Goal: Task Accomplishment & Management: Use online tool/utility

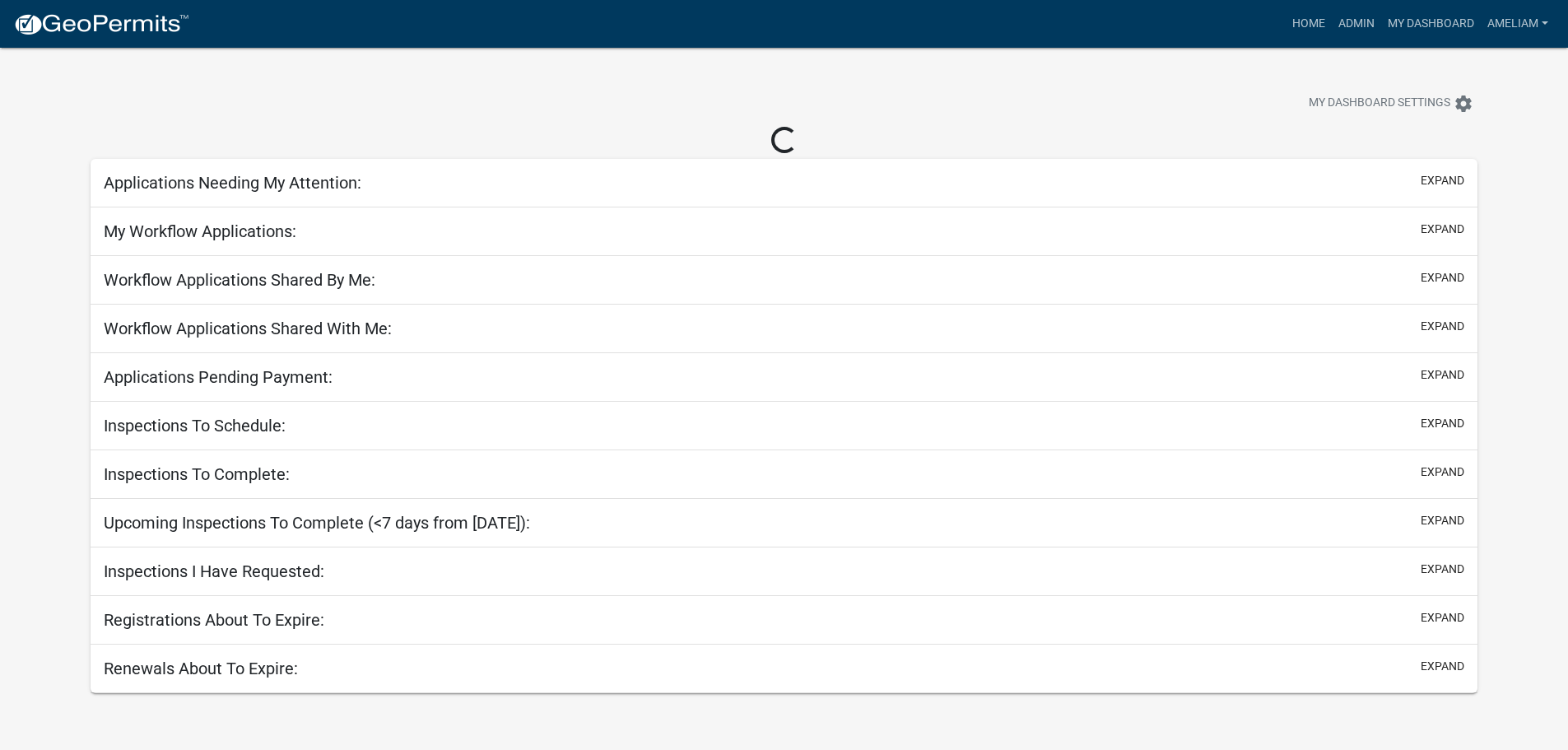
select select "3: 100"
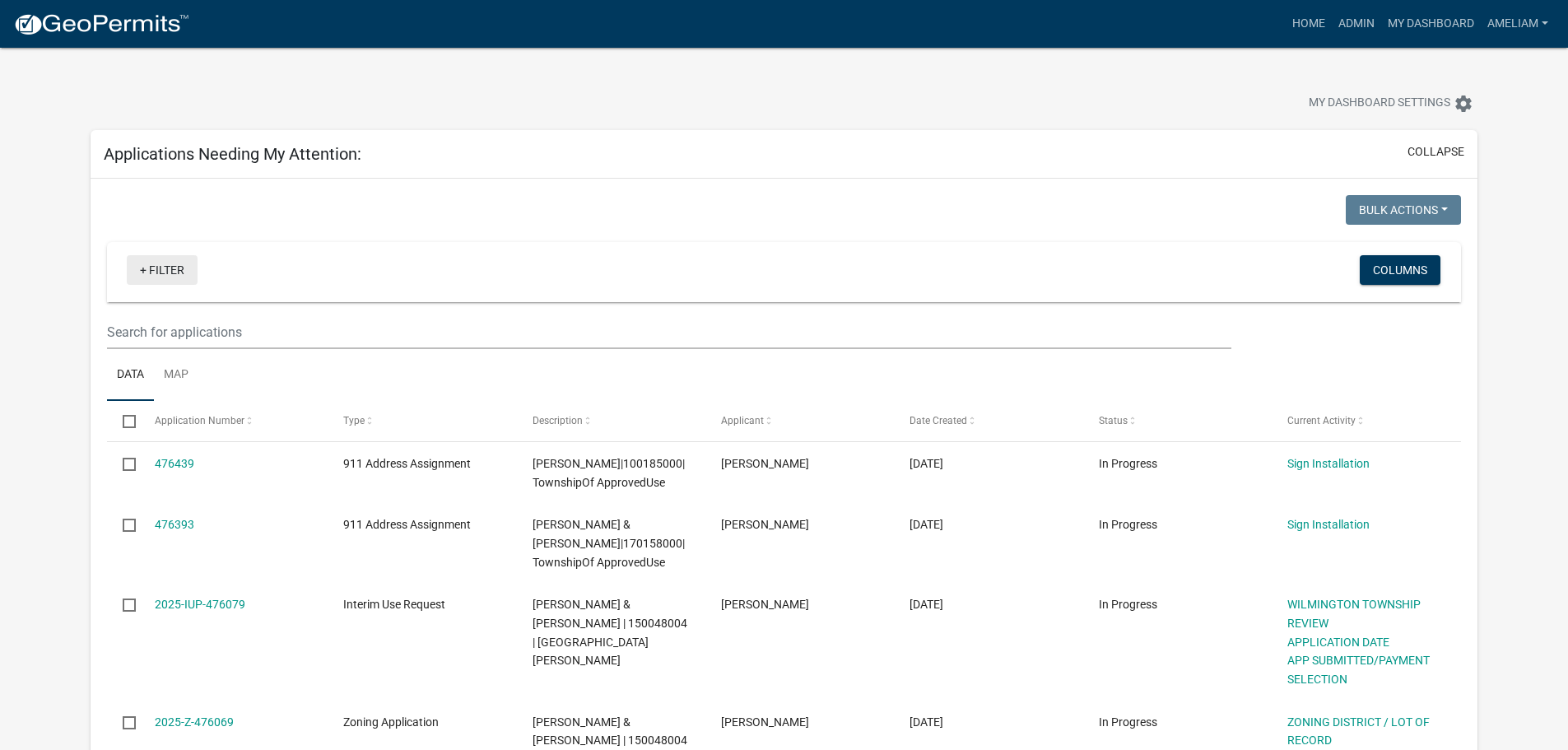
click at [149, 262] on link "+ Filter" at bounding box center [162, 270] width 71 height 29
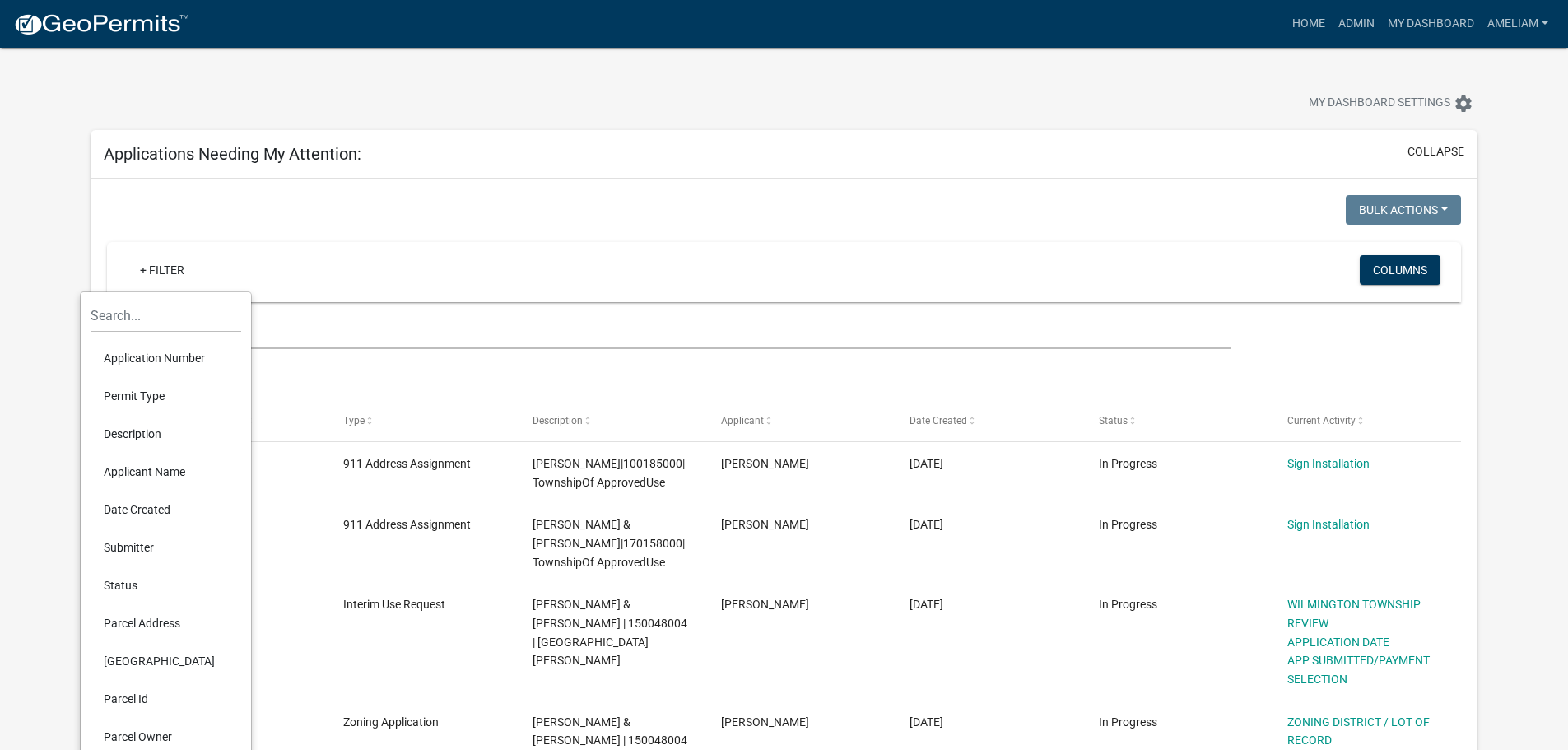
click at [152, 391] on li "Permit Type" at bounding box center [166, 395] width 151 height 38
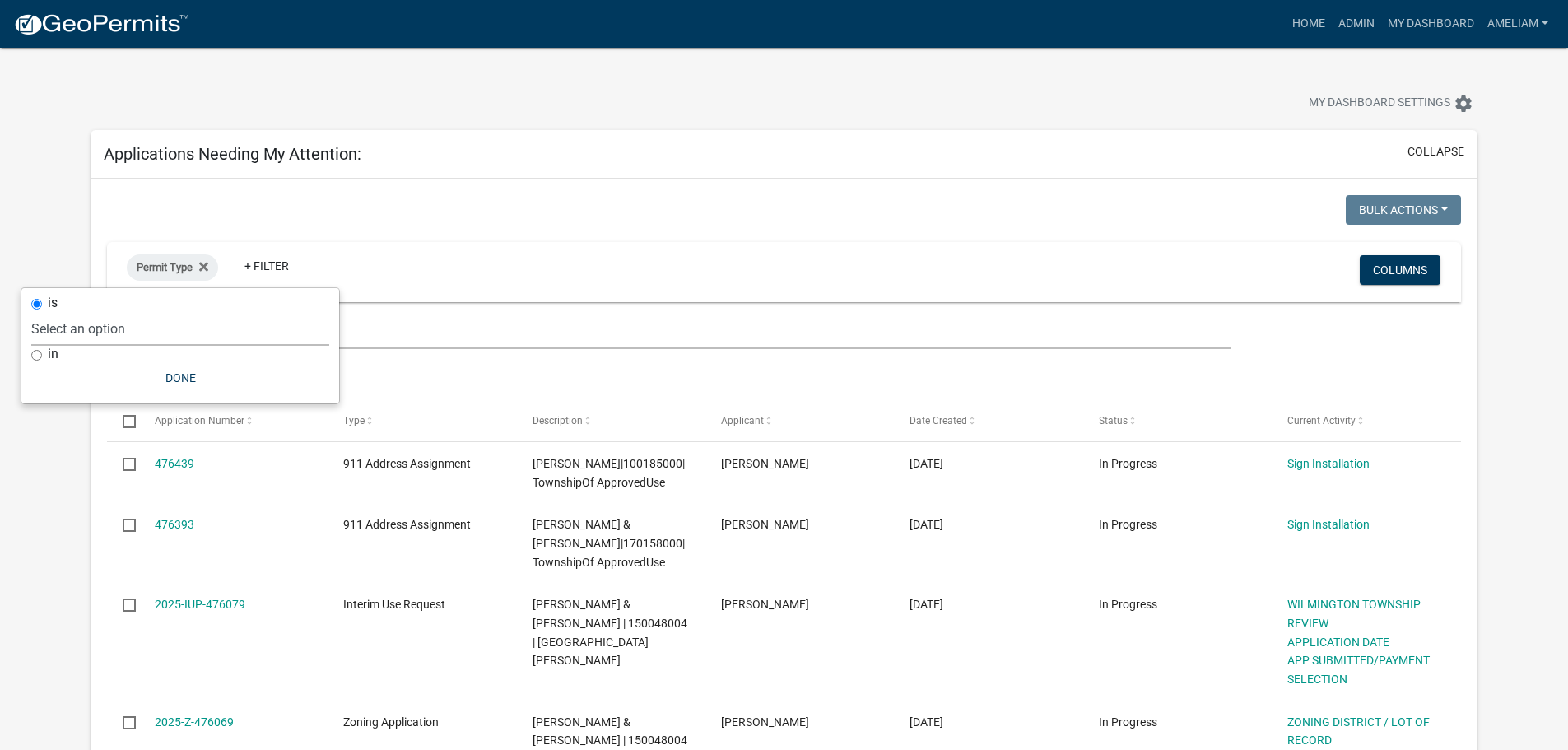
click at [76, 323] on select "Select an option 911 Address Assignment Building Contractor (Registration) Buil…" at bounding box center [180, 329] width 298 height 34
select select "ab47ea82-e657-482e-ae9b-2200b05822c4"
click at [83, 312] on select "Select an option 911 Address Assignment Building Contractor (Registration) Buil…" at bounding box center [180, 329] width 298 height 34
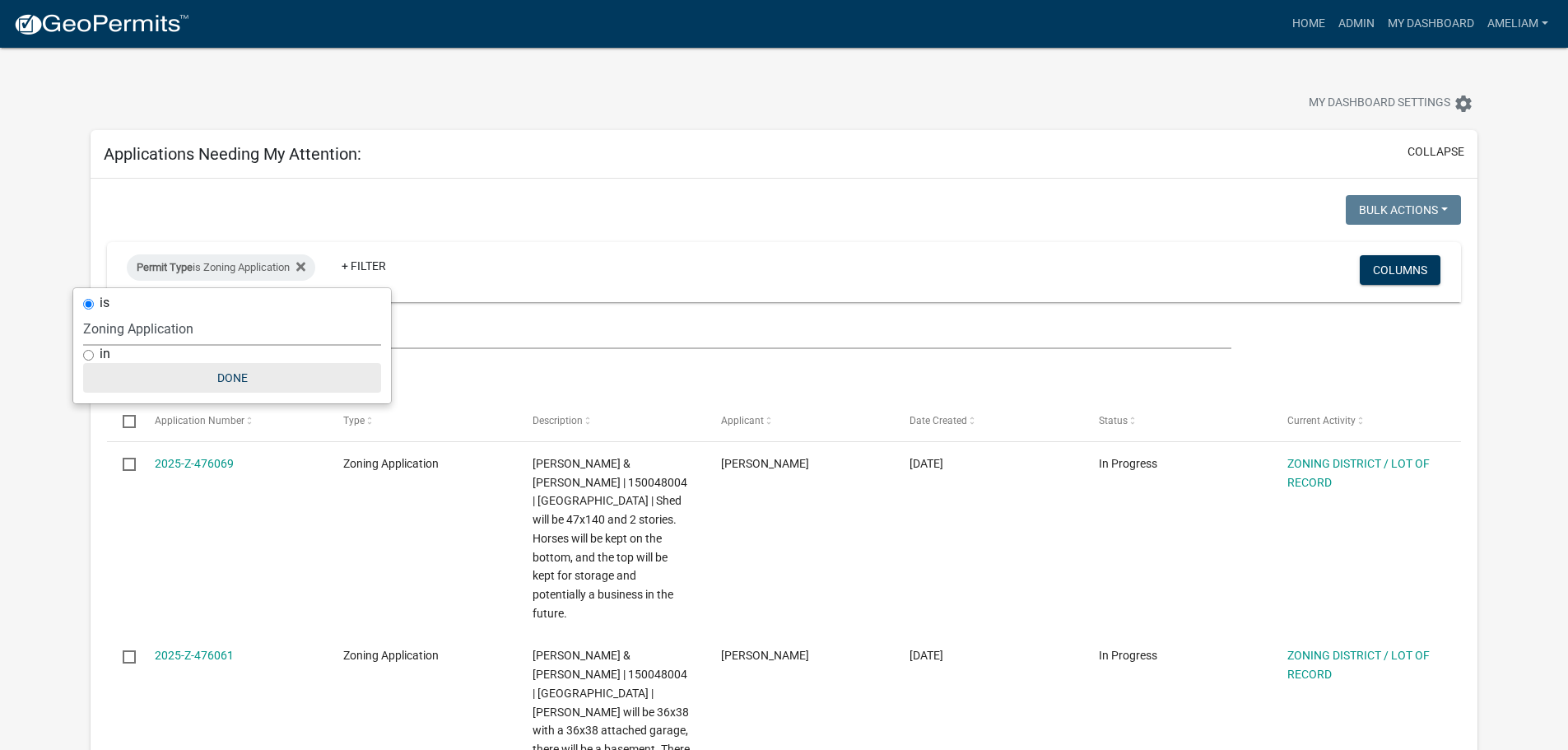
click at [220, 385] on button "Done" at bounding box center [232, 378] width 298 height 29
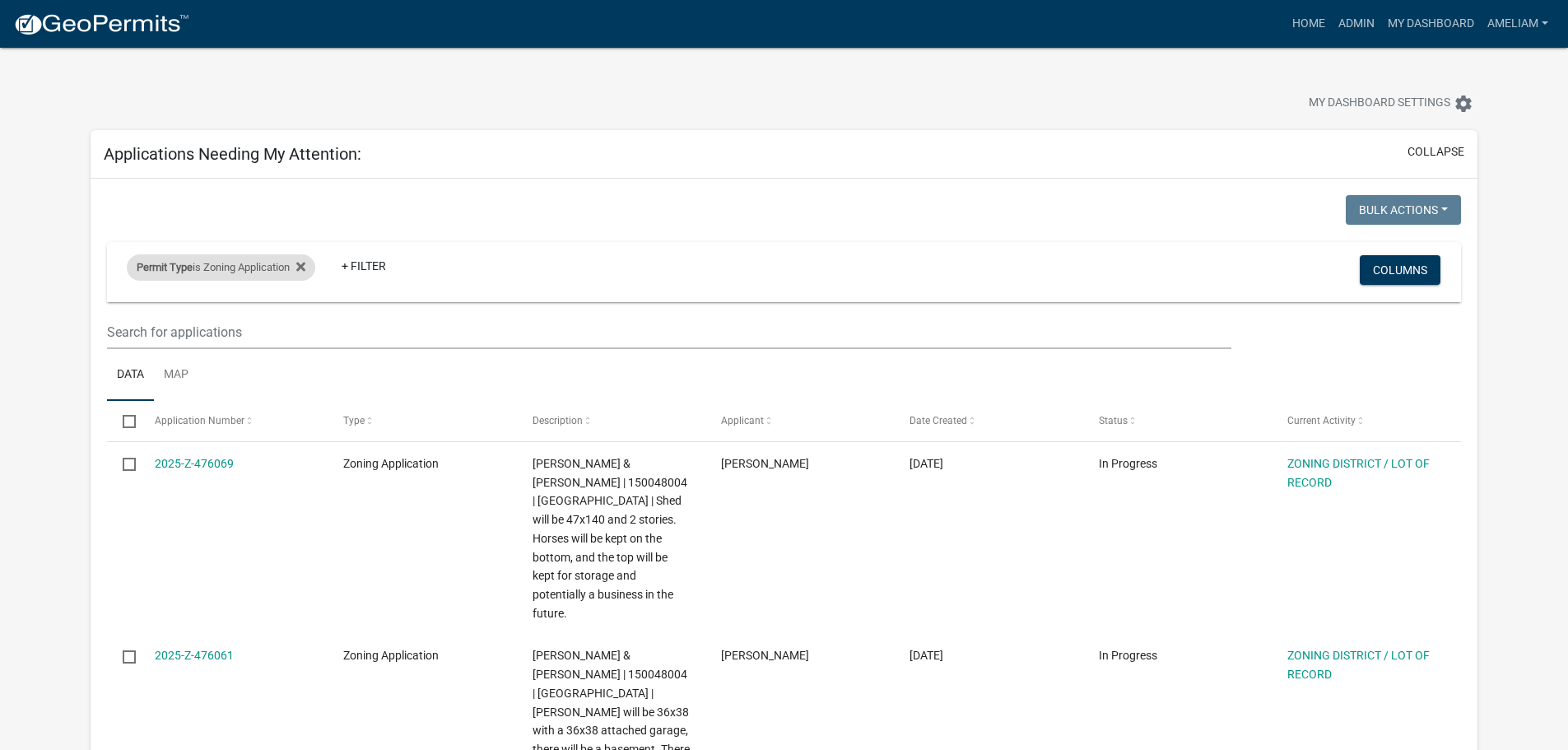
click at [312, 272] on div "Permit Type is Zoning Application" at bounding box center [221, 268] width 189 height 27
select select "ab47ea82-e657-482e-ae9b-2200b05822c4"
click at [560, 307] on wm-filter-builder "Permit Type is Zoning Application + Filter Columns" at bounding box center [784, 295] width 1354 height 107
click at [306, 271] on icon at bounding box center [300, 266] width 9 height 13
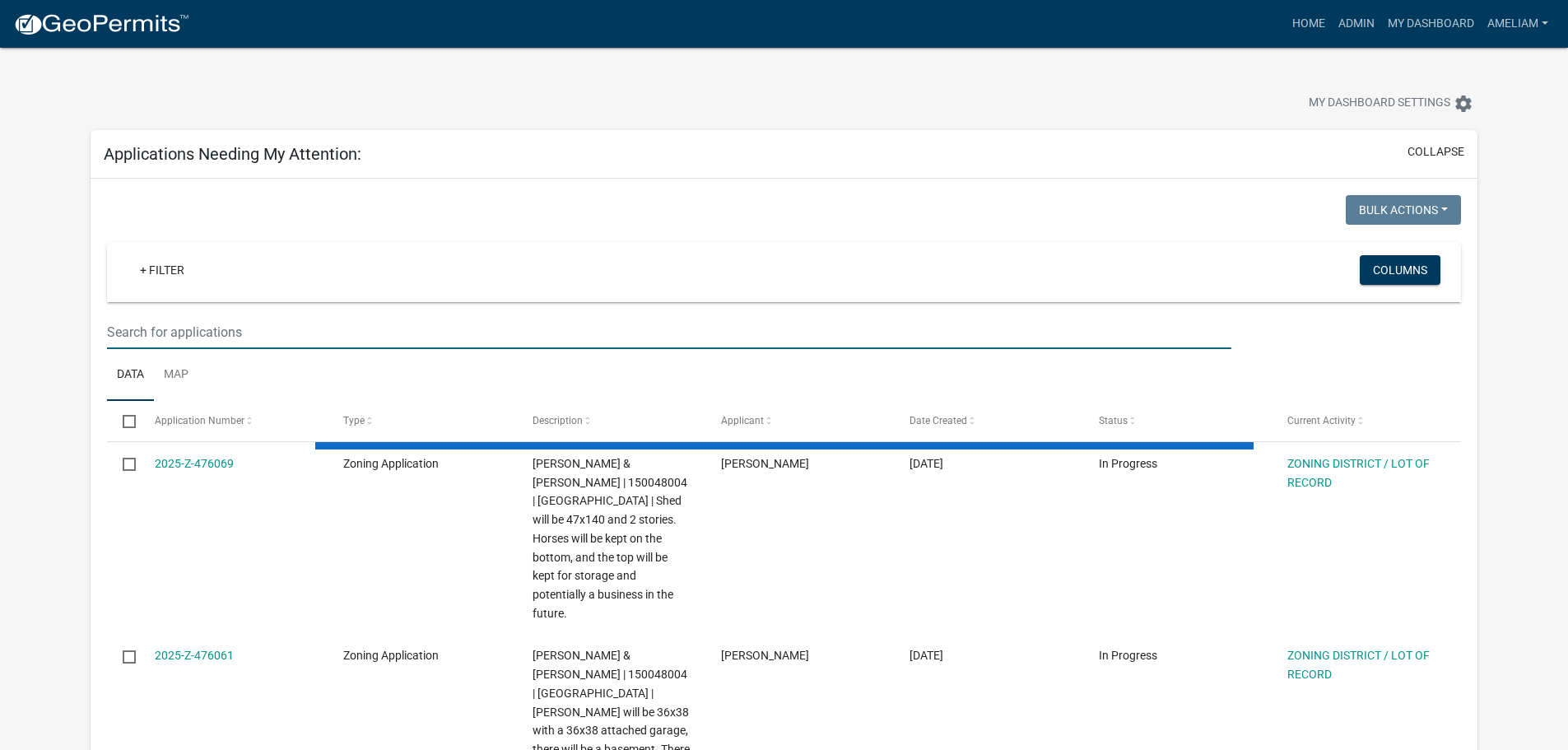
click at [248, 329] on input "text" at bounding box center [669, 332] width 1124 height 34
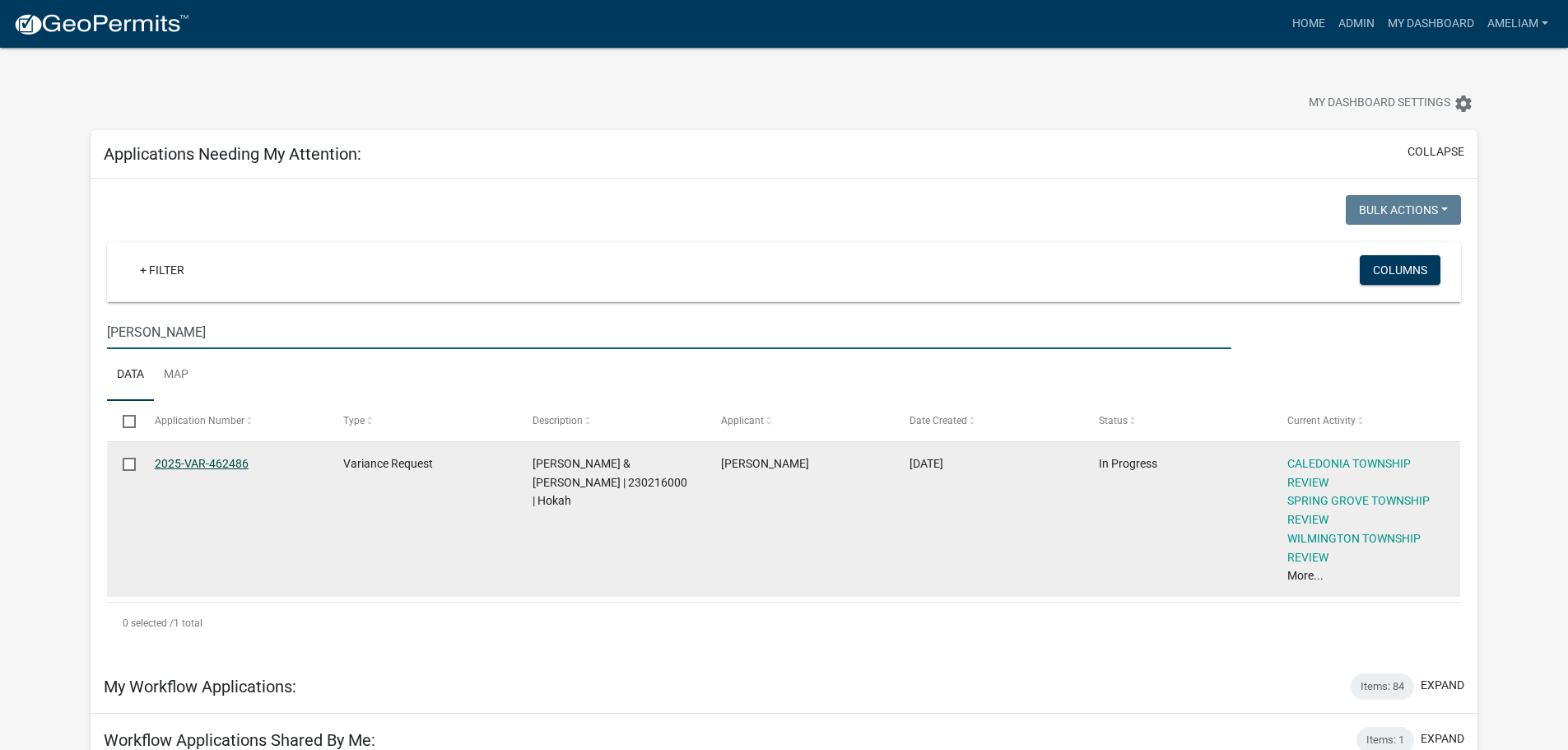
type input "[PERSON_NAME]"
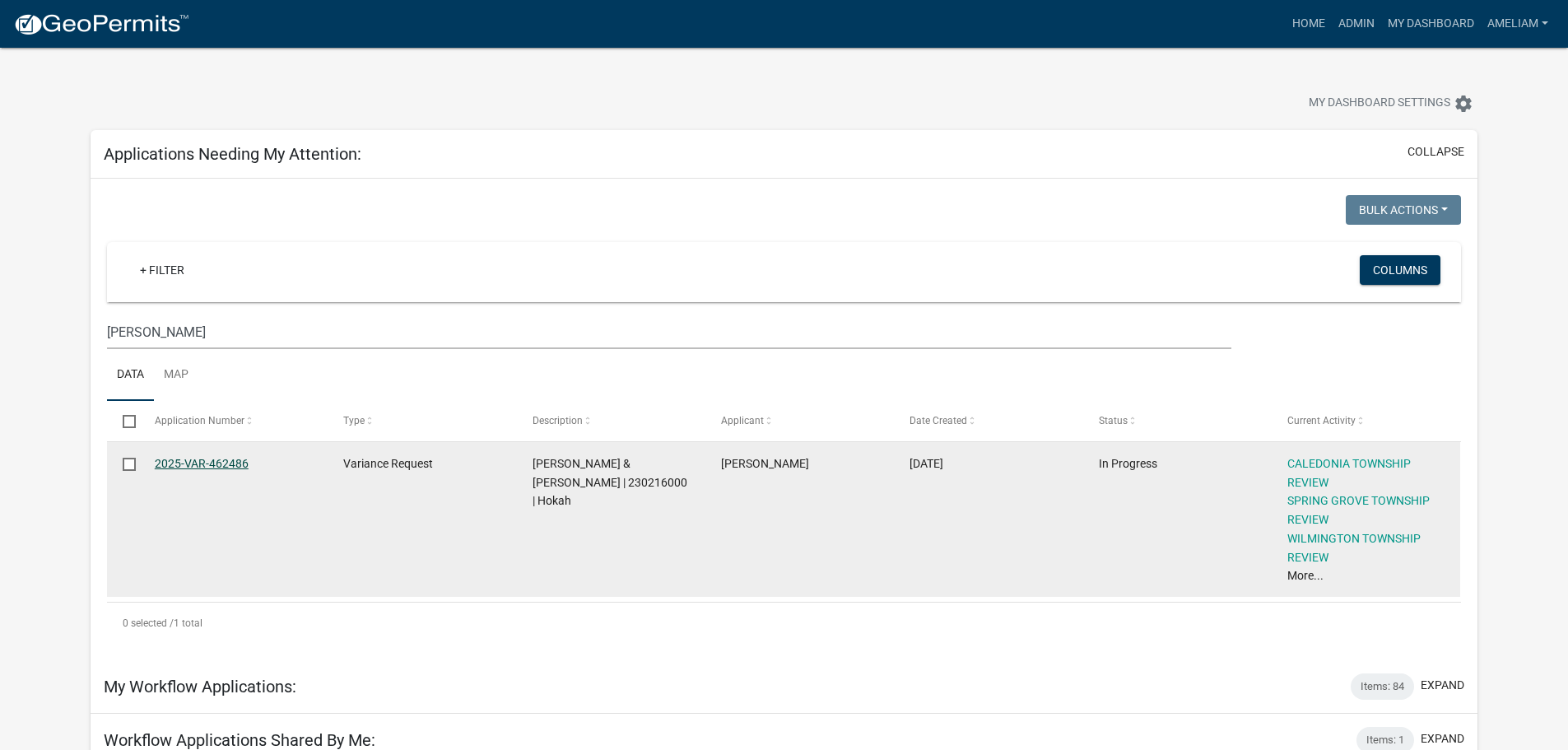
click at [196, 468] on link "2025-VAR-462486" at bounding box center [202, 463] width 94 height 13
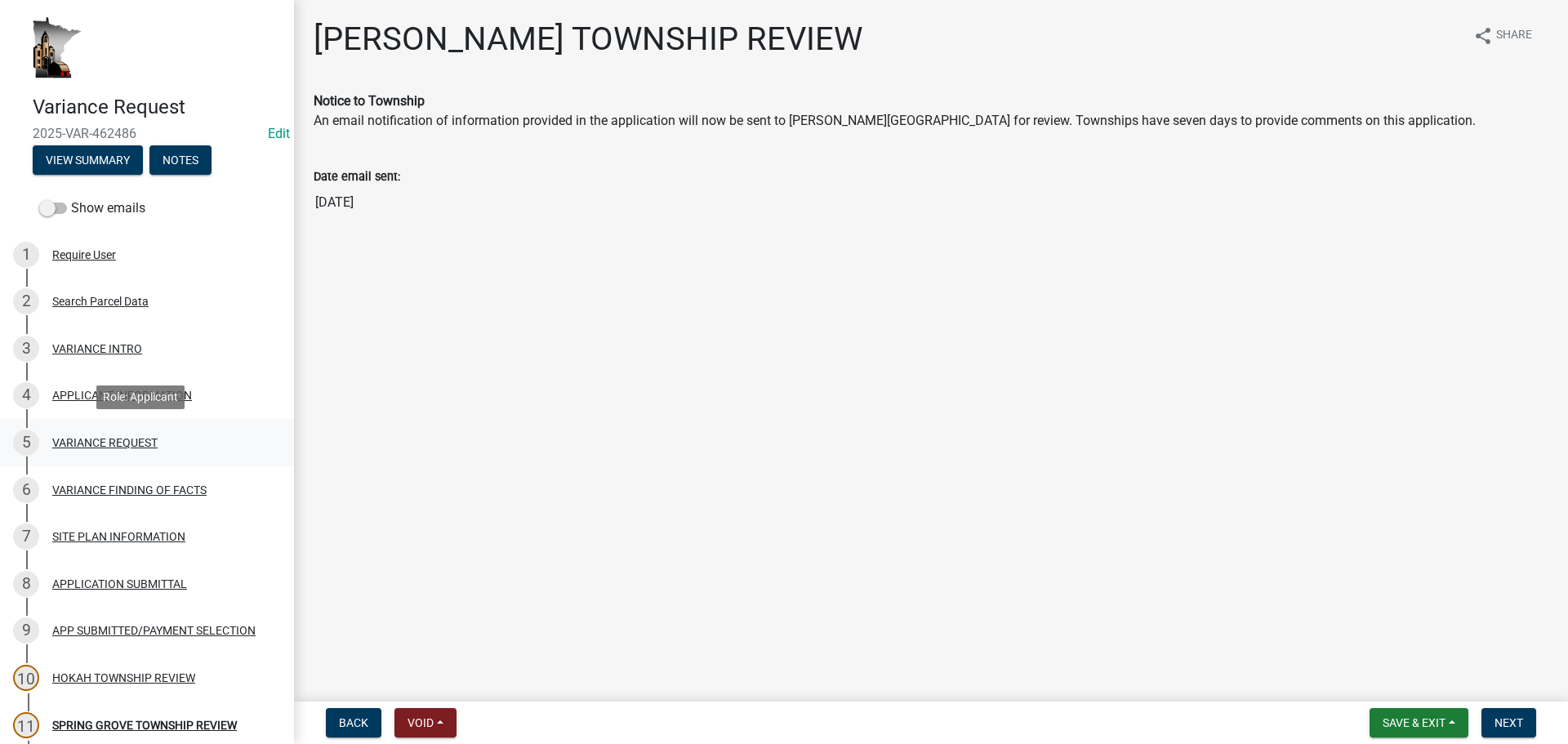
click at [89, 449] on div "VARIANCE REQUEST" at bounding box center [105, 442] width 106 height 11
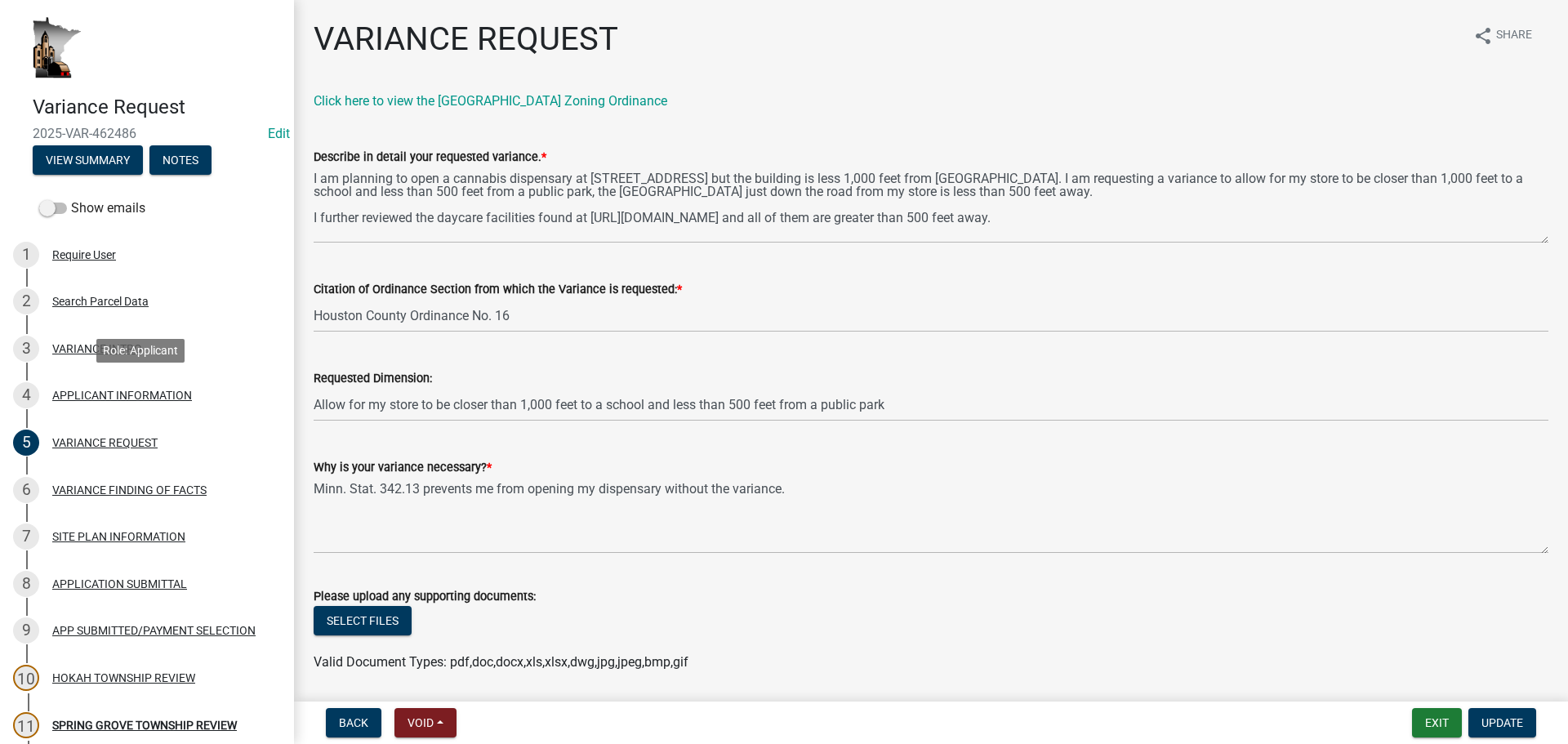
click at [130, 399] on div "APPLICANT INFORMATION" at bounding box center [121, 395] width 140 height 11
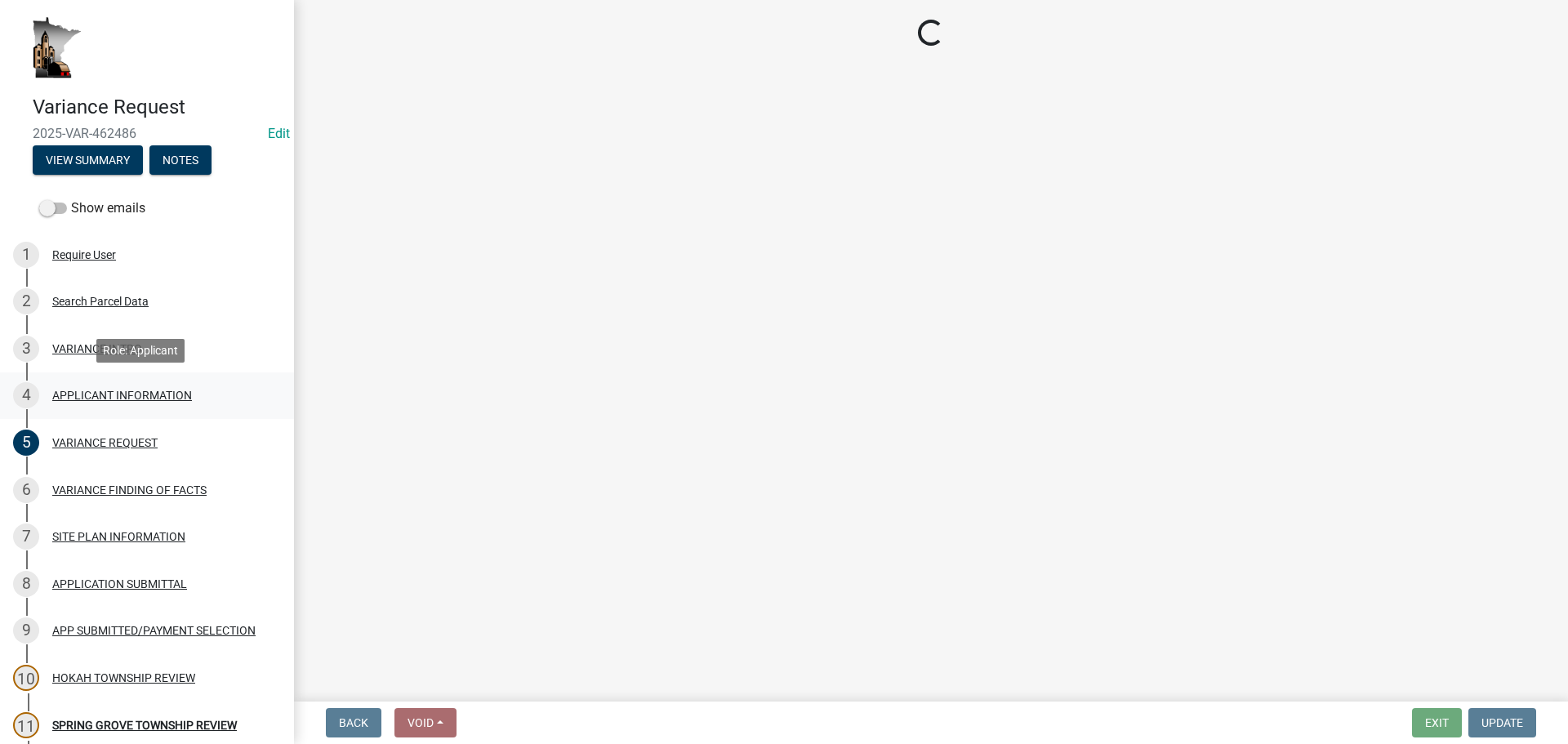
select select "74fadf94-a0d3-49f1-8630-1325ab1771d6"
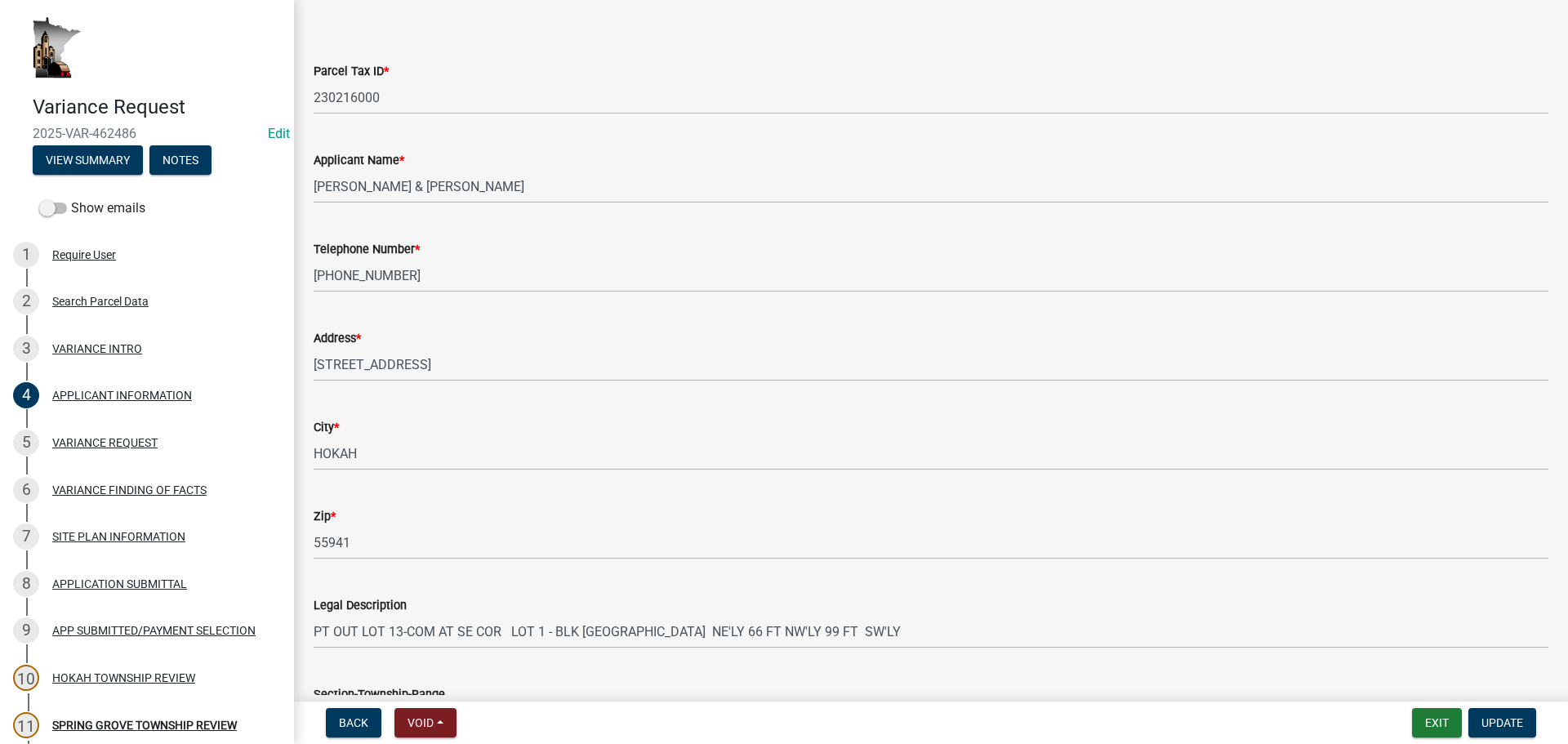
scroll to position [82, 0]
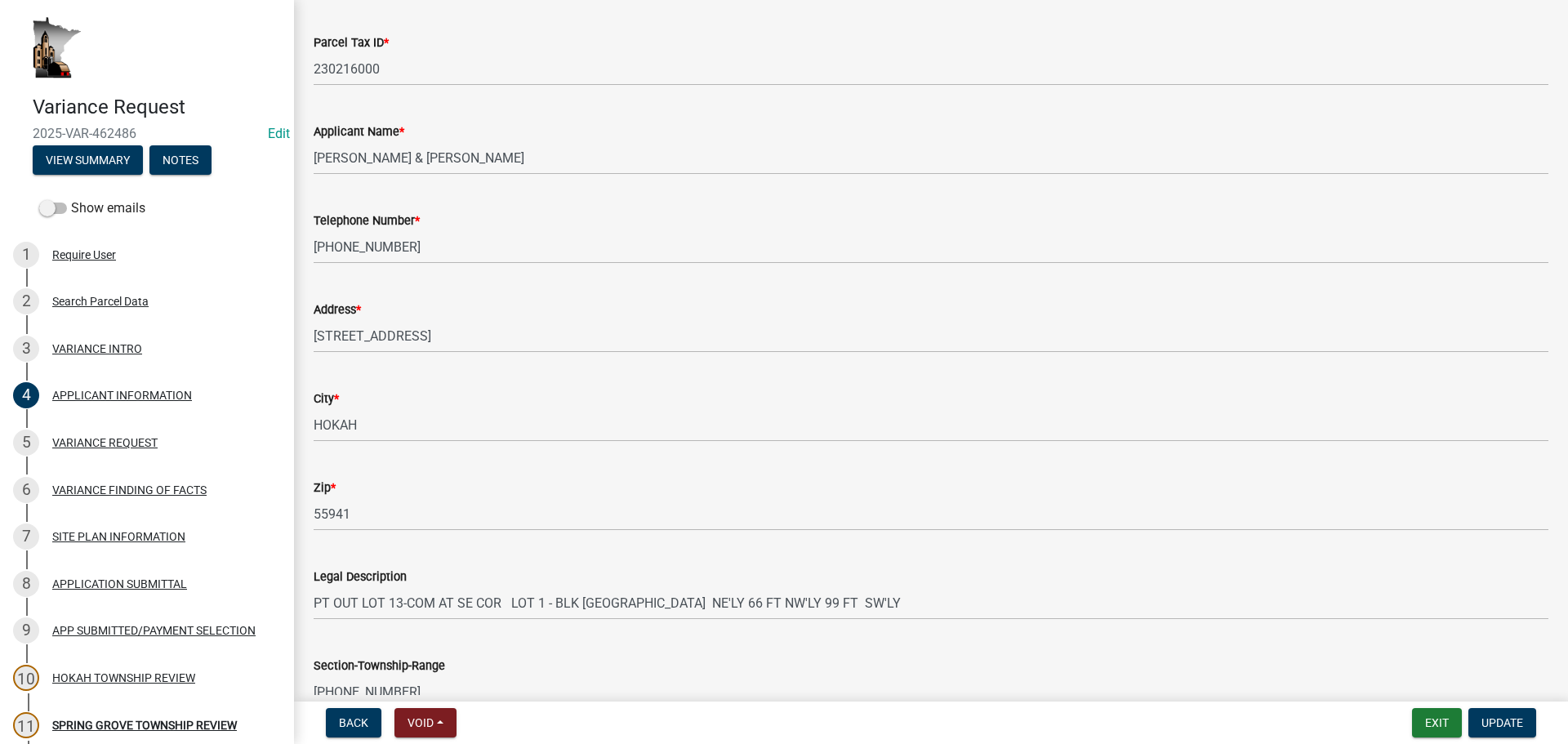
click at [410, 382] on div "City * [GEOGRAPHIC_DATA]" at bounding box center [931, 404] width 1235 height 76
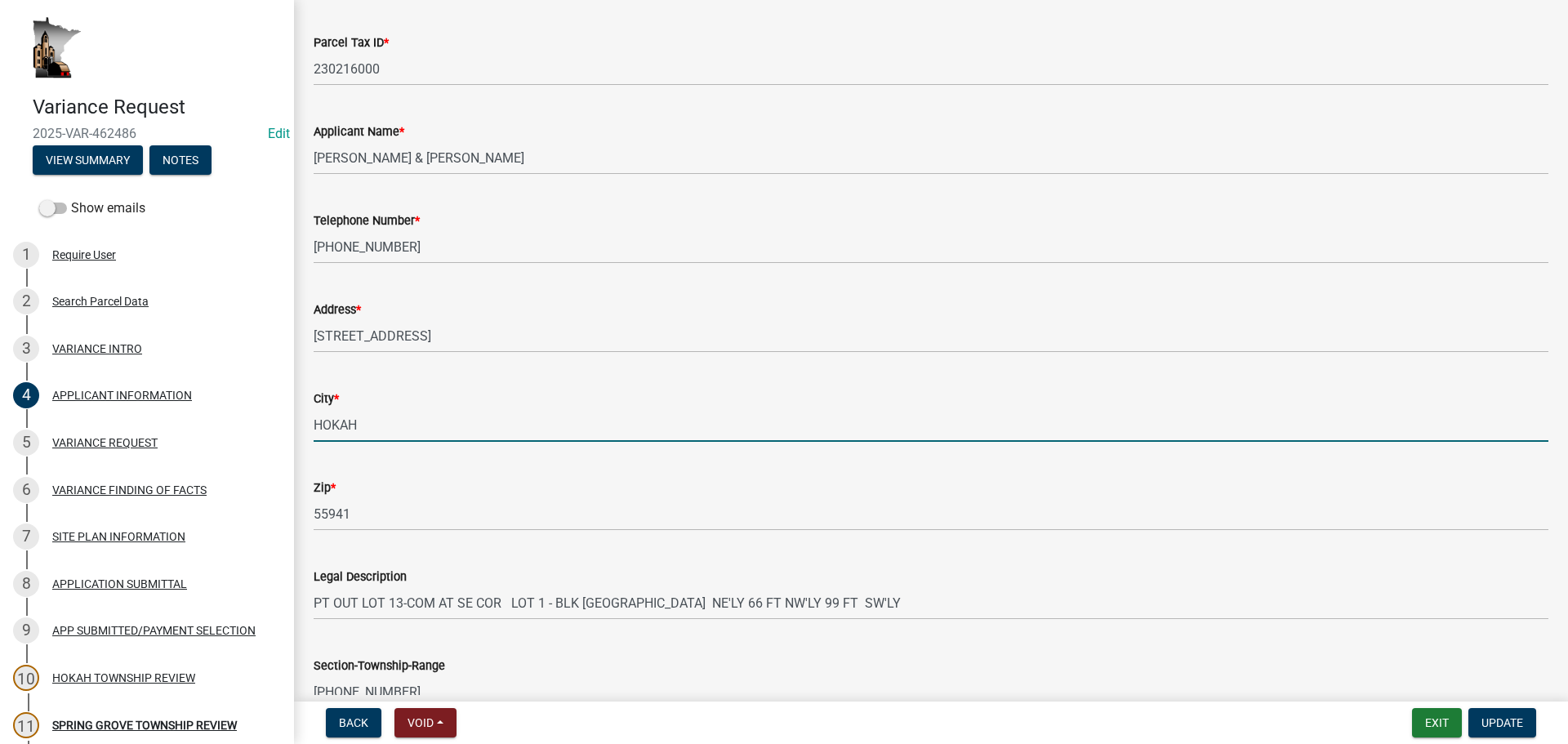
drag, startPoint x: 394, startPoint y: 419, endPoint x: 399, endPoint y: 427, distance: 9.4
click at [394, 419] on input "HOKAH" at bounding box center [931, 425] width 1235 height 33
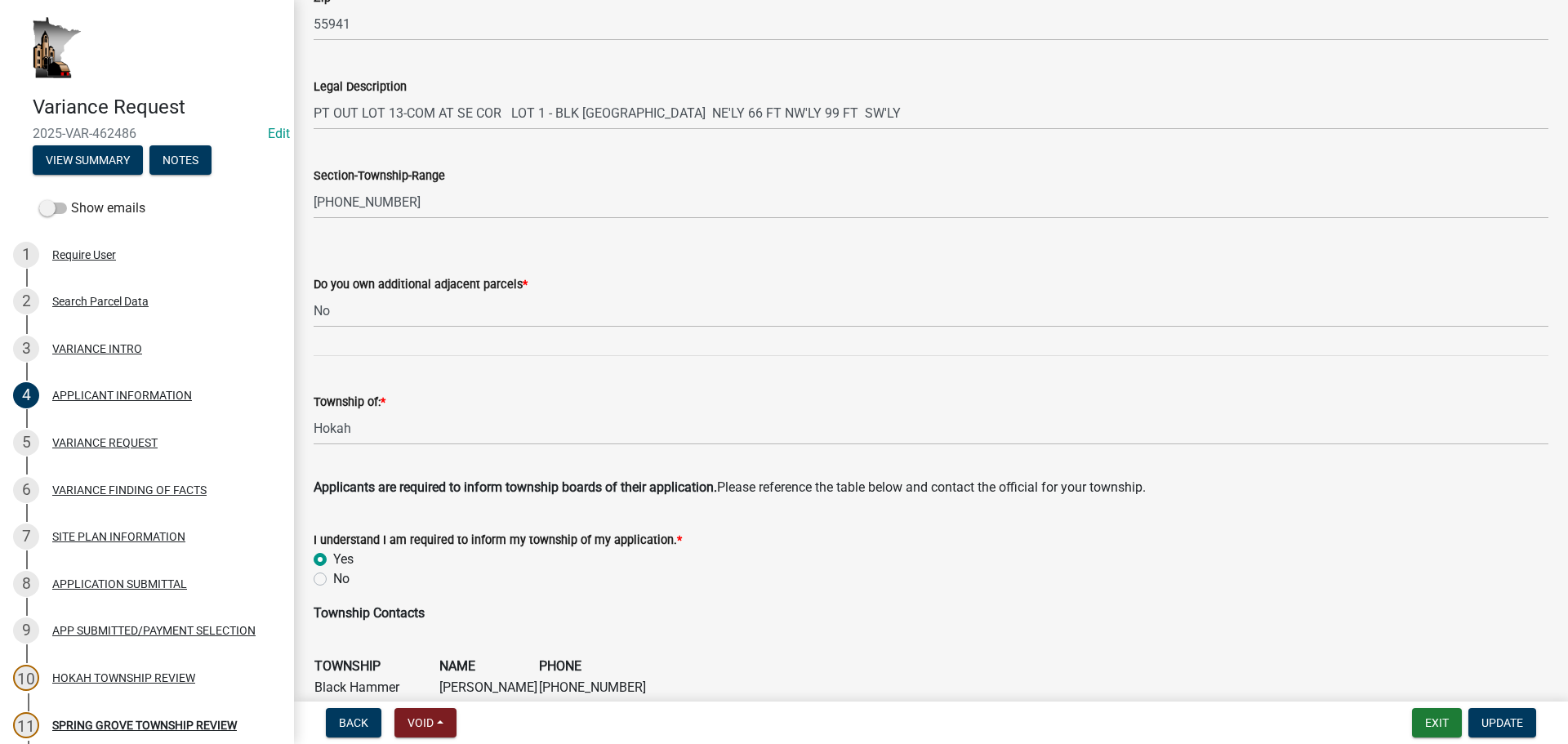
scroll to position [653, 0]
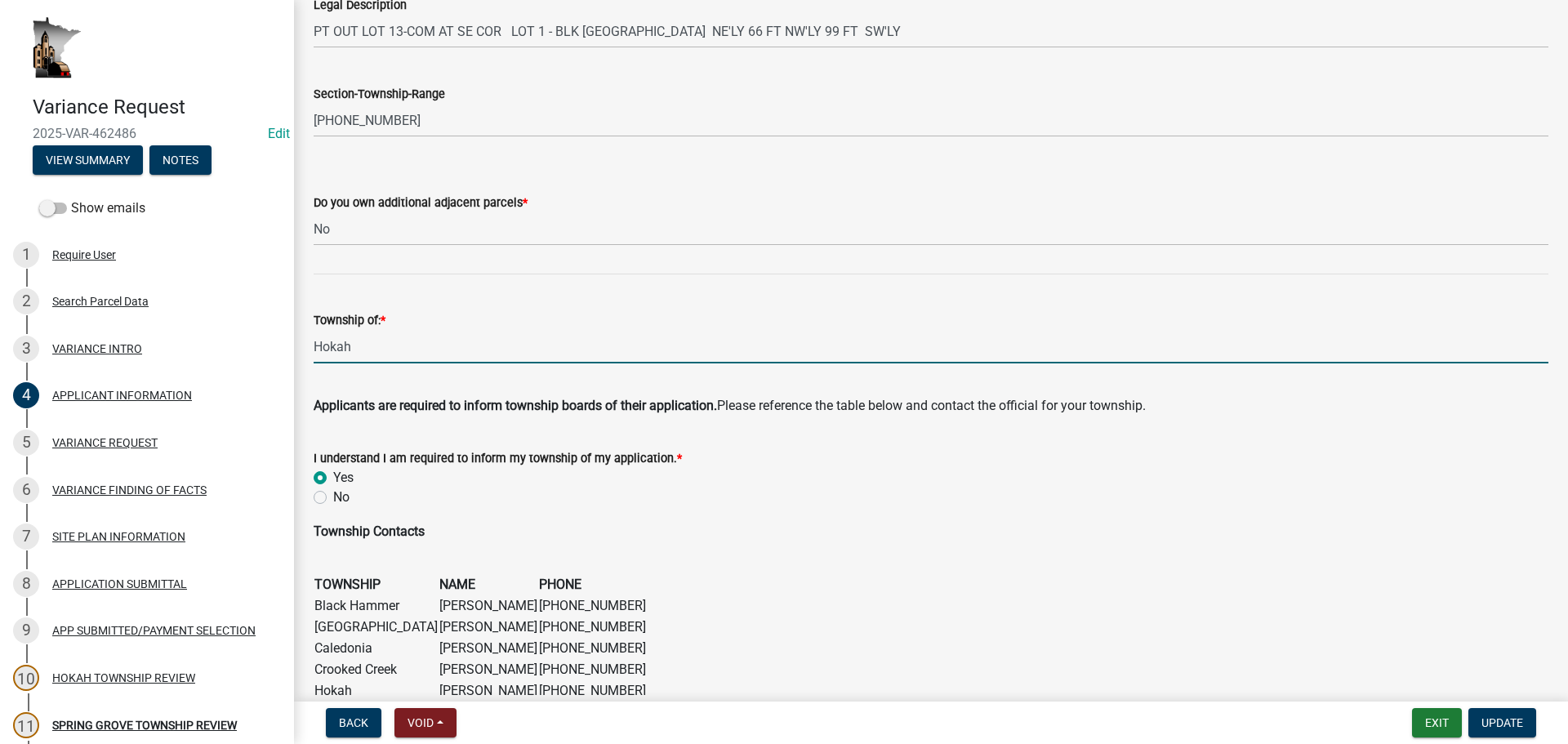
click at [639, 357] on input "Hokah" at bounding box center [931, 346] width 1235 height 33
drag, startPoint x: 420, startPoint y: 346, endPoint x: 181, endPoint y: 340, distance: 239.1
click at [181, 340] on div "Variance Request 2025-VAR-462486 Edit View Summary Notes Show emails 1 Require …" at bounding box center [784, 372] width 1568 height 744
type input "Hokah"
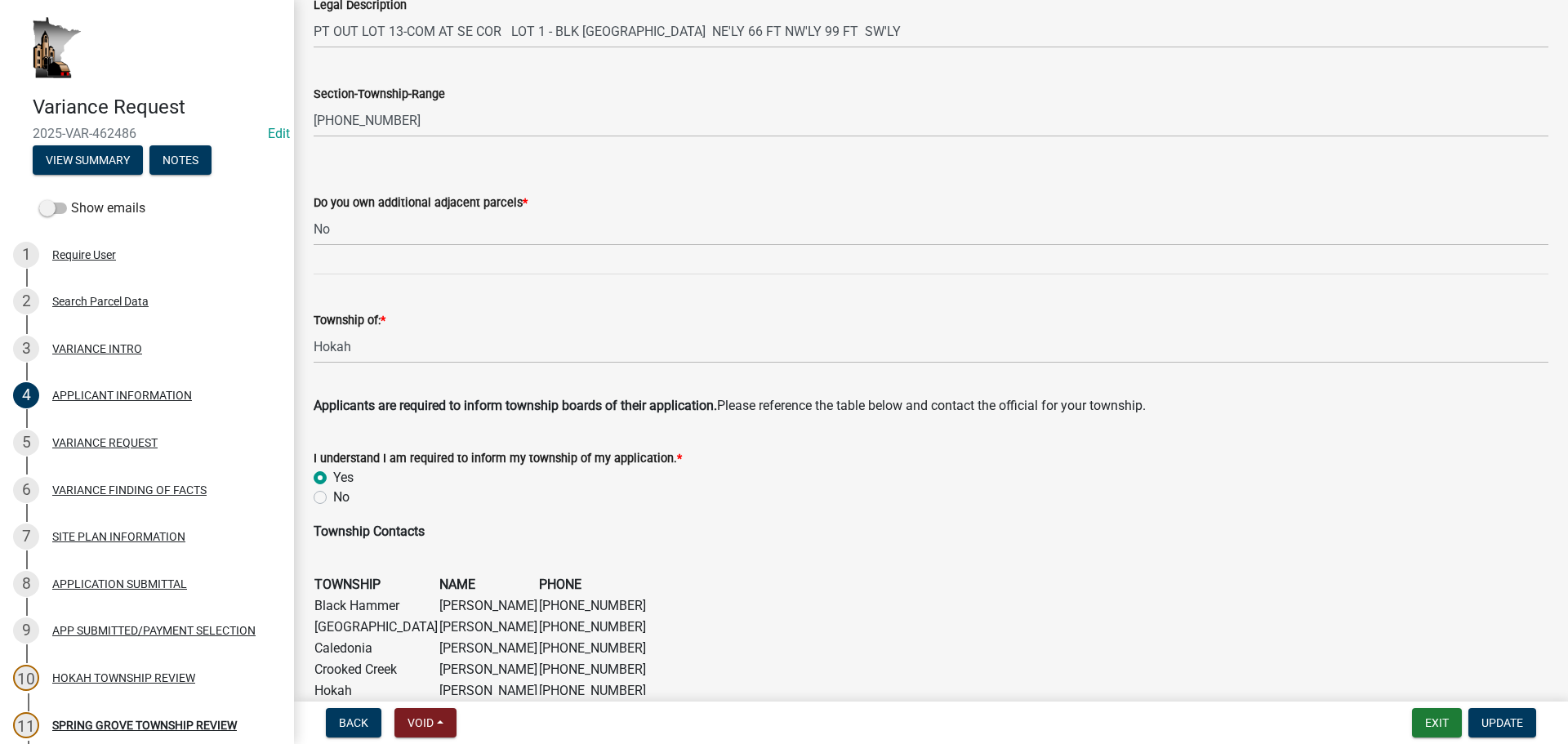
click at [361, 398] on span "Applicants are required to inform township boards of their application." at bounding box center [515, 405] width 404 height 16
click at [1522, 717] on span "Update" at bounding box center [1502, 723] width 41 height 13
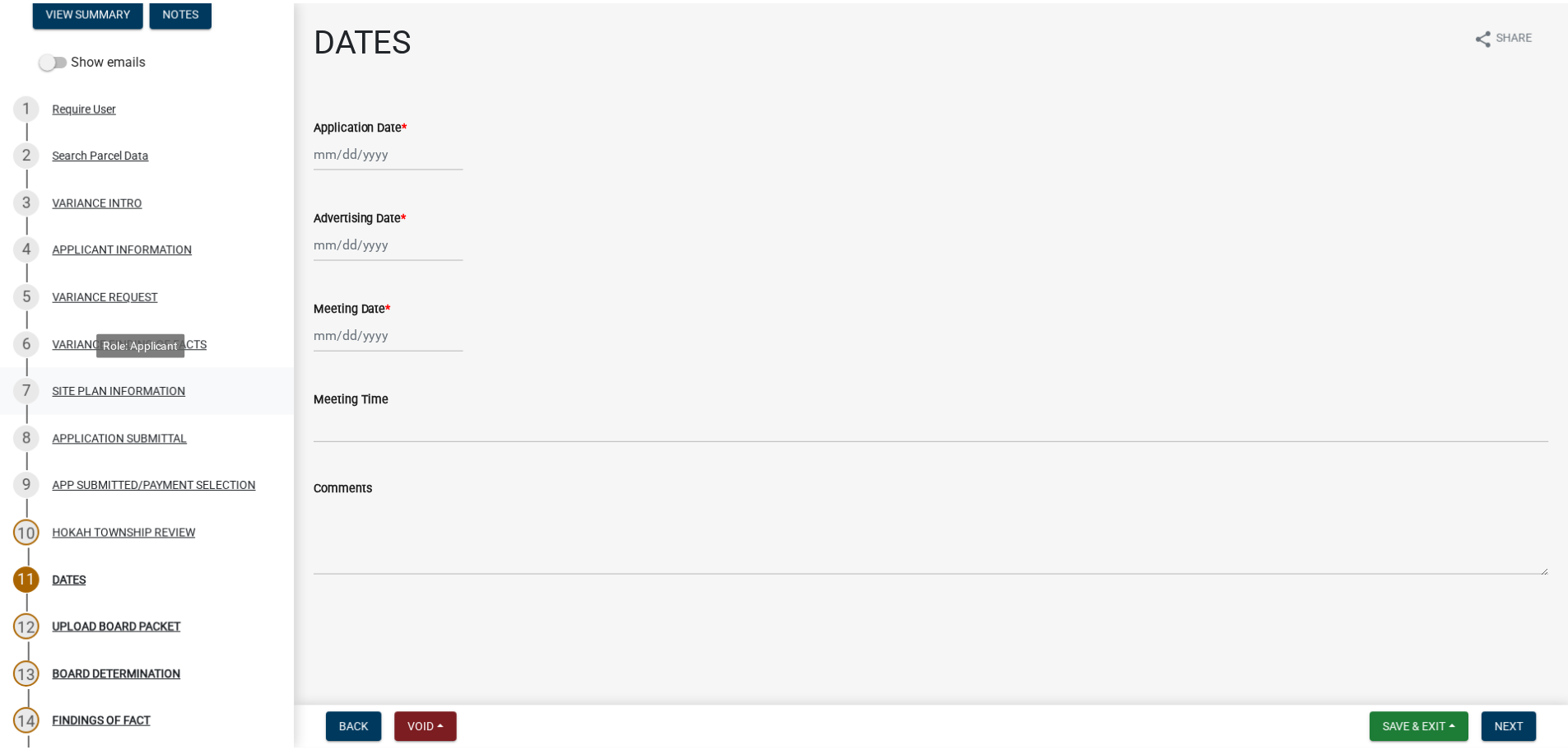
scroll to position [67, 0]
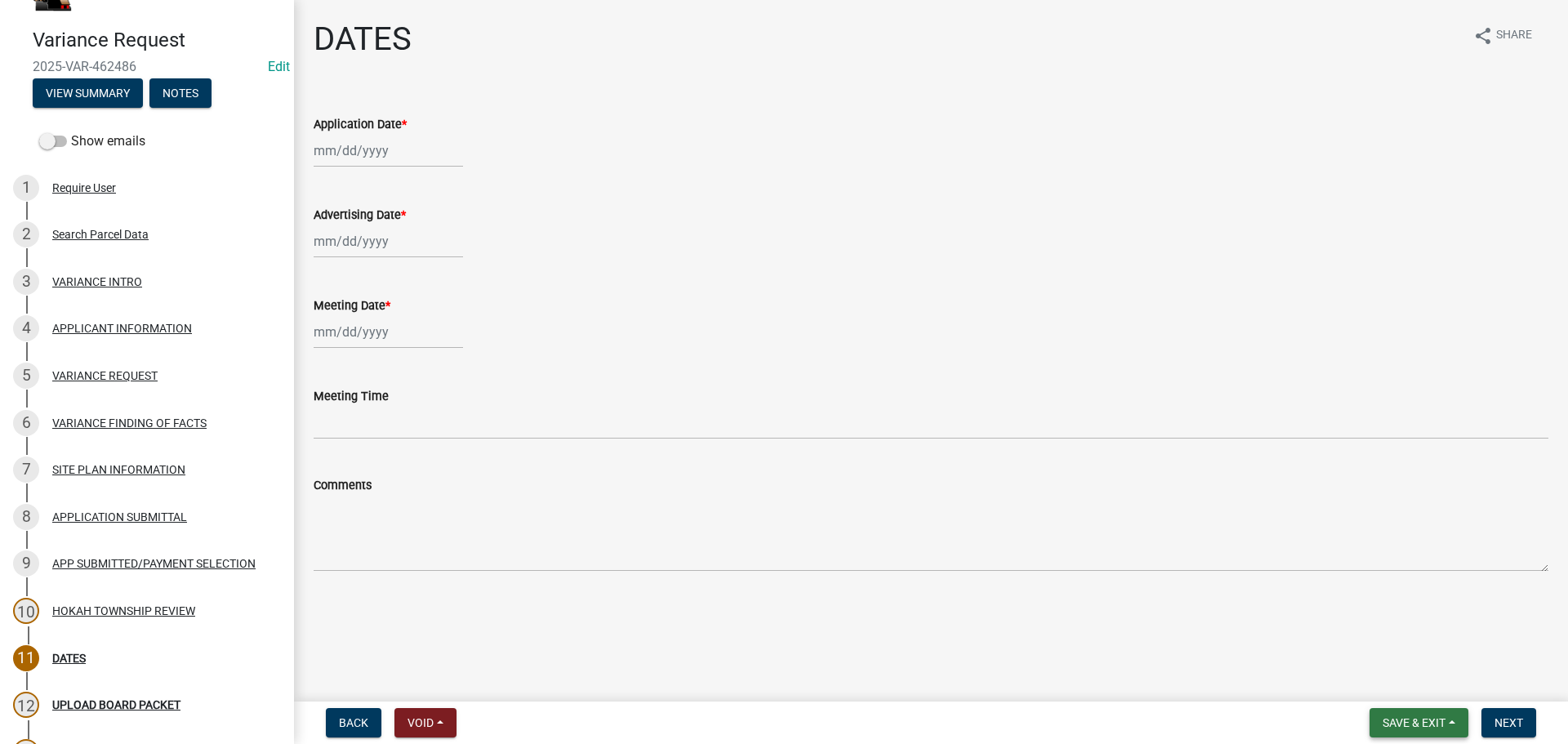
click at [1456, 726] on button "Save & Exit" at bounding box center [1419, 722] width 98 height 29
click at [1426, 689] on button "Save & Exit" at bounding box center [1403, 680] width 131 height 40
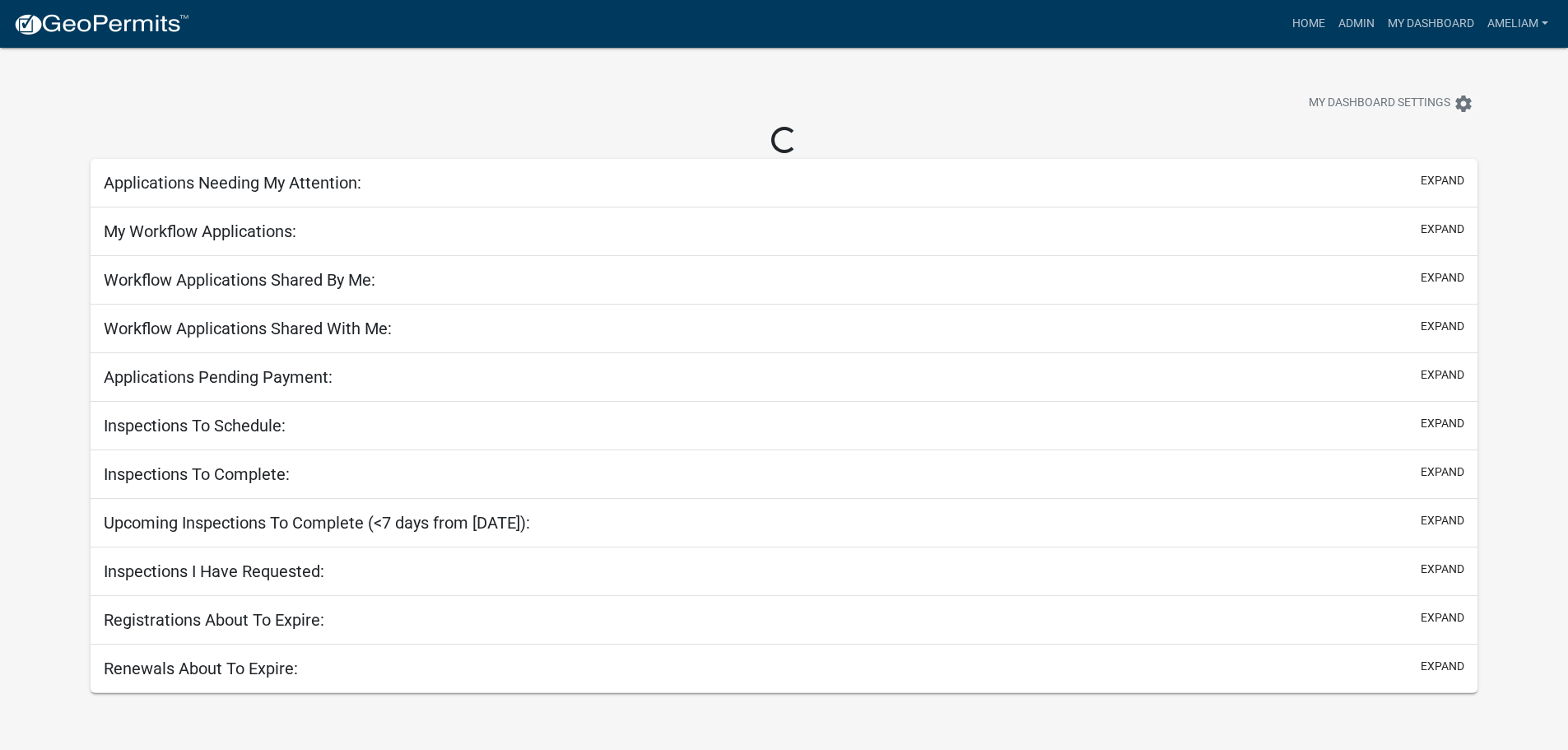
select select "3: 100"
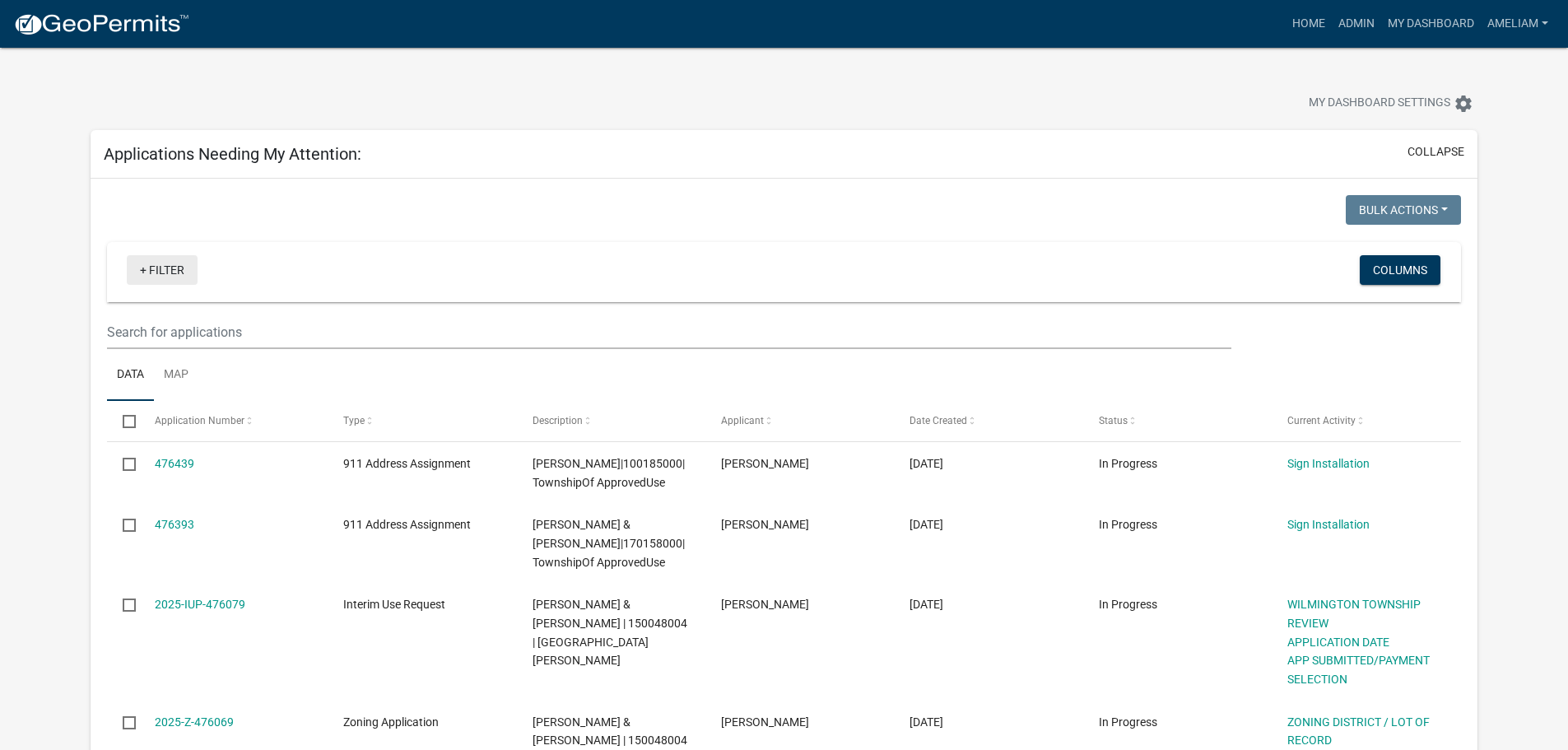
click at [161, 262] on link "+ Filter" at bounding box center [162, 270] width 71 height 29
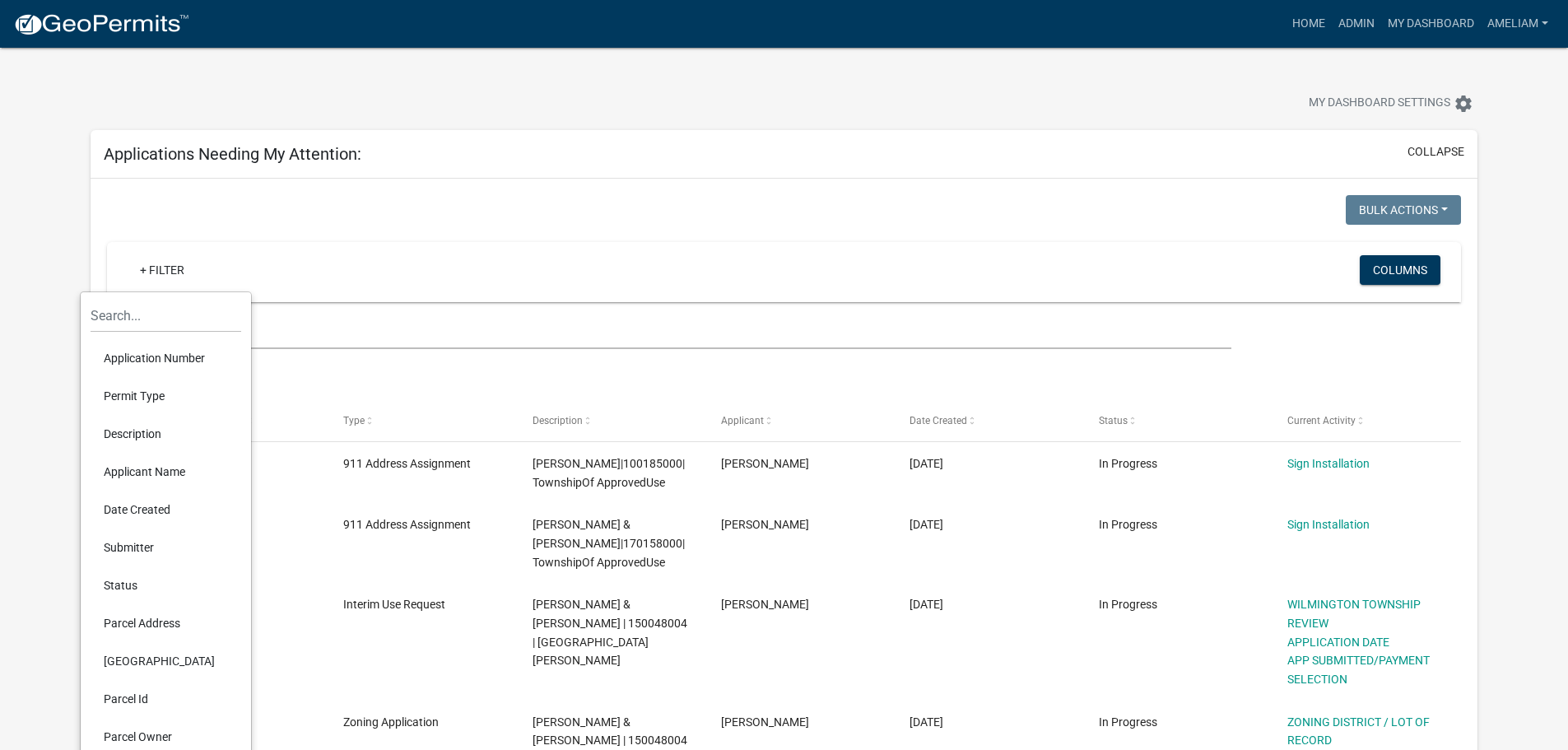
click at [156, 399] on li "Permit Type" at bounding box center [166, 395] width 151 height 38
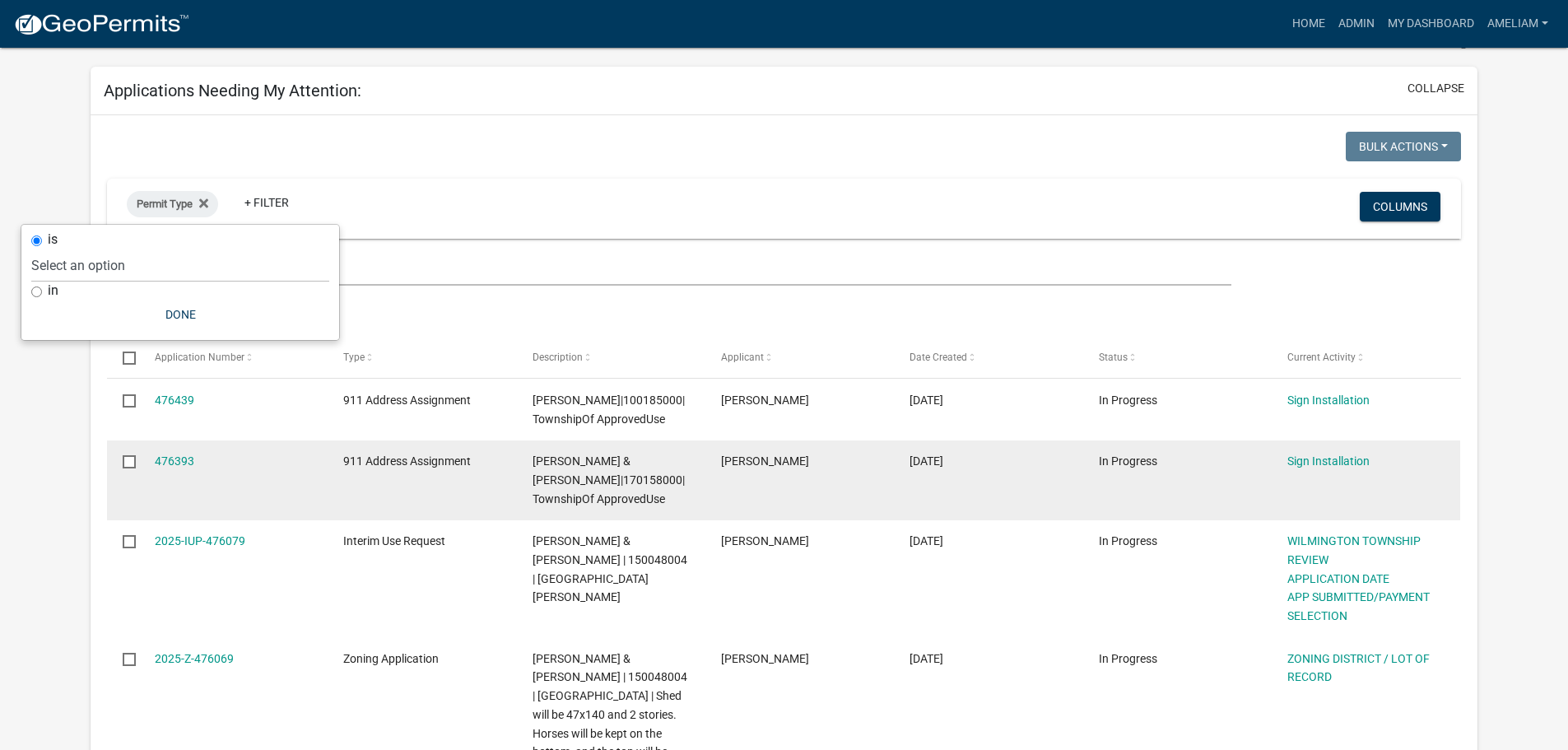
scroll to position [82, 0]
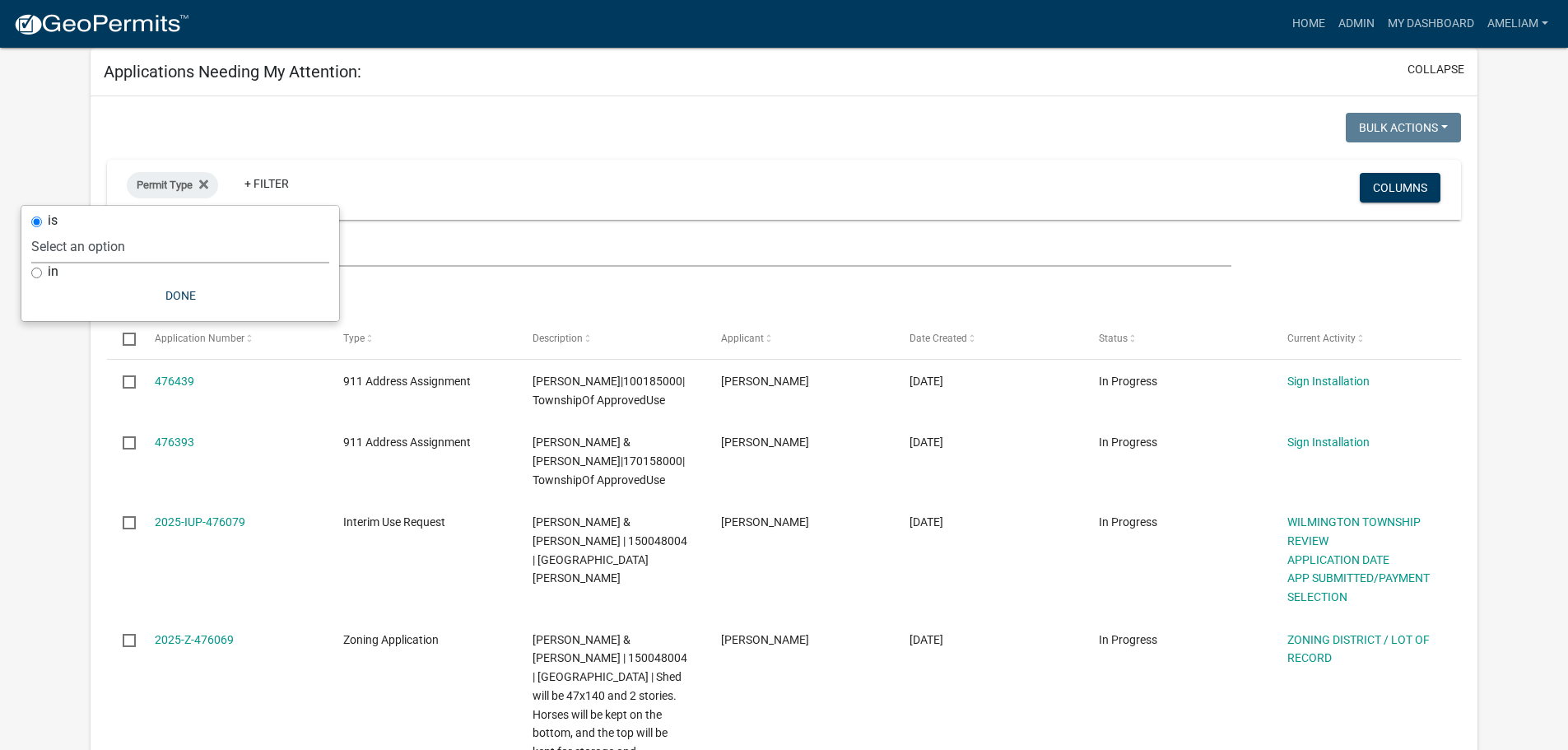
click at [121, 254] on select "Select an option 911 Address Assignment Building Contractor (Registration) Buil…" at bounding box center [180, 246] width 298 height 34
select select "ab47ea82-e657-482e-ae9b-2200b05822c4"
click at [83, 230] on select "Select an option 911 Address Assignment Building Contractor (Registration) Buil…" at bounding box center [180, 246] width 298 height 34
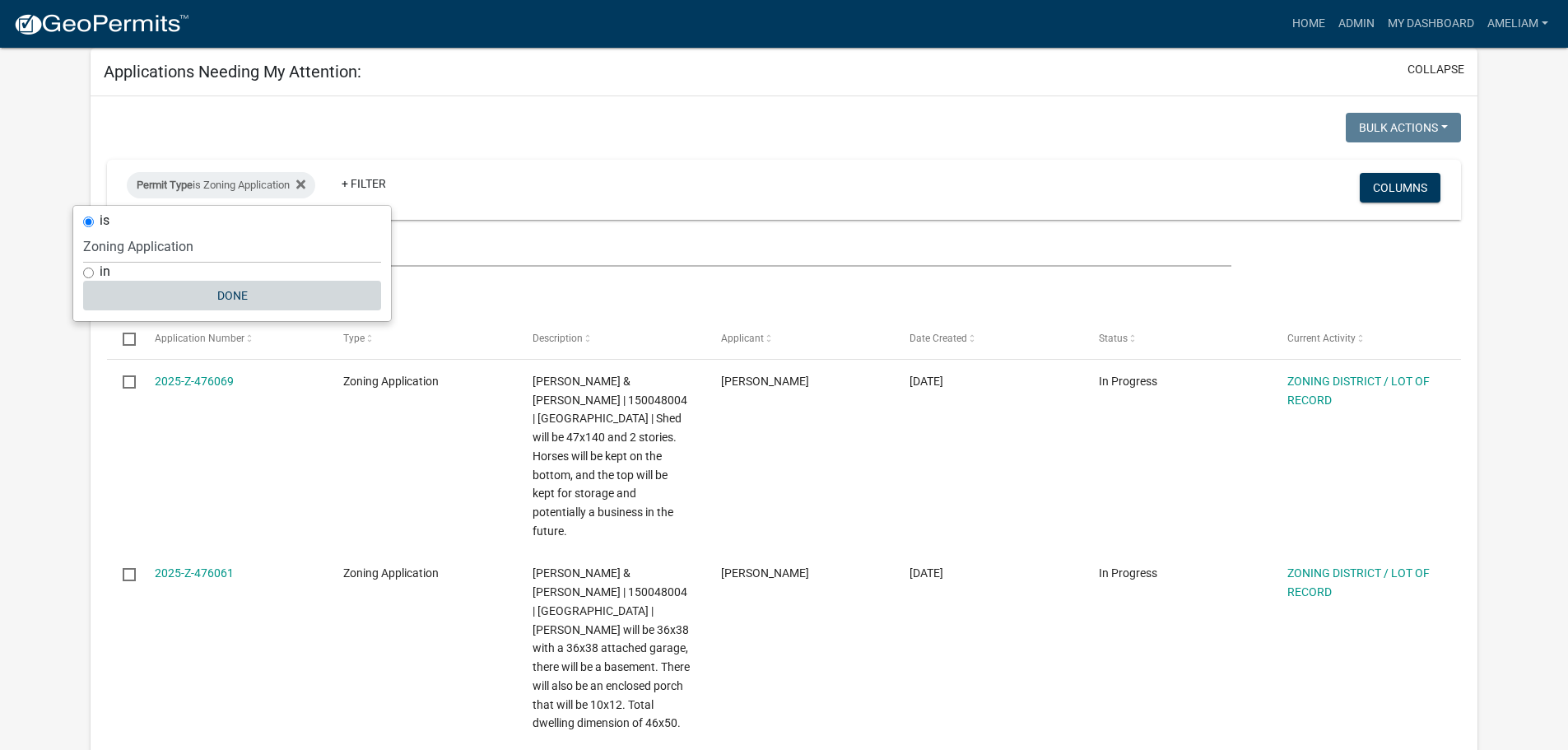
click at [238, 300] on button "Done" at bounding box center [232, 295] width 298 height 29
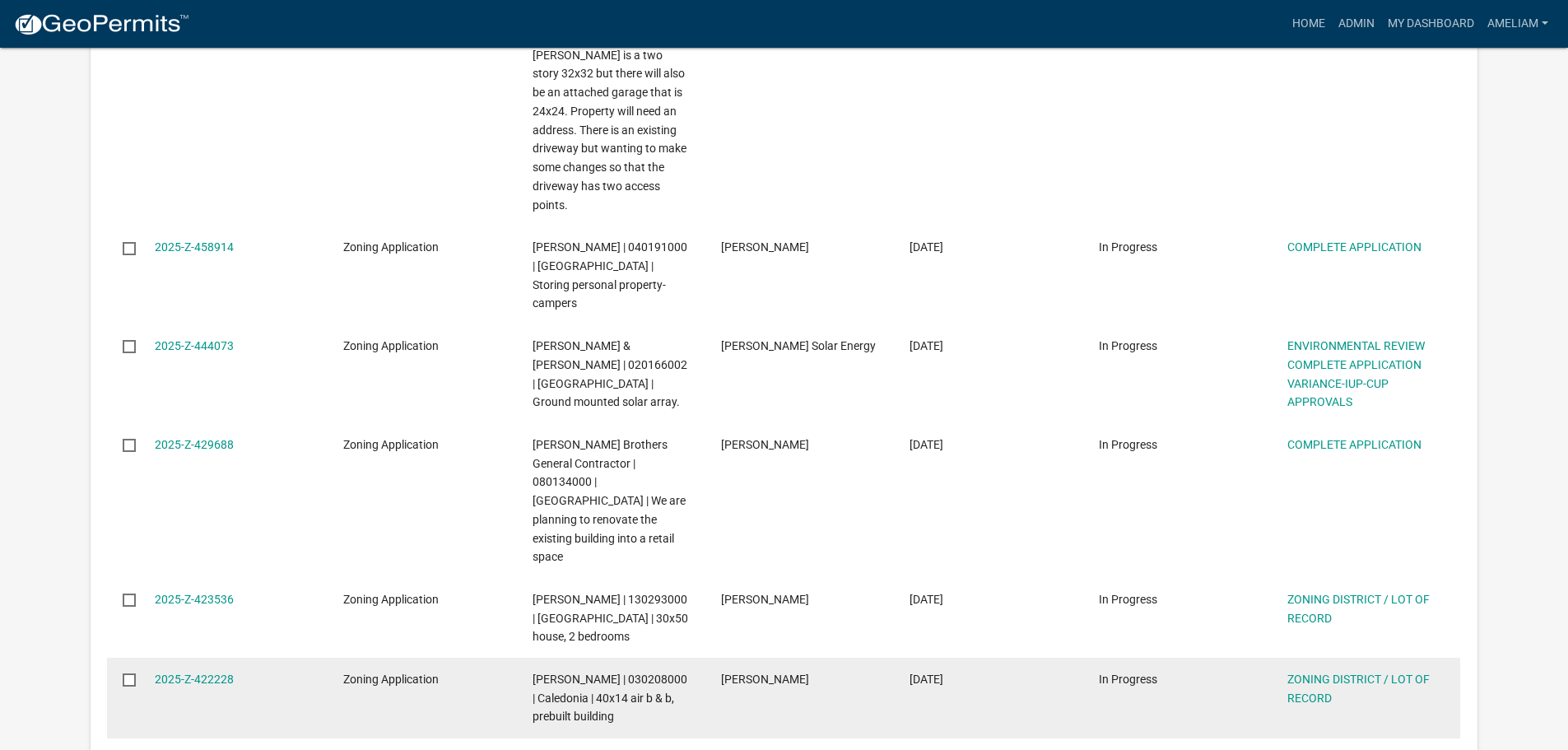
scroll to position [2211, 0]
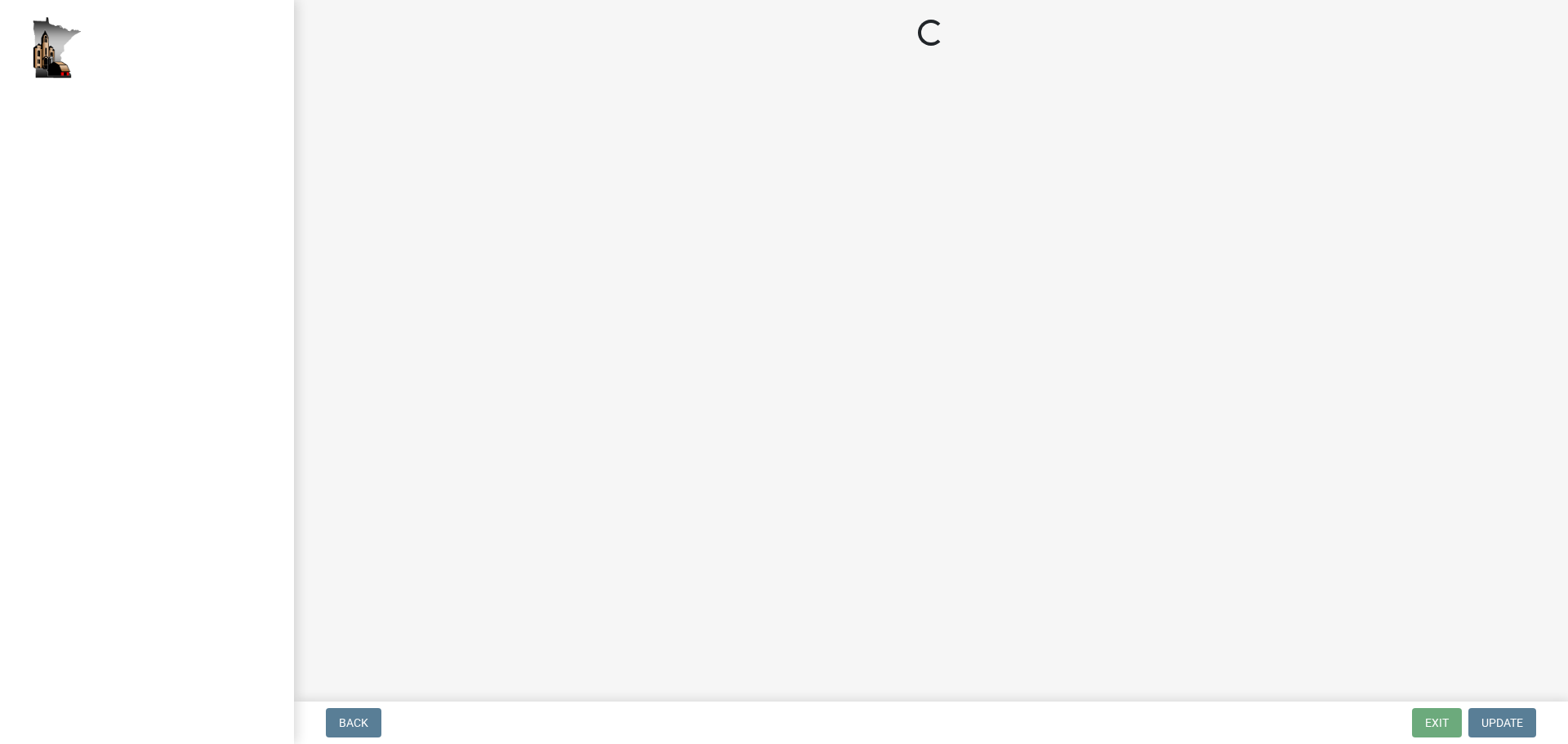
select select "5727336e-9a20-4bd2-a6f3-e7484509ff9a"
select select "e7961d78-4f82-4ea0-a075-1f680d90960e"
select select "32538aac-6b8c-4188-bd52-8c62054b7e7b"
select select "c0fe89da-e6be-4440-b09b-6bf401eca5d4"
select select "cc045de0-ead4-414c-a886-12e51f2bc4aa"
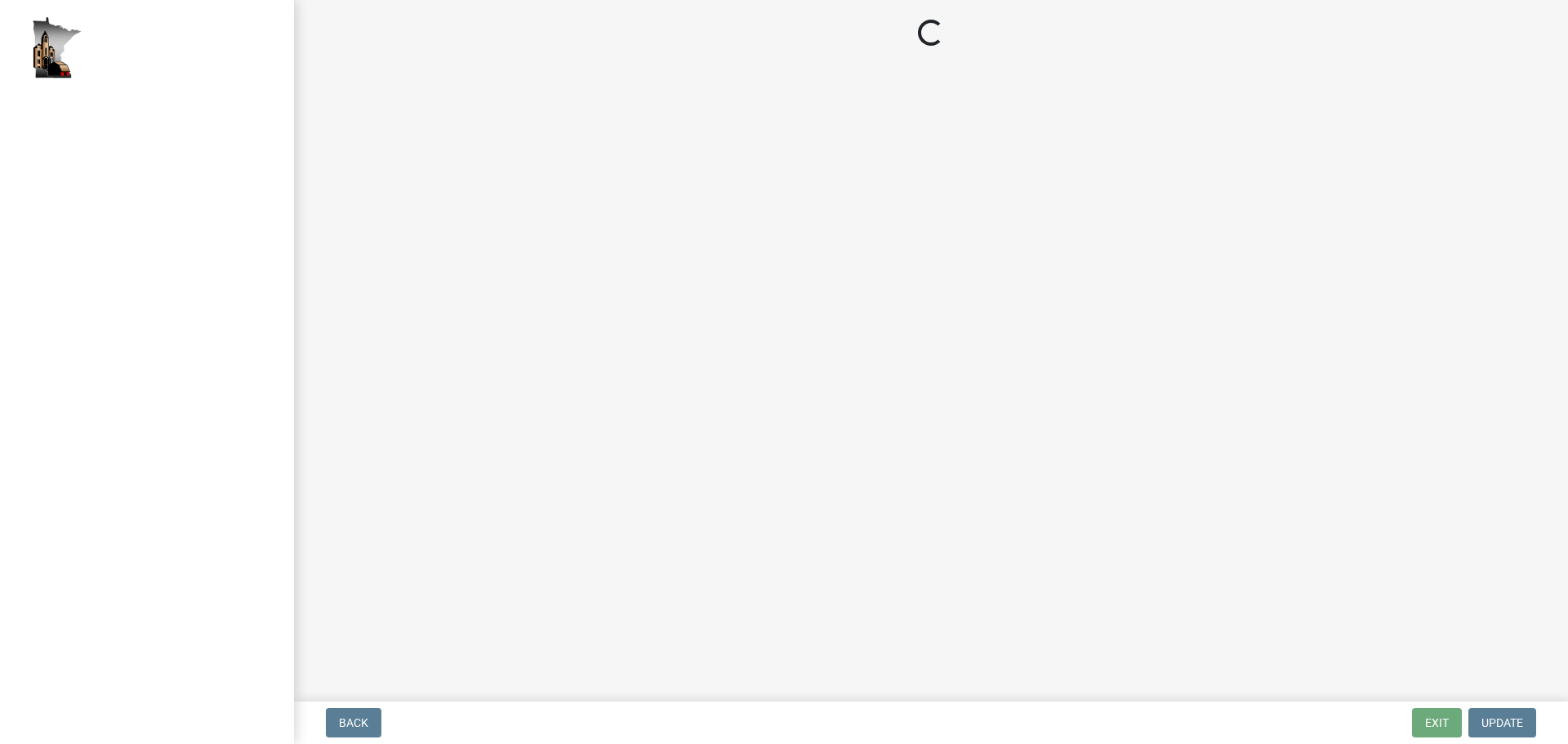
select select "c55ed237-4e75-4d9e-9e6e-534c544ae652"
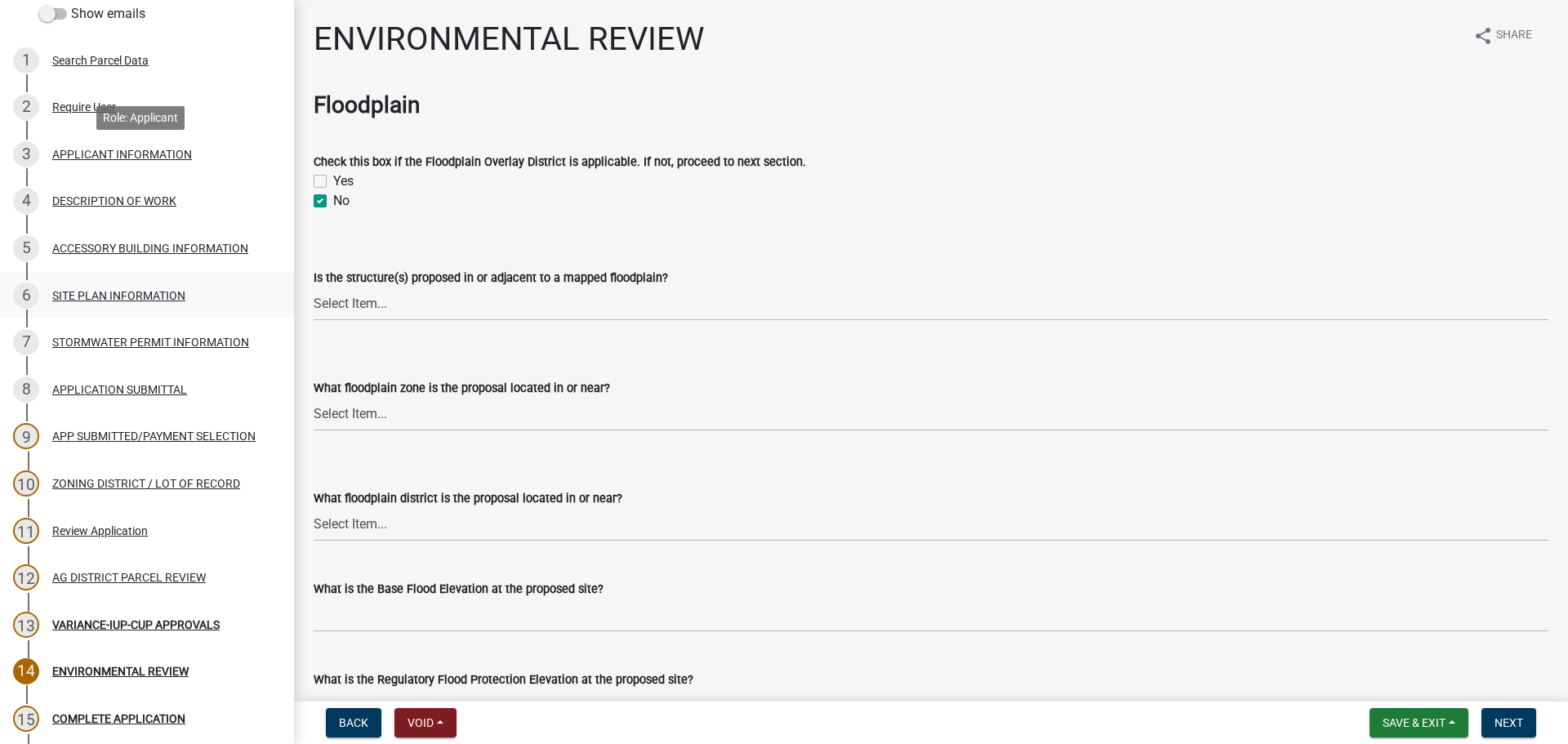
scroll to position [326, 0]
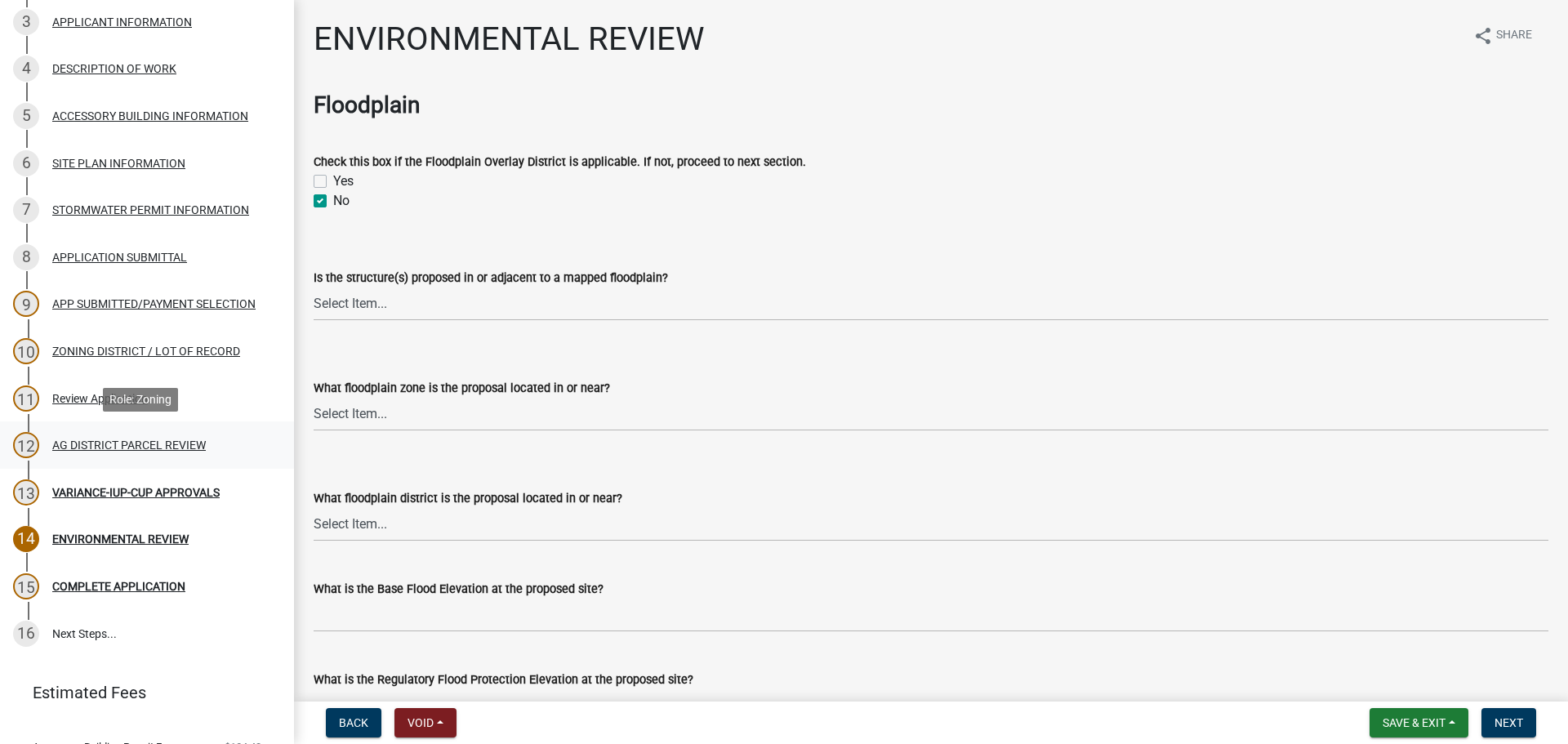
click at [132, 441] on div "AG DISTRICT PARCEL REVIEW" at bounding box center [128, 445] width 154 height 11
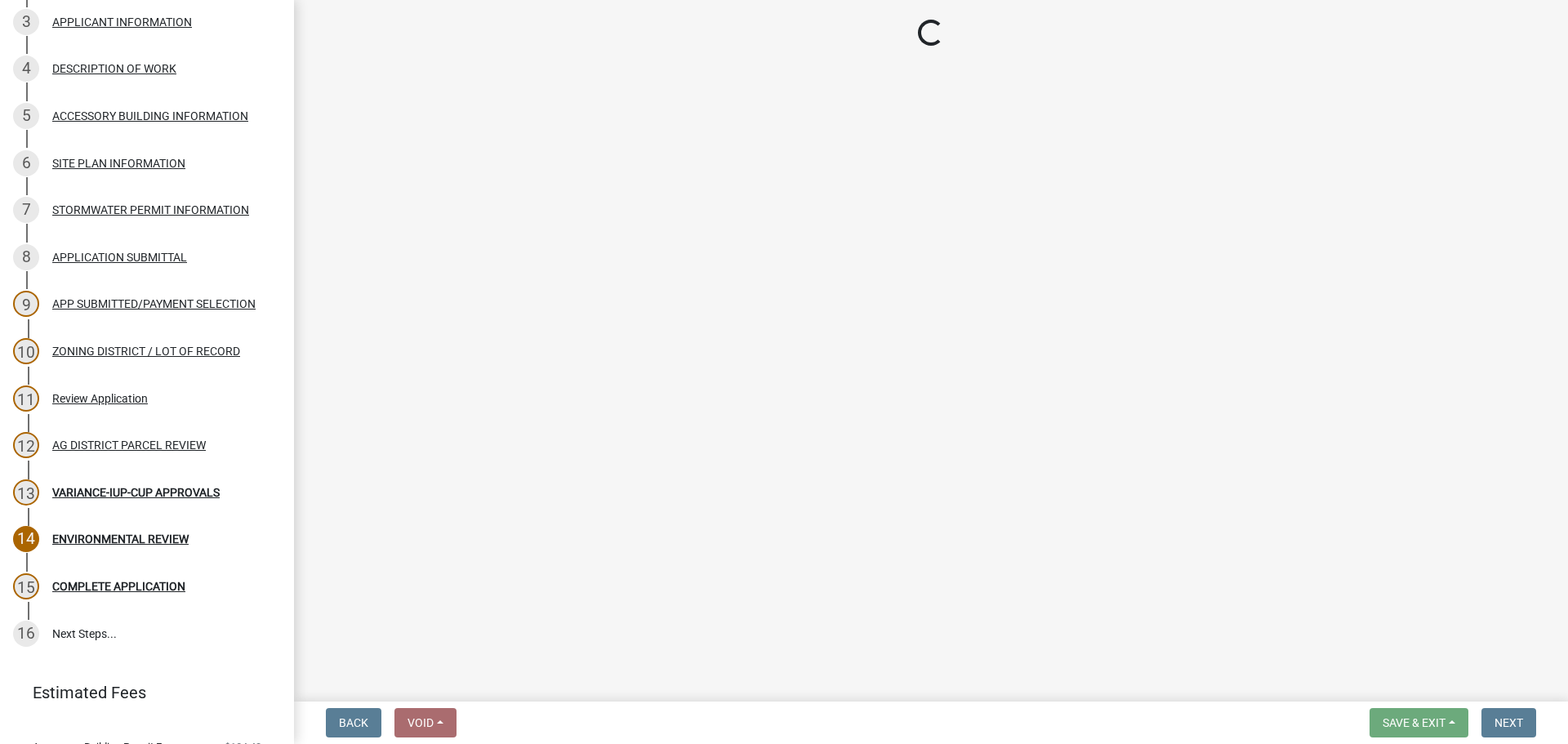
select select "fe23c68f-3976-40fb-92de-7ec6f88d0010"
select select "3b18ef5f-e7ff-4fcf-8156-a91f38410bab"
select select "e720d887-05b7-48e7-b675-04570e4c9f75"
select select "9717a08b-7b03-4d72-87d7-7ef9e9f7ef3b"
select select "c756e23e-ff22-4e58-8178-2621bc441b49"
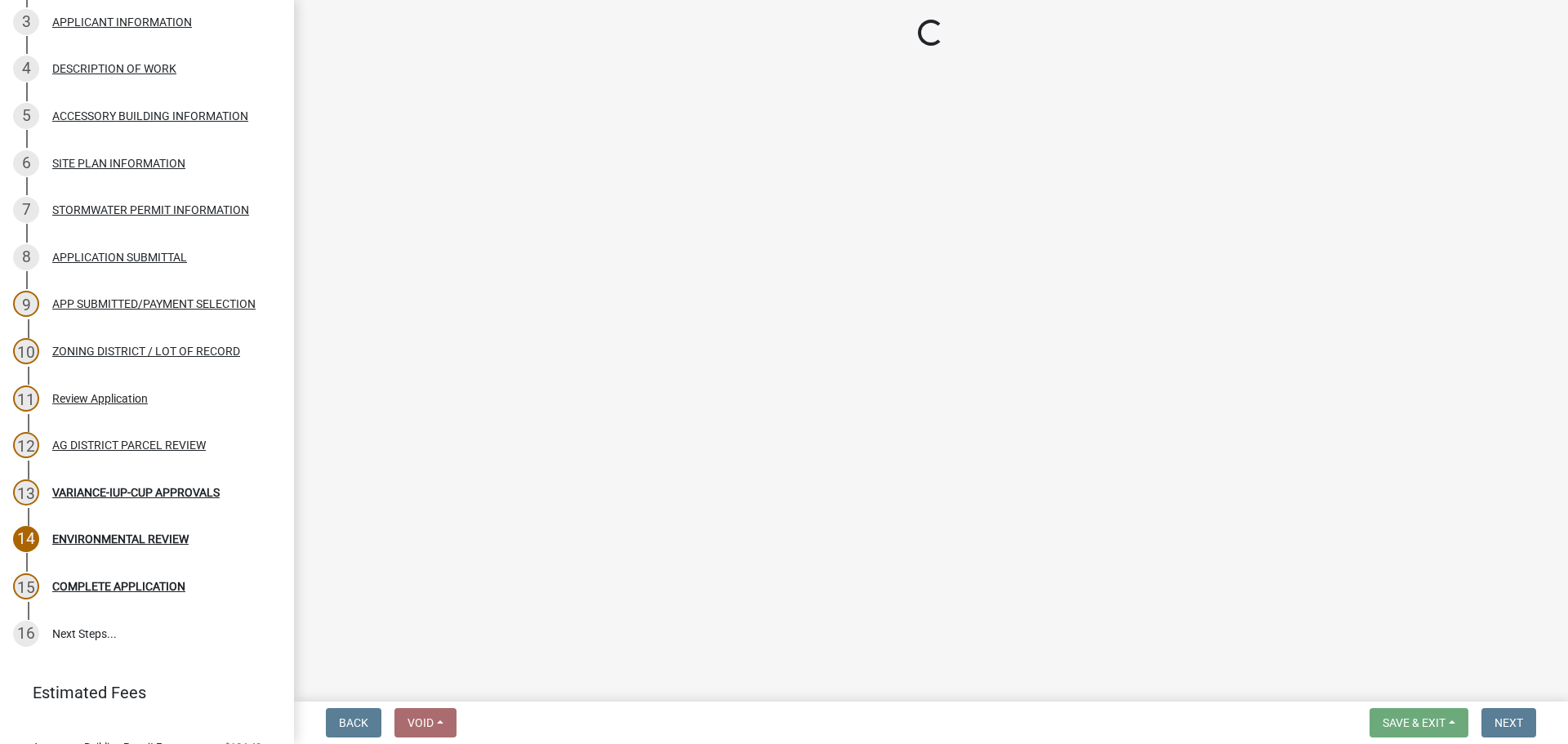
select select "93514e09-9993-4aea-b530-60a9708c3e74"
select select "a045efff-9645-47c6-b046-89cf1e905dd6"
select select "aa1ca06f-8d34-4542-998d-1b6ccdc96445"
select select "f47993c2-143f-42b0-843f-88b20baa7a0f"
select select "010a36e8-78ab-47dd-88f8-ccc0edf139b8"
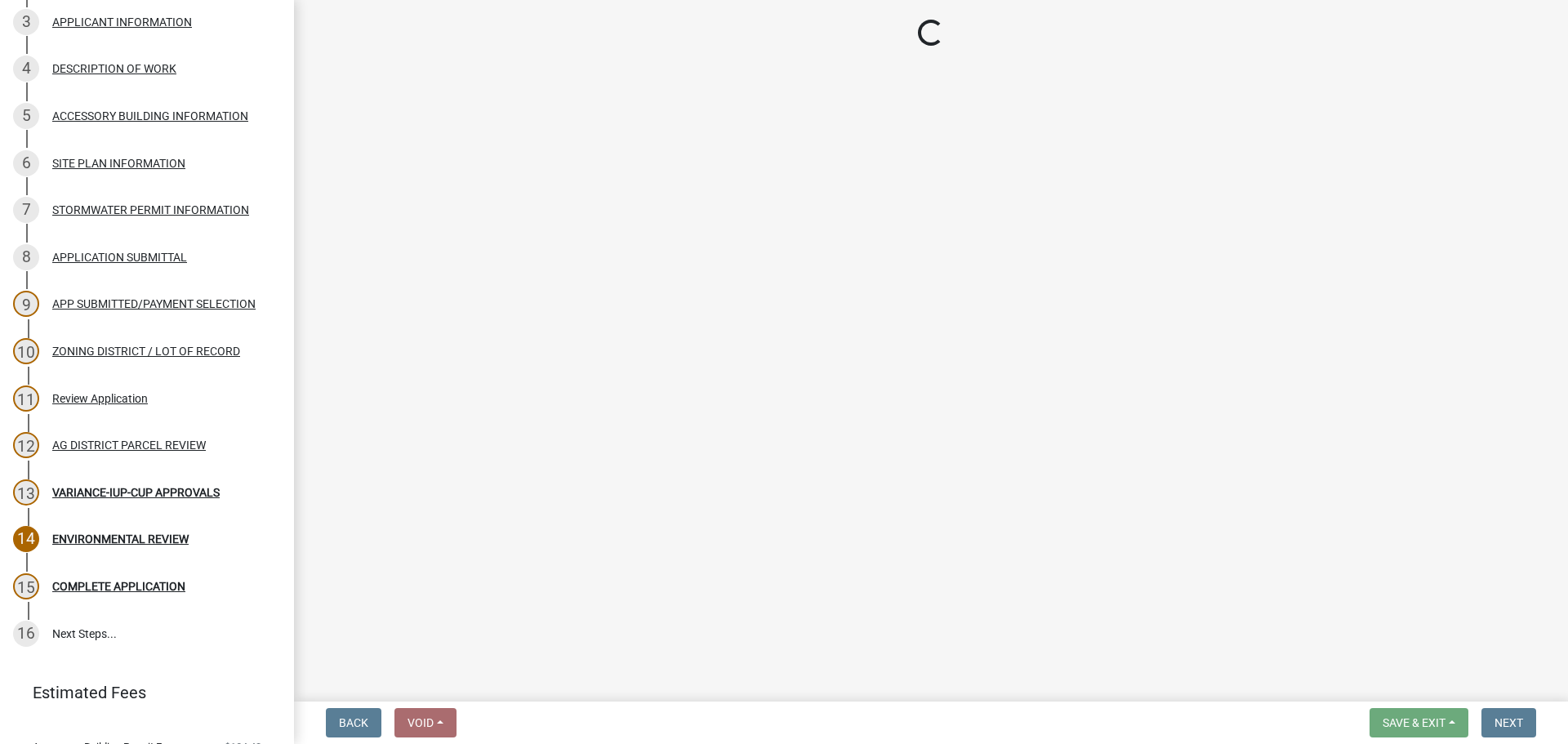
select select "617636dc-6122-45c9-991a-bd8b90cb2b24"
select select "a9ce9e2b-a26e-4782-922d-09df730091ad"
select select "2040f1b6-20ab-401b-9b6f-6f3fd46d4e8e"
select select "6e389f70-961b-4b78-9c47-c422b69289d9"
select select "1e0d970e-6746-4216-b065-d6933a69b3fa"
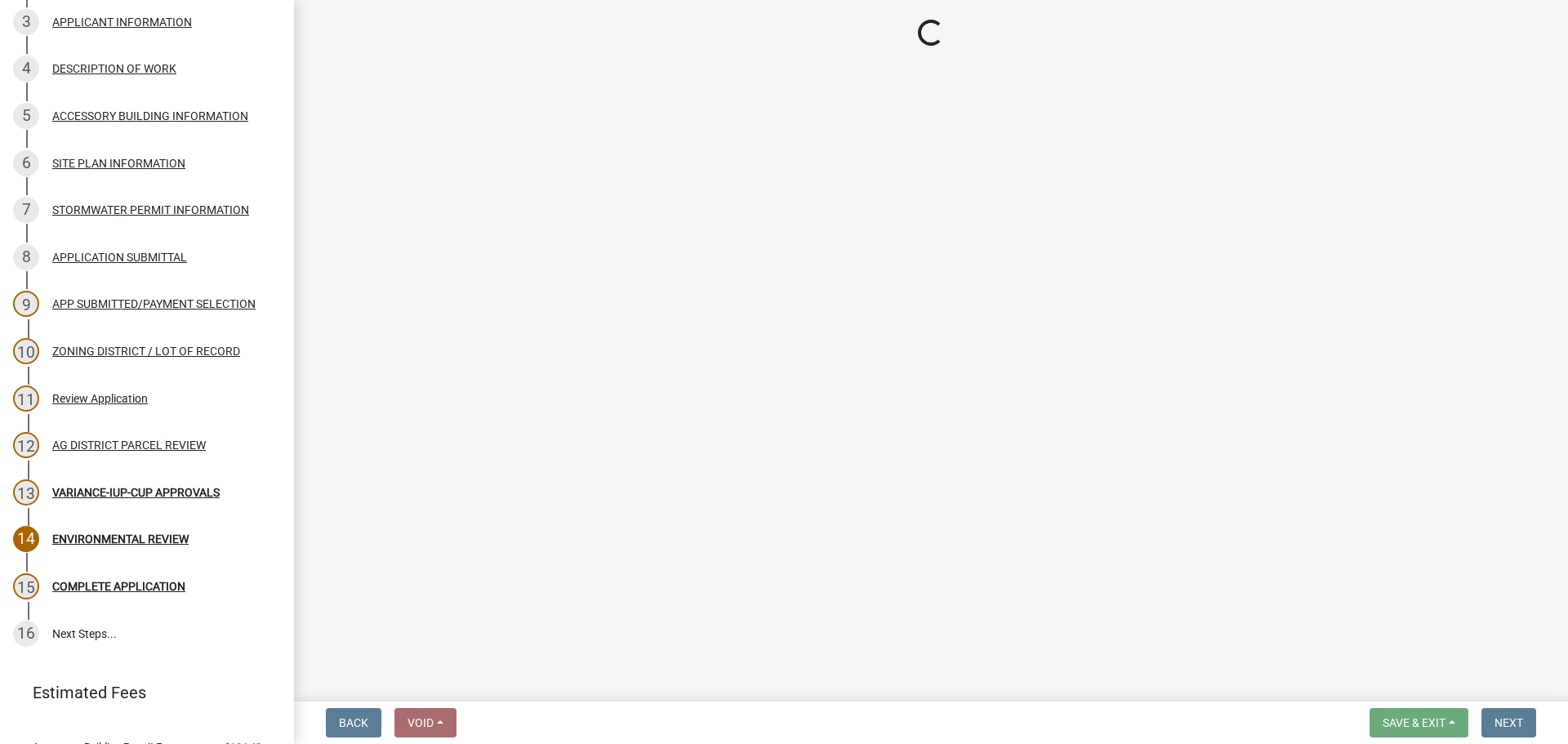
select select "44b75d30-e230-4ce0-8c0f-1ddadfe5cfb2"
select select "6d223645-95f1-4b70-a074-2c09099ea196"
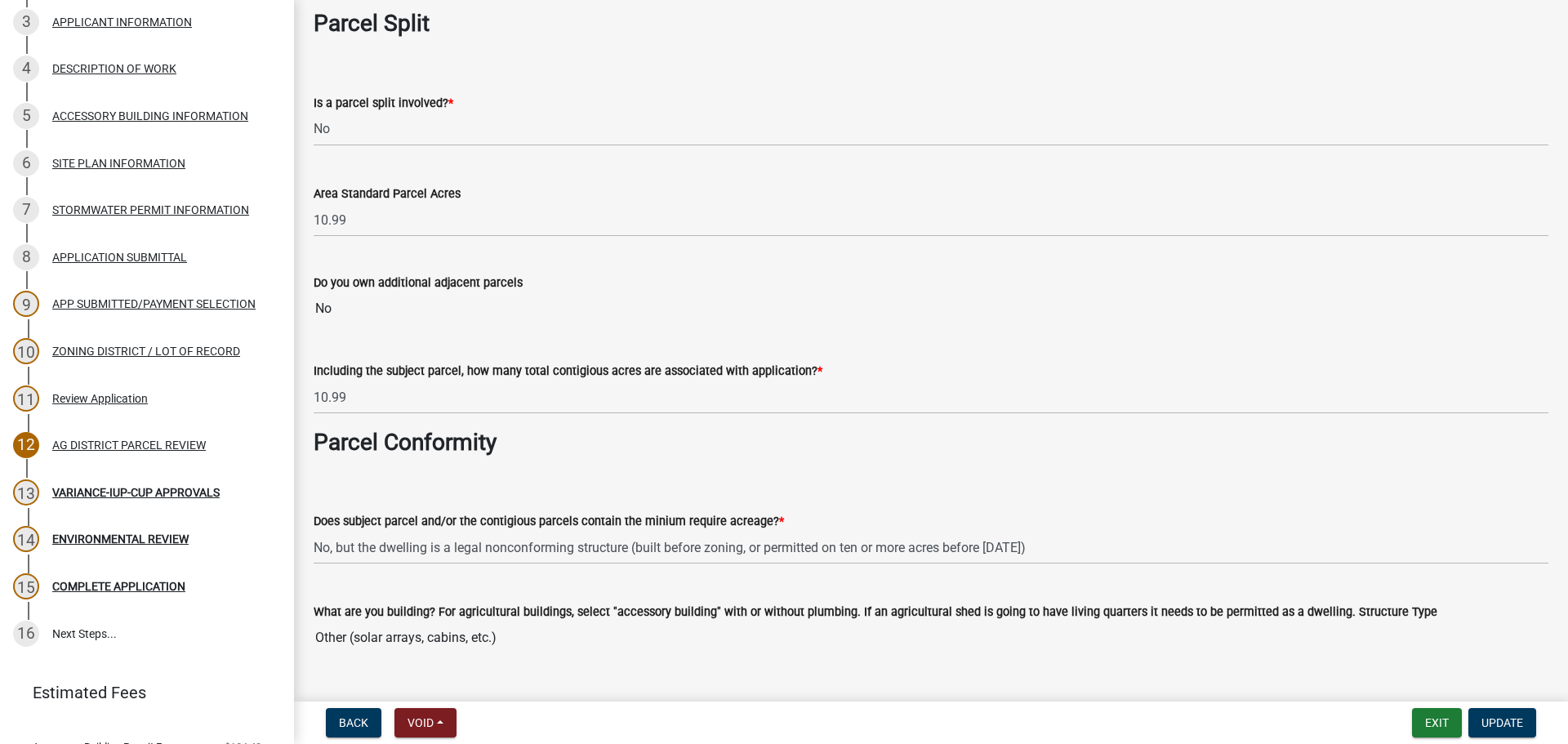
scroll to position [0, 0]
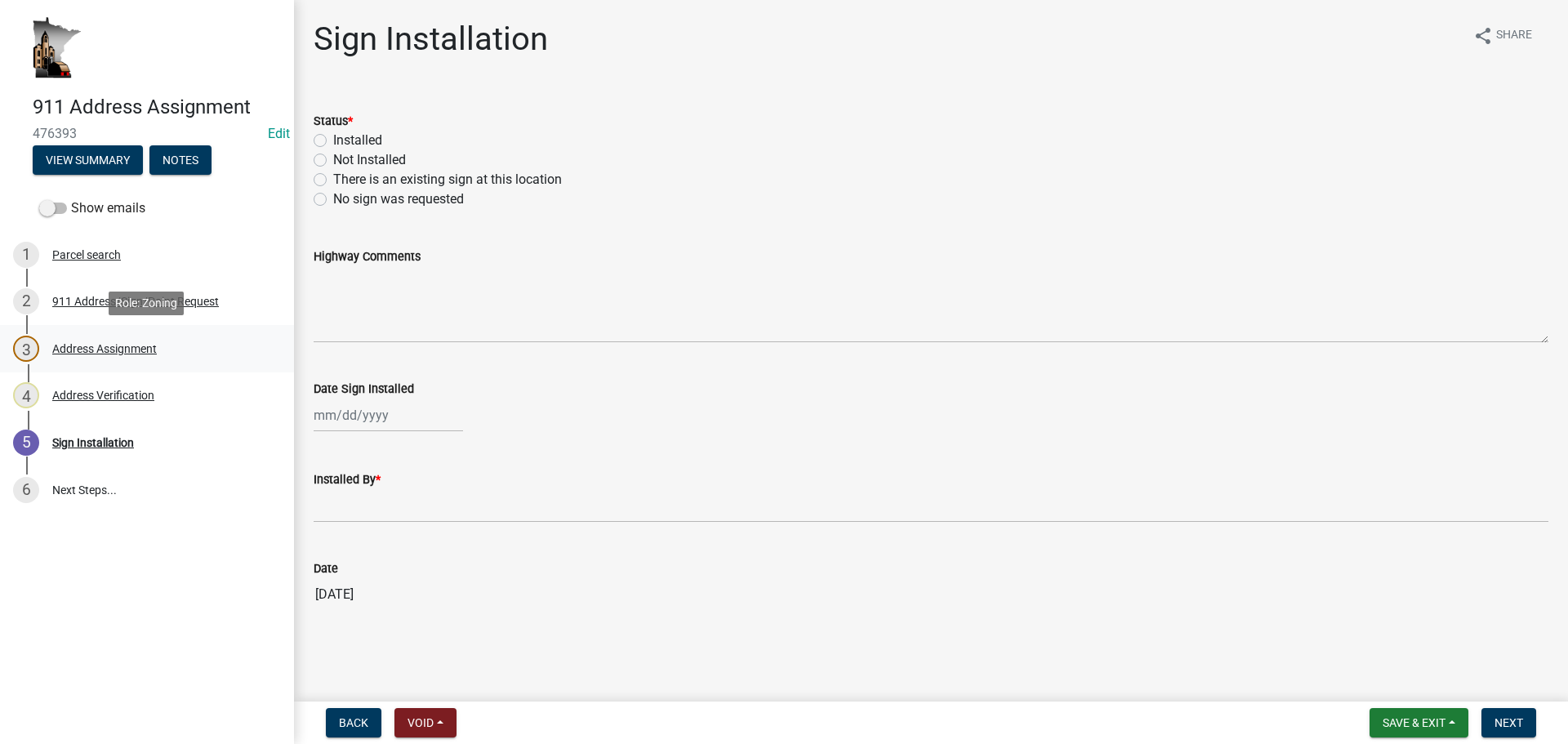
click at [111, 354] on div "Address Assignment" at bounding box center [104, 348] width 105 height 11
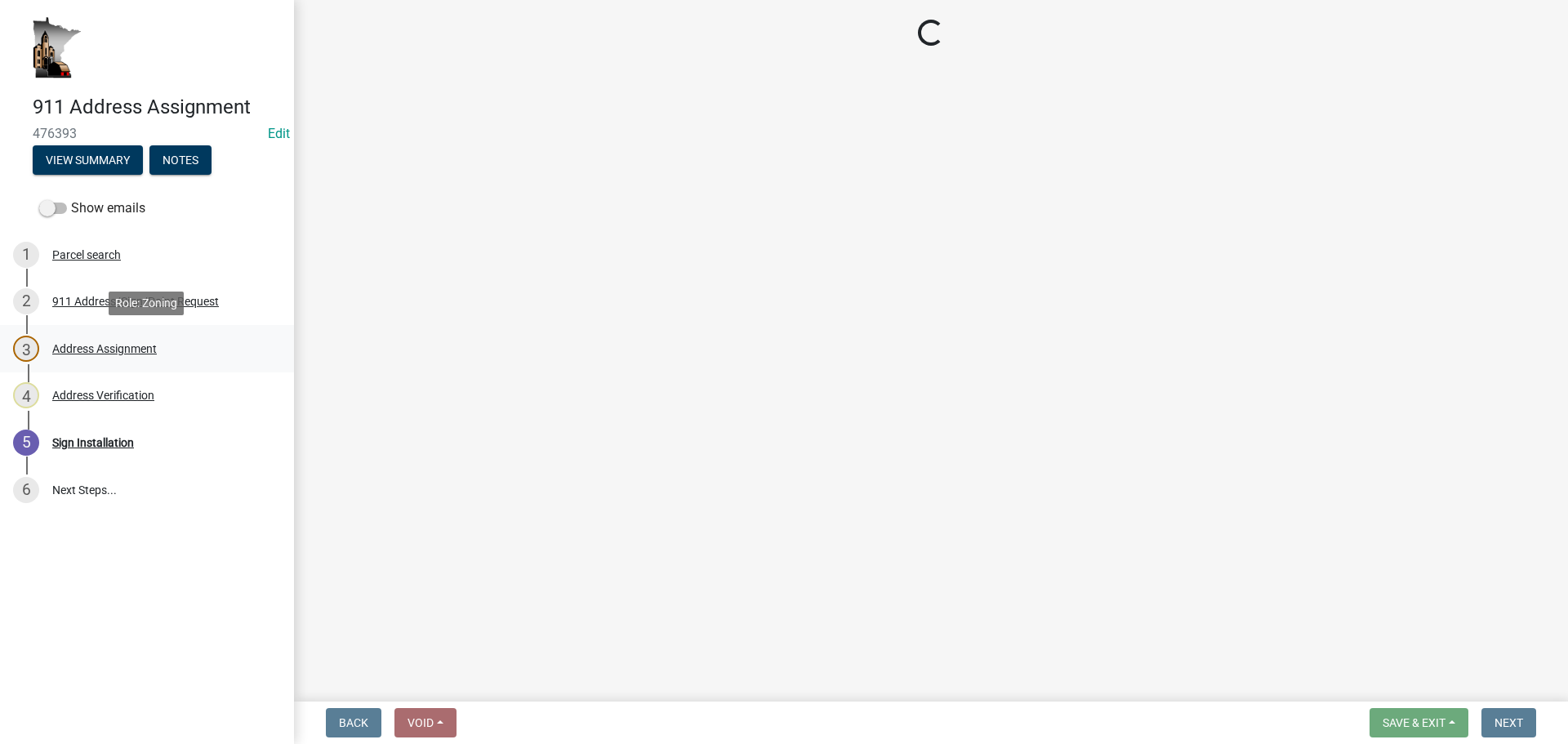
select select "f28e7f07-f569-40f9-b529-995b3690fe02"
select select "d470e1ba-5593-40b4-aca4-48c3271001cc"
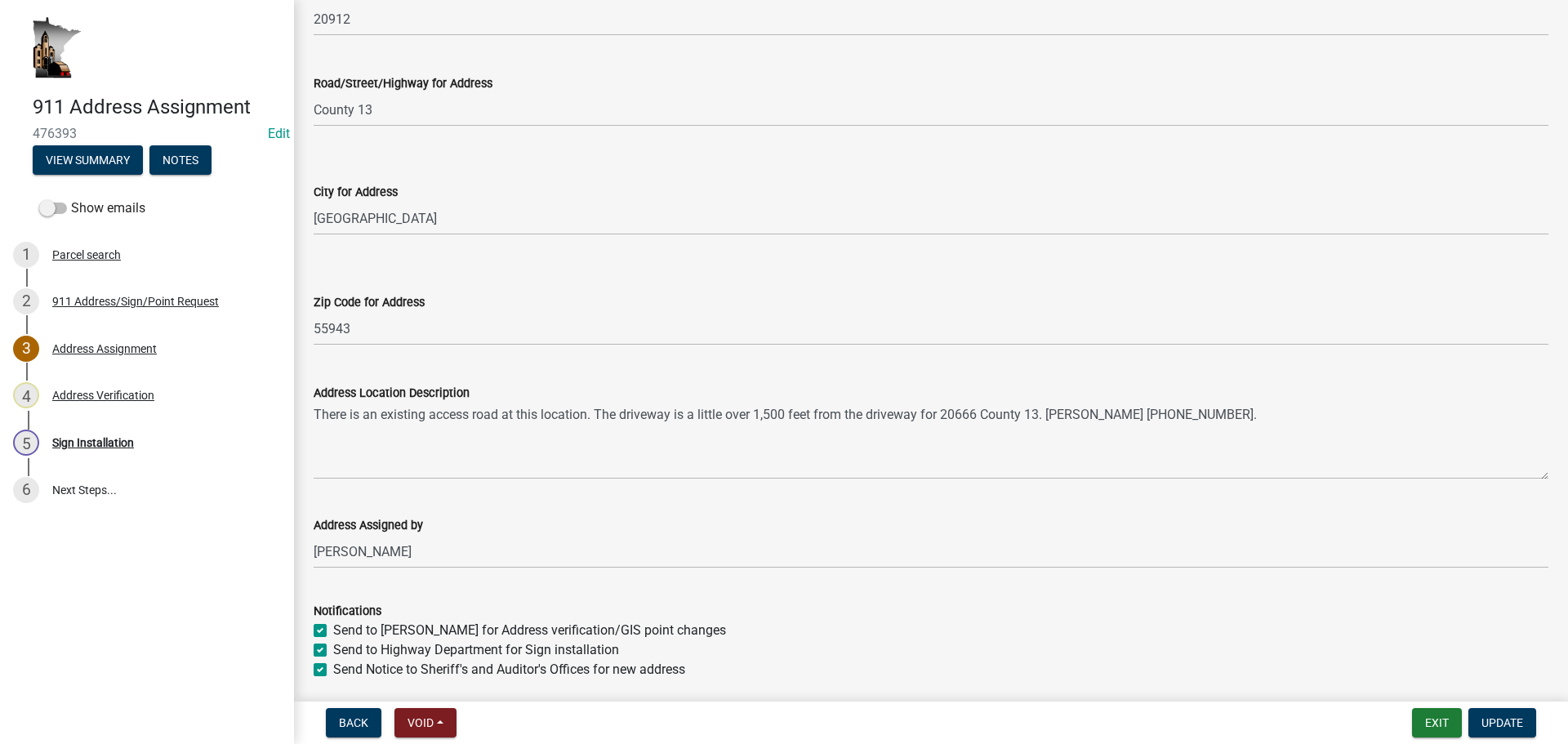
scroll to position [376, 0]
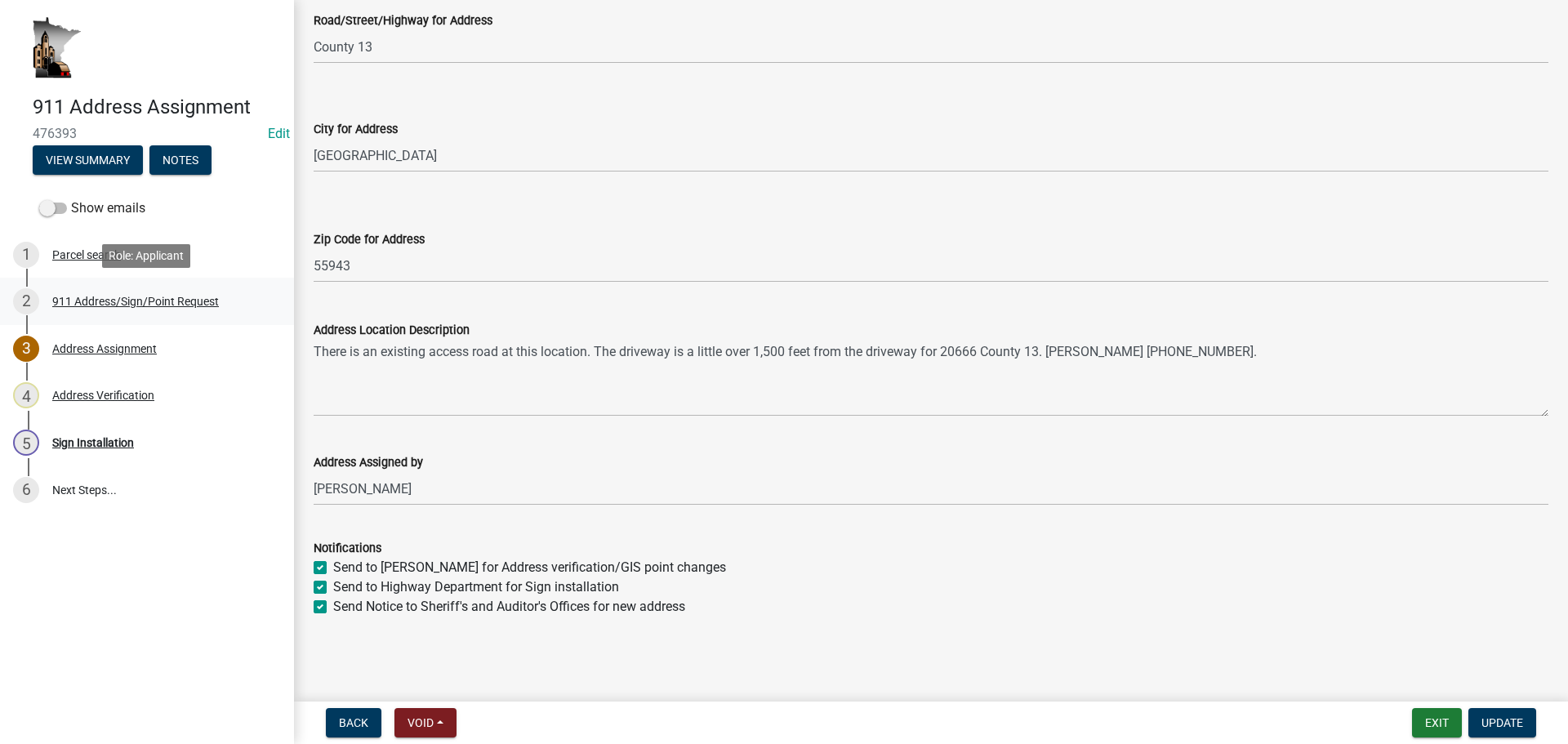
click at [71, 295] on div "911 Address/Sign/Point Request" at bounding box center [135, 301] width 166 height 11
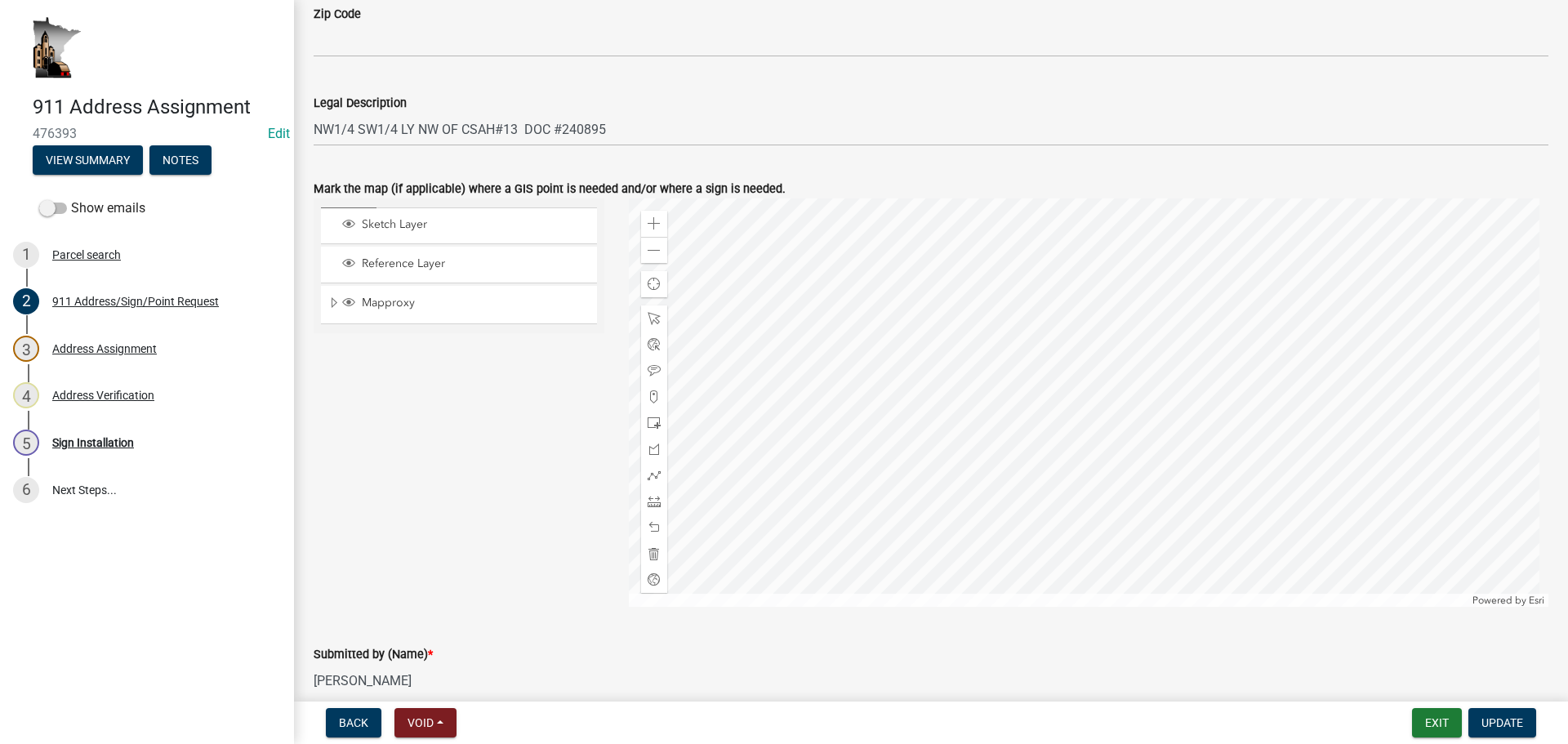
scroll to position [1061, 0]
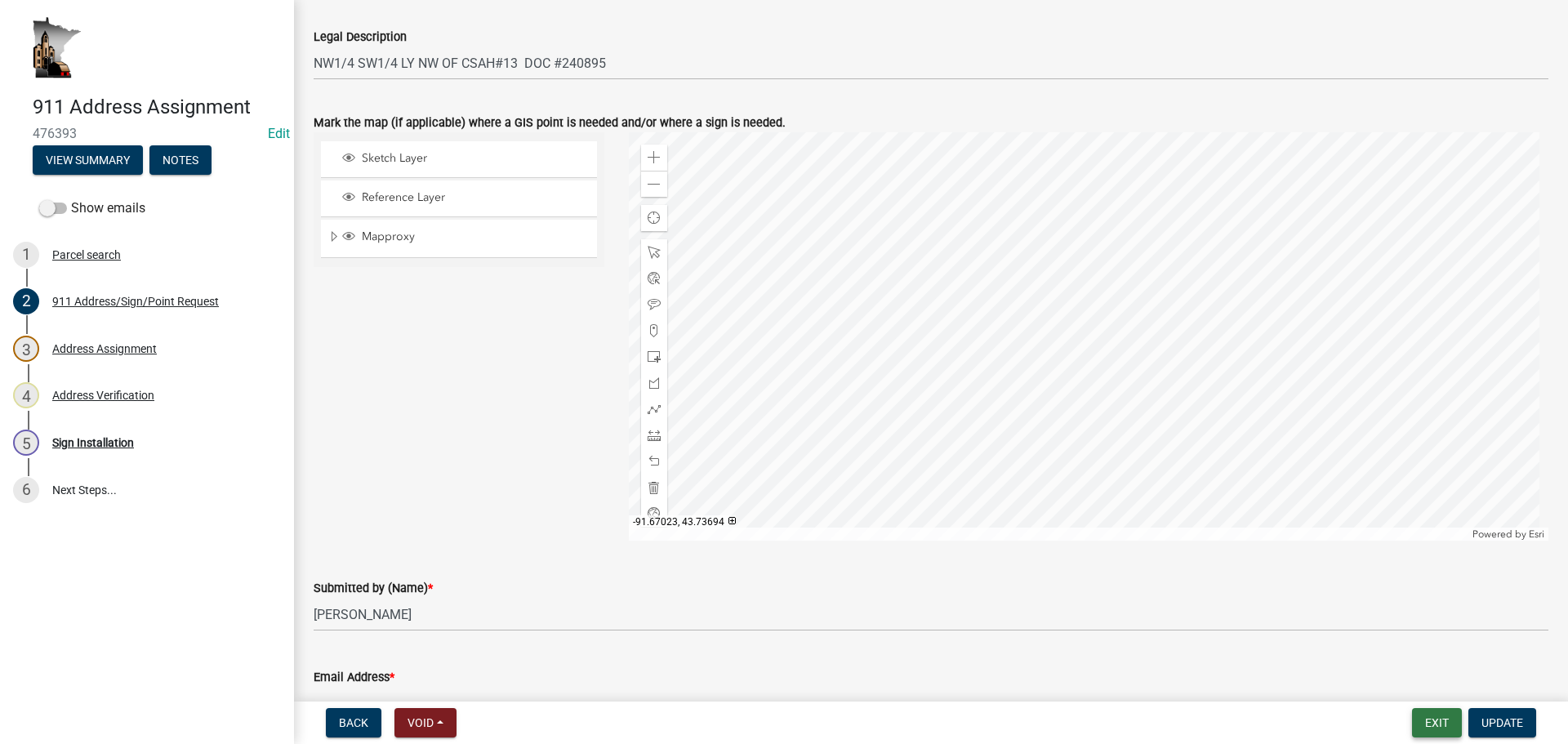
click at [1427, 719] on button "Exit" at bounding box center [1437, 722] width 50 height 29
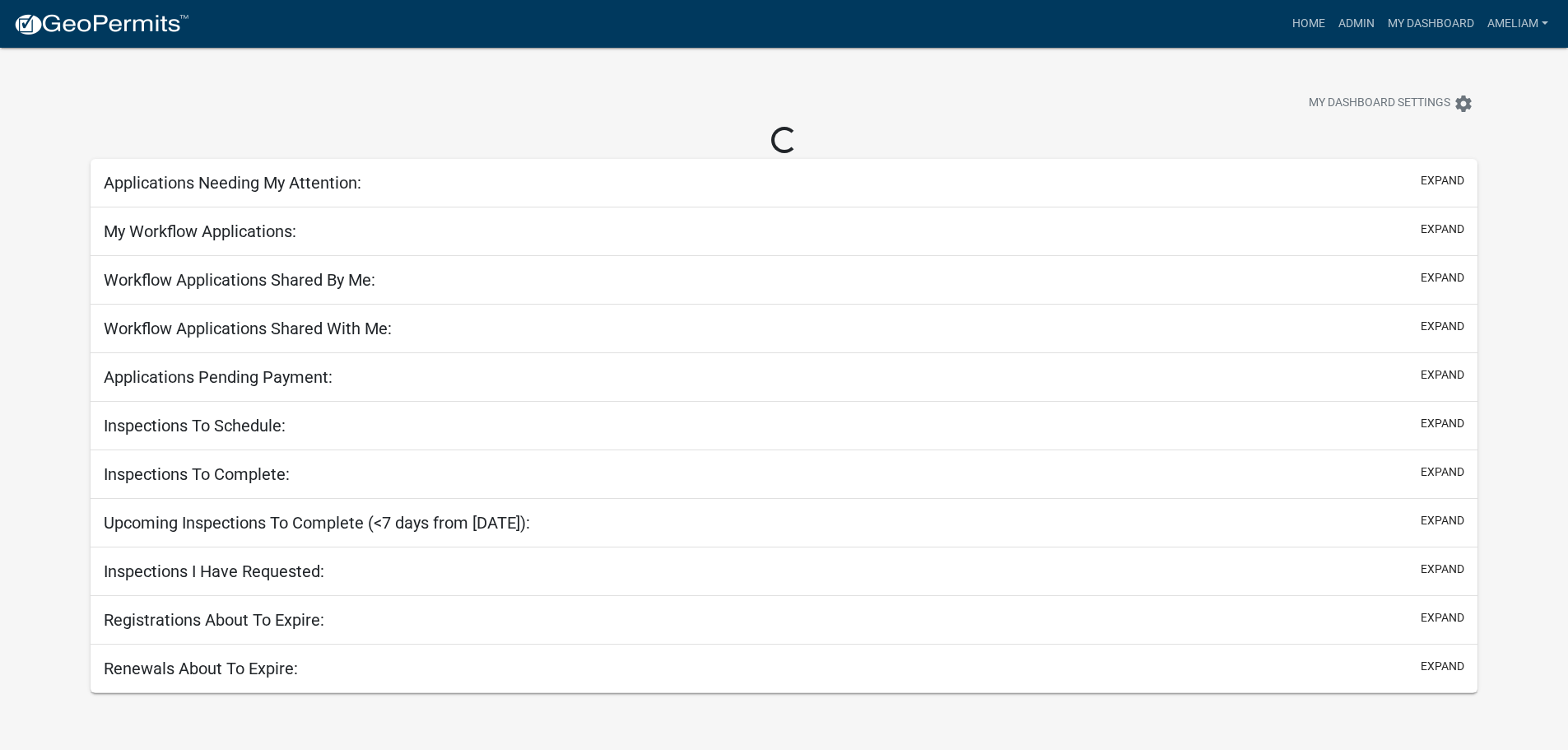
select select "3: 100"
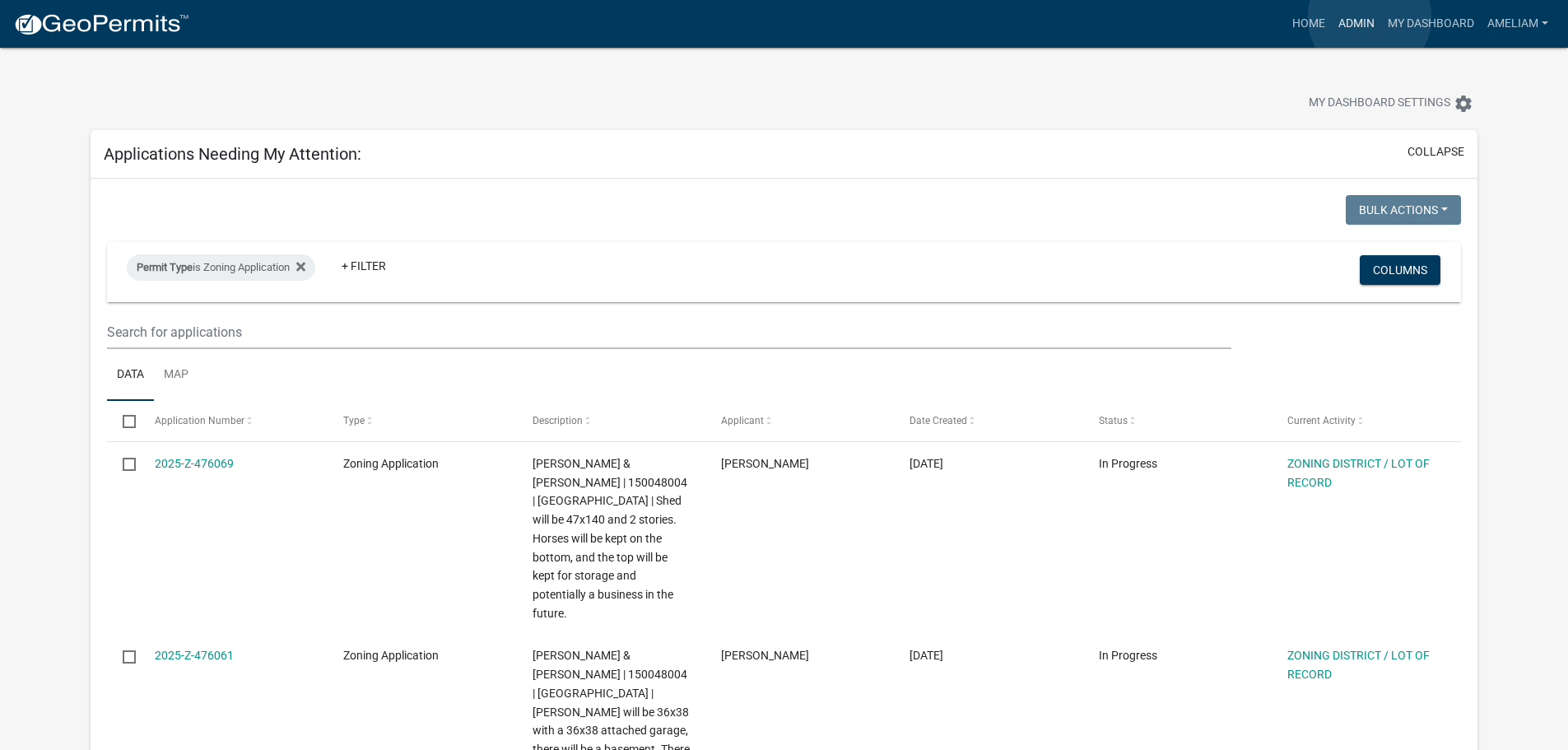
click at [1369, 18] on link "Admin" at bounding box center [1357, 23] width 50 height 31
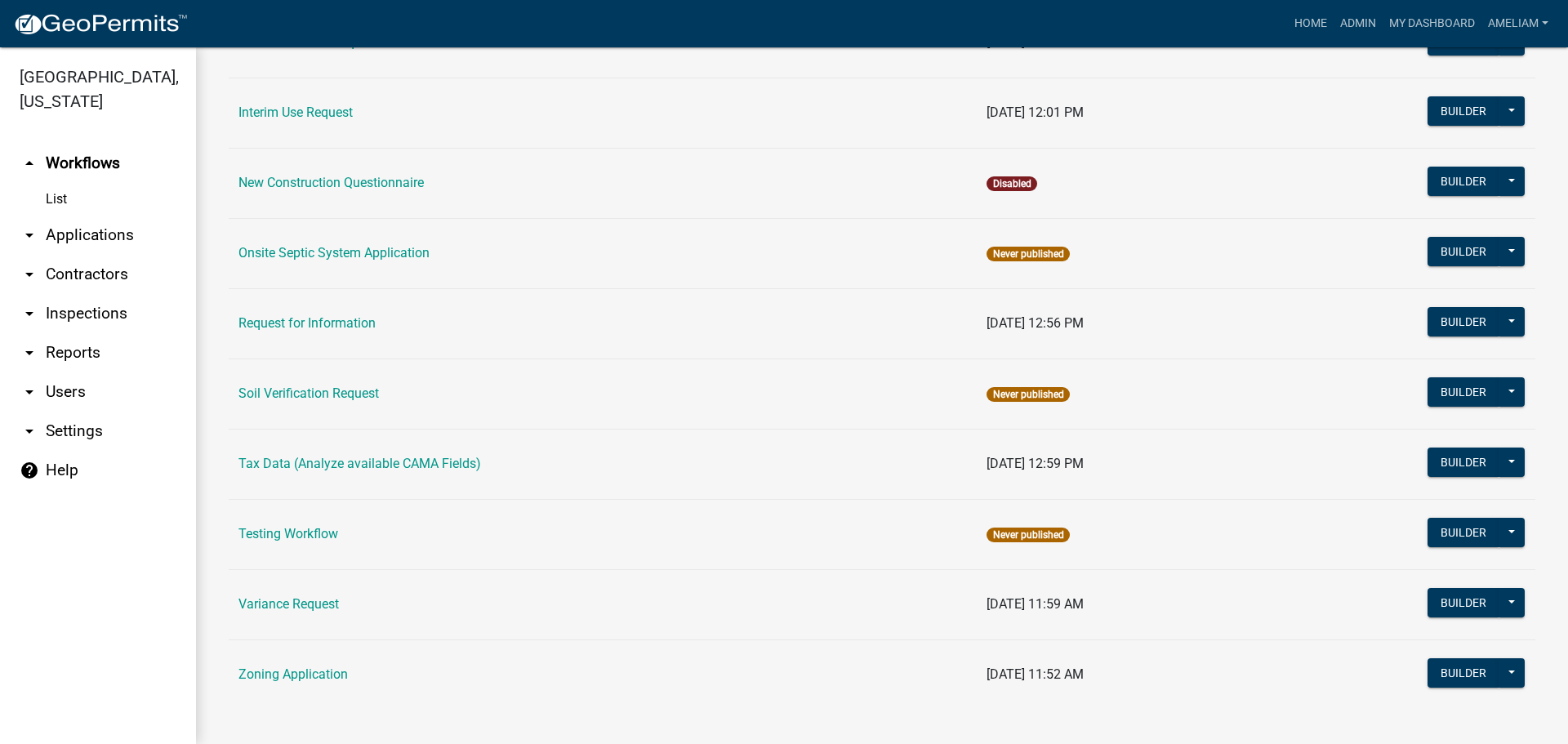
scroll to position [498, 0]
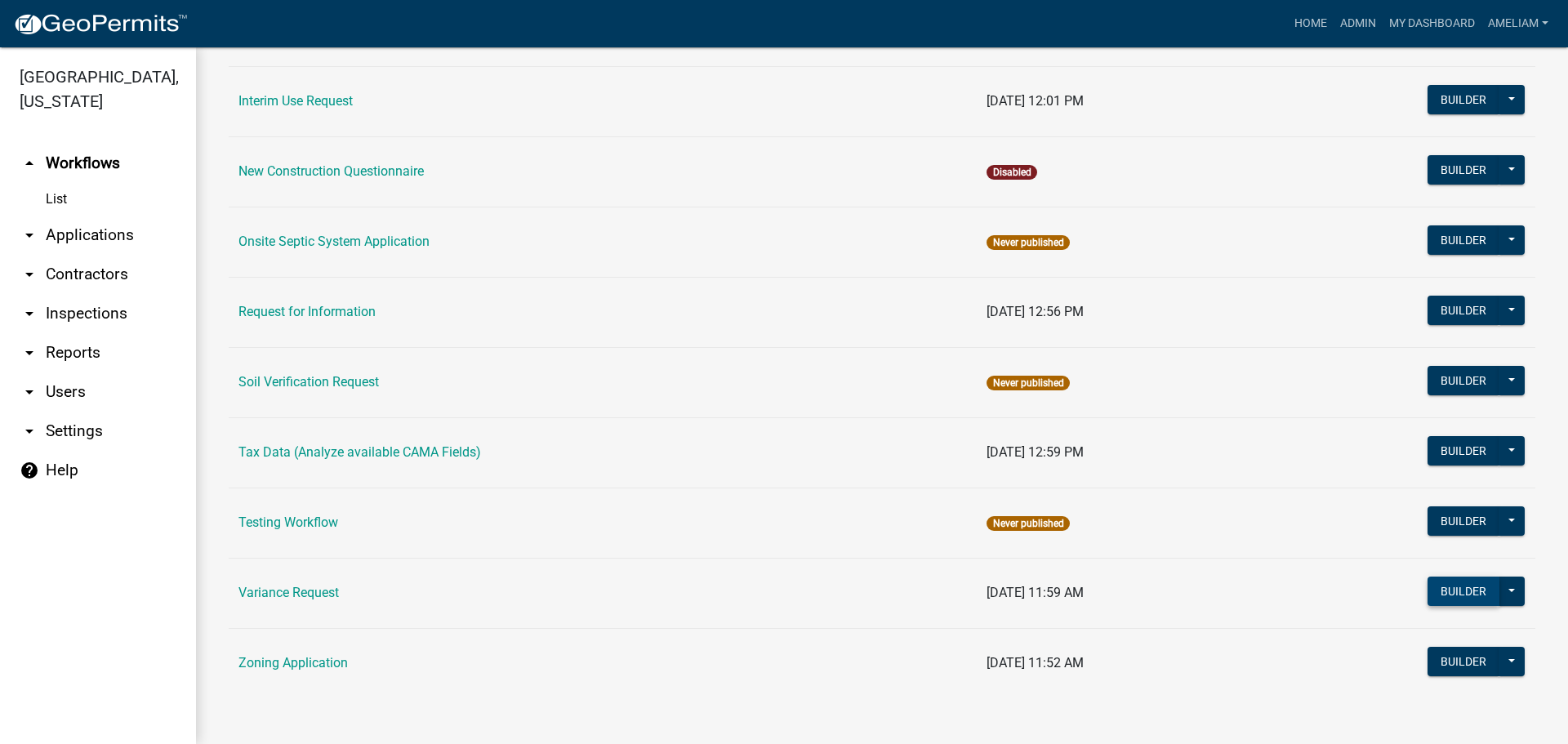
click at [1434, 593] on button "Builder" at bounding box center [1463, 591] width 72 height 29
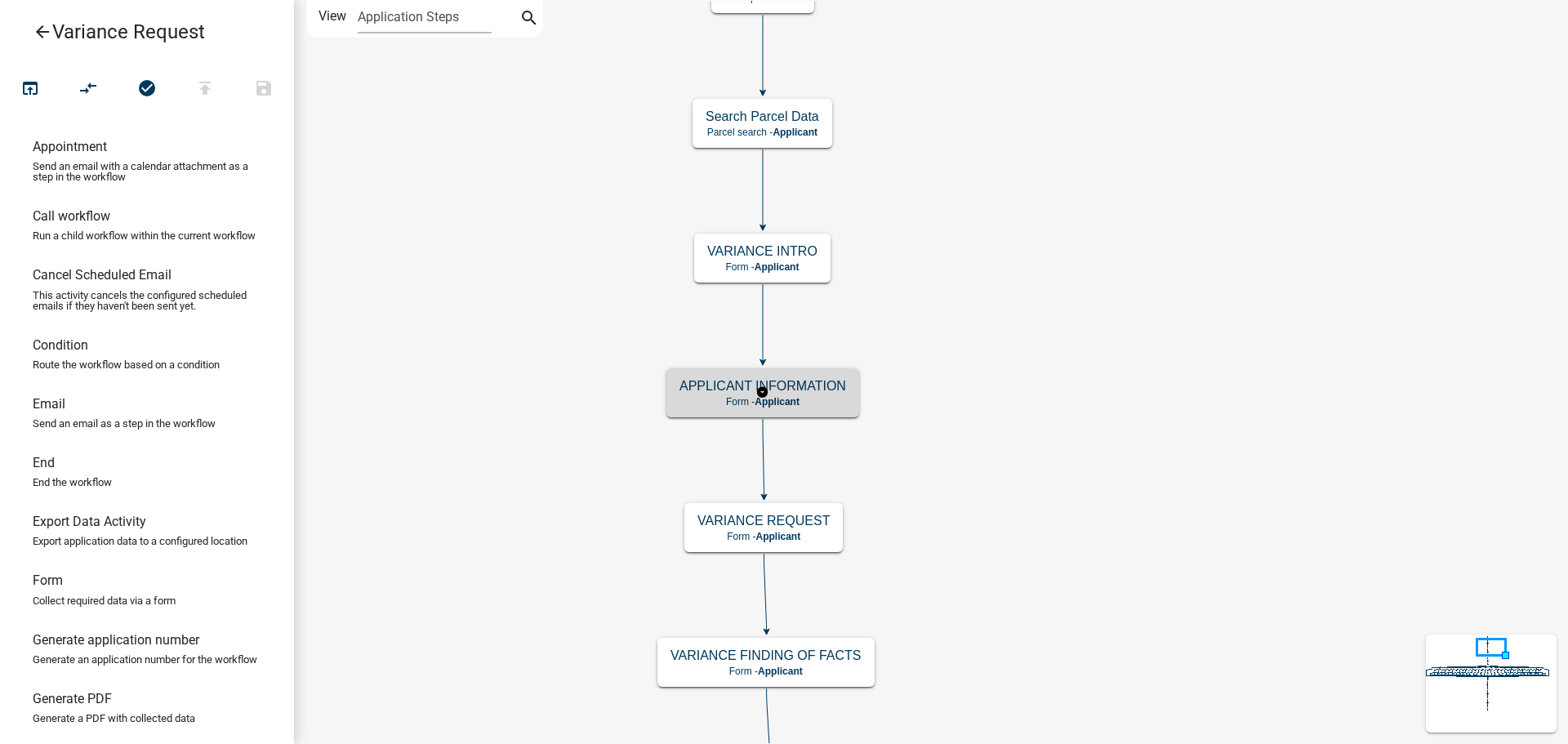
click at [849, 401] on div "APPLICANT INFORMATION Form - Applicant" at bounding box center [762, 393] width 193 height 49
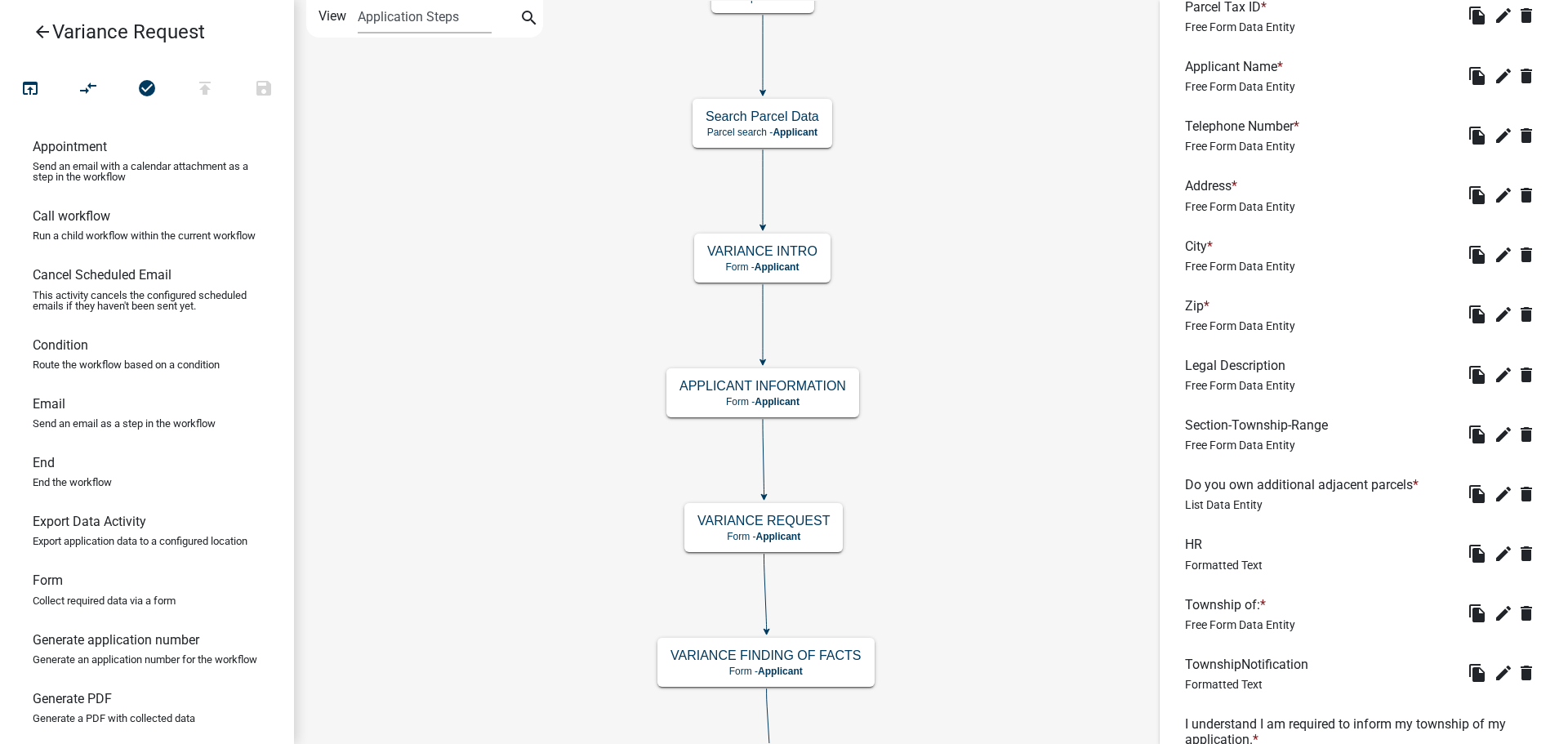
scroll to position [572, 0]
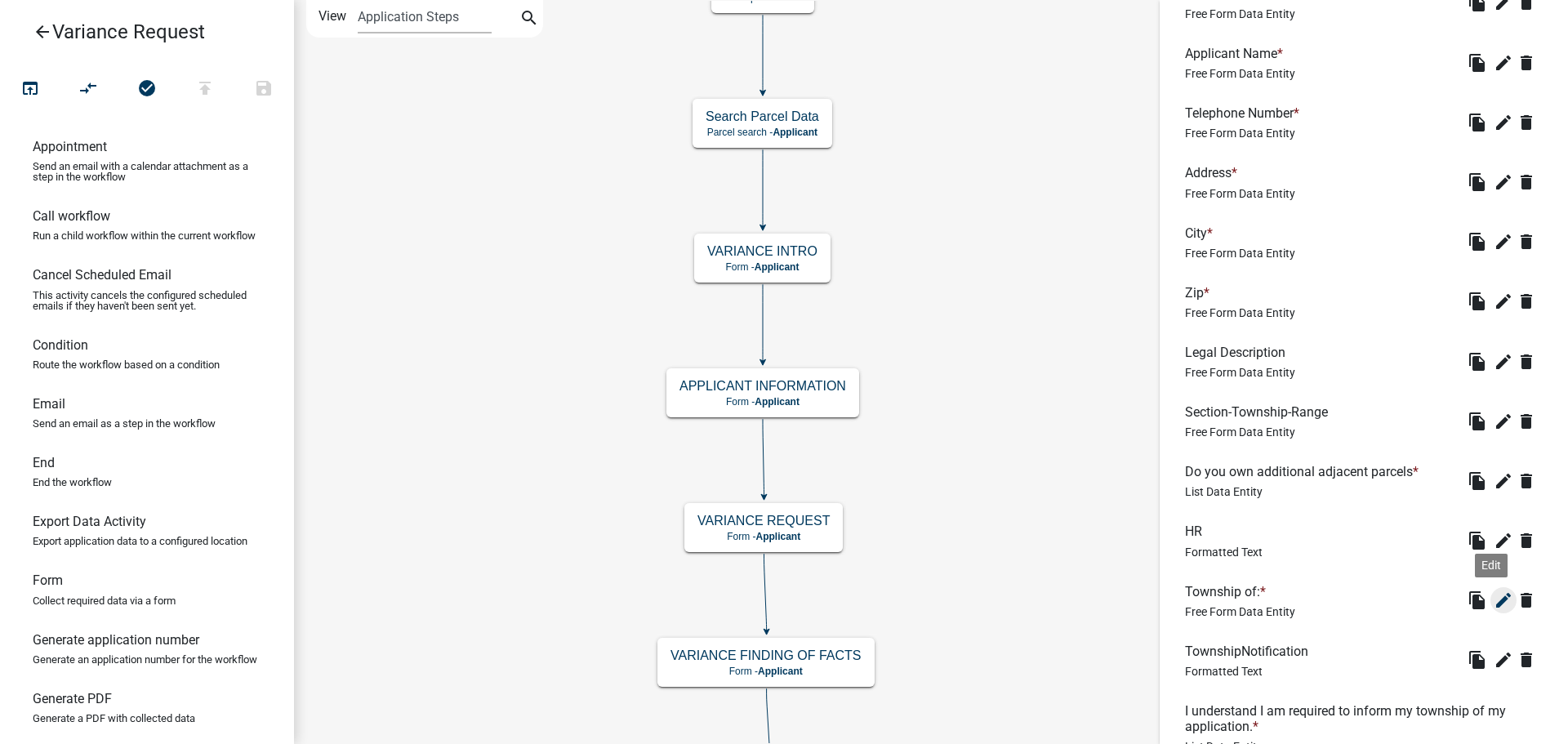
click at [1494, 602] on icon "edit" at bounding box center [1504, 600] width 19 height 19
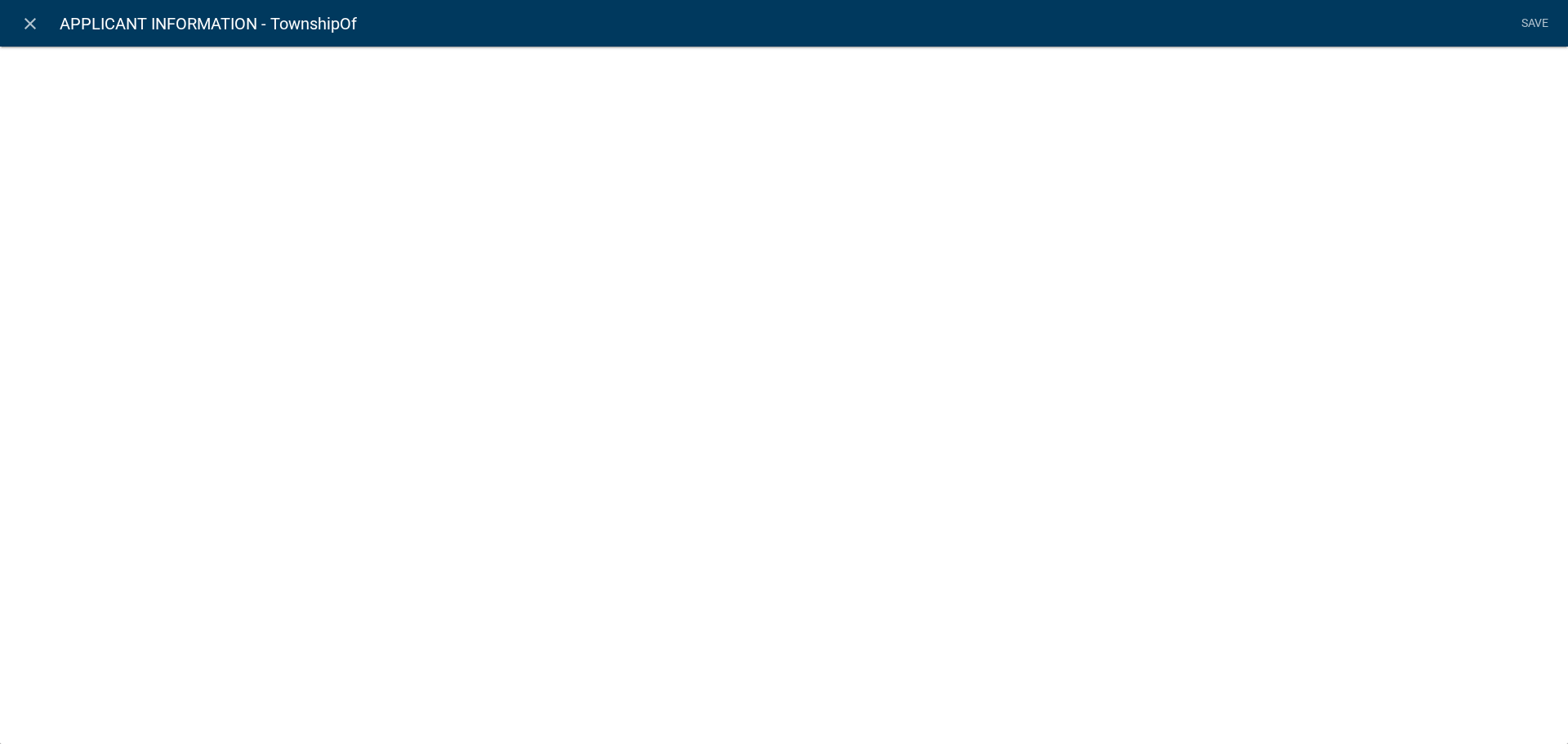
select select "1: Object"
select select "26: Object"
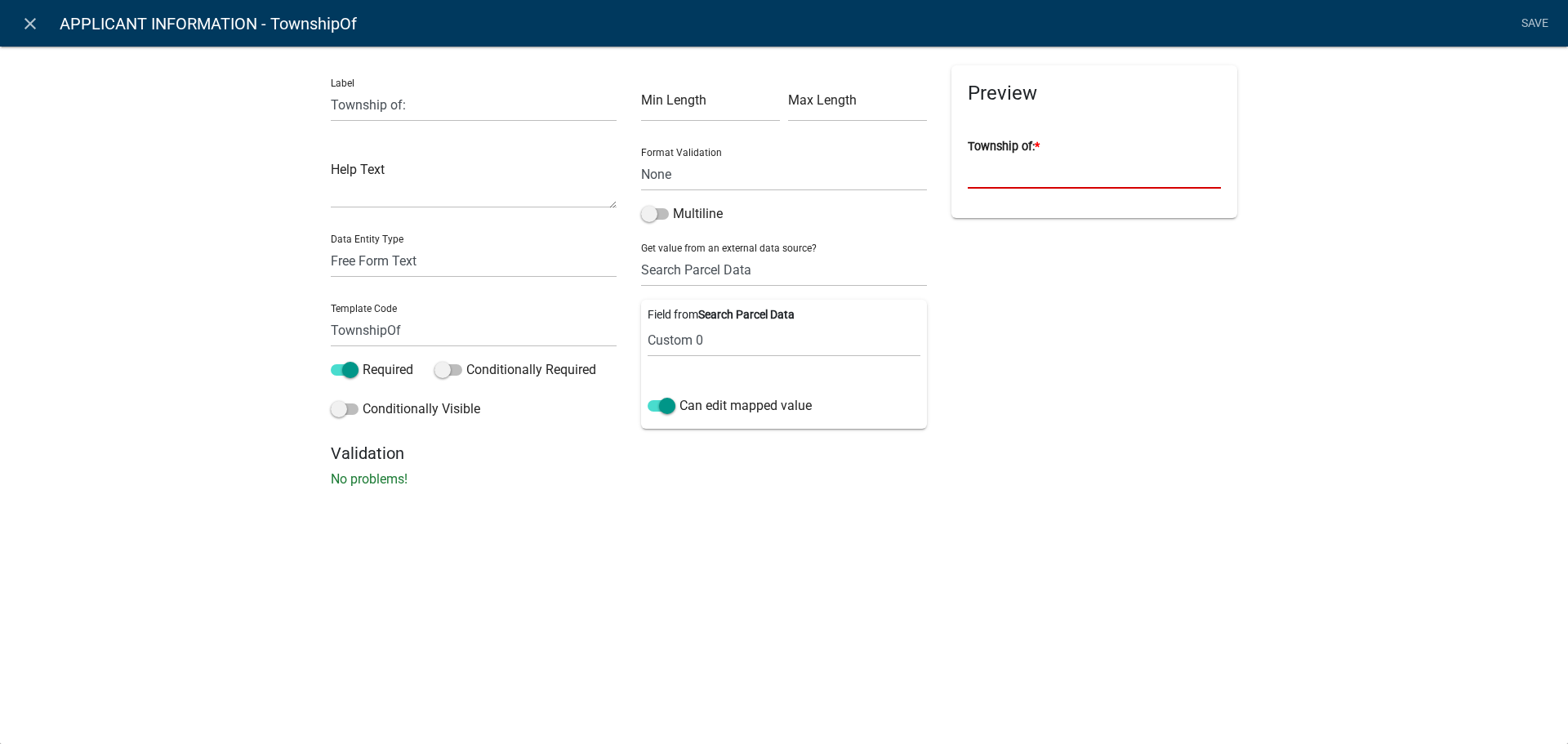
click at [1003, 186] on input "Township of: *" at bounding box center [1095, 171] width 253 height 33
click at [1307, 281] on div "Label Township of: Help Text Data Entity Type Free Form Text Document Display E…" at bounding box center [784, 271] width 1568 height 504
drag, startPoint x: 1048, startPoint y: 166, endPoint x: 1025, endPoint y: 179, distance: 26.4
click at [1048, 166] on input "Township of: *" at bounding box center [1095, 171] width 253 height 33
click at [884, 423] on div "Field from Search Parcel Data Parcel ID Owner Name Owner City Owner State Owner…" at bounding box center [784, 364] width 286 height 129
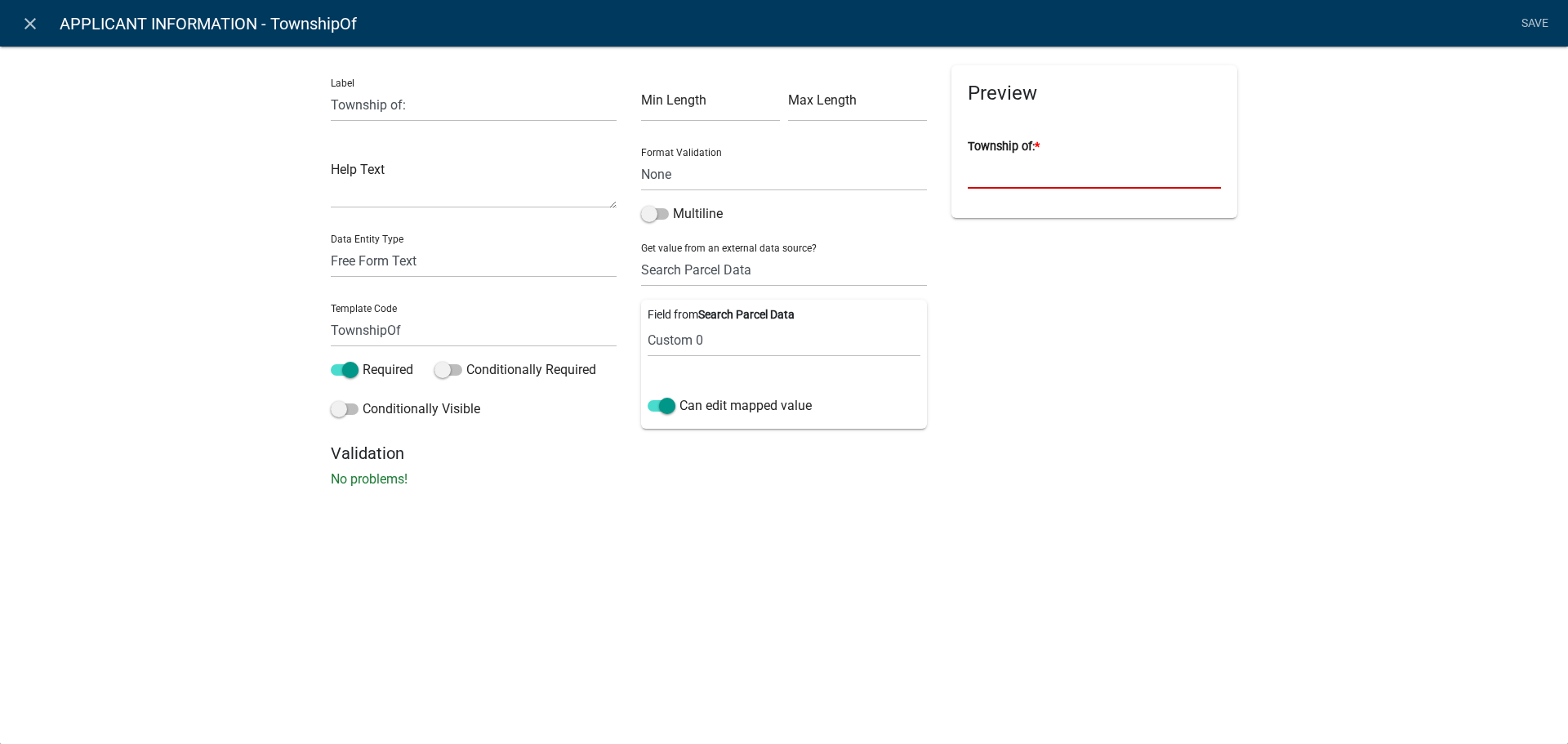
click at [1008, 184] on input "Township of: *" at bounding box center [1095, 171] width 253 height 33
click at [1010, 179] on input "Township of: *" at bounding box center [1095, 171] width 253 height 33
click at [887, 586] on div "close APPLICANT INFORMATION - TownshipOf Save Label Township of: Help Text Data…" at bounding box center [784, 372] width 1568 height 744
click at [23, 21] on icon "close" at bounding box center [30, 24] width 19 height 19
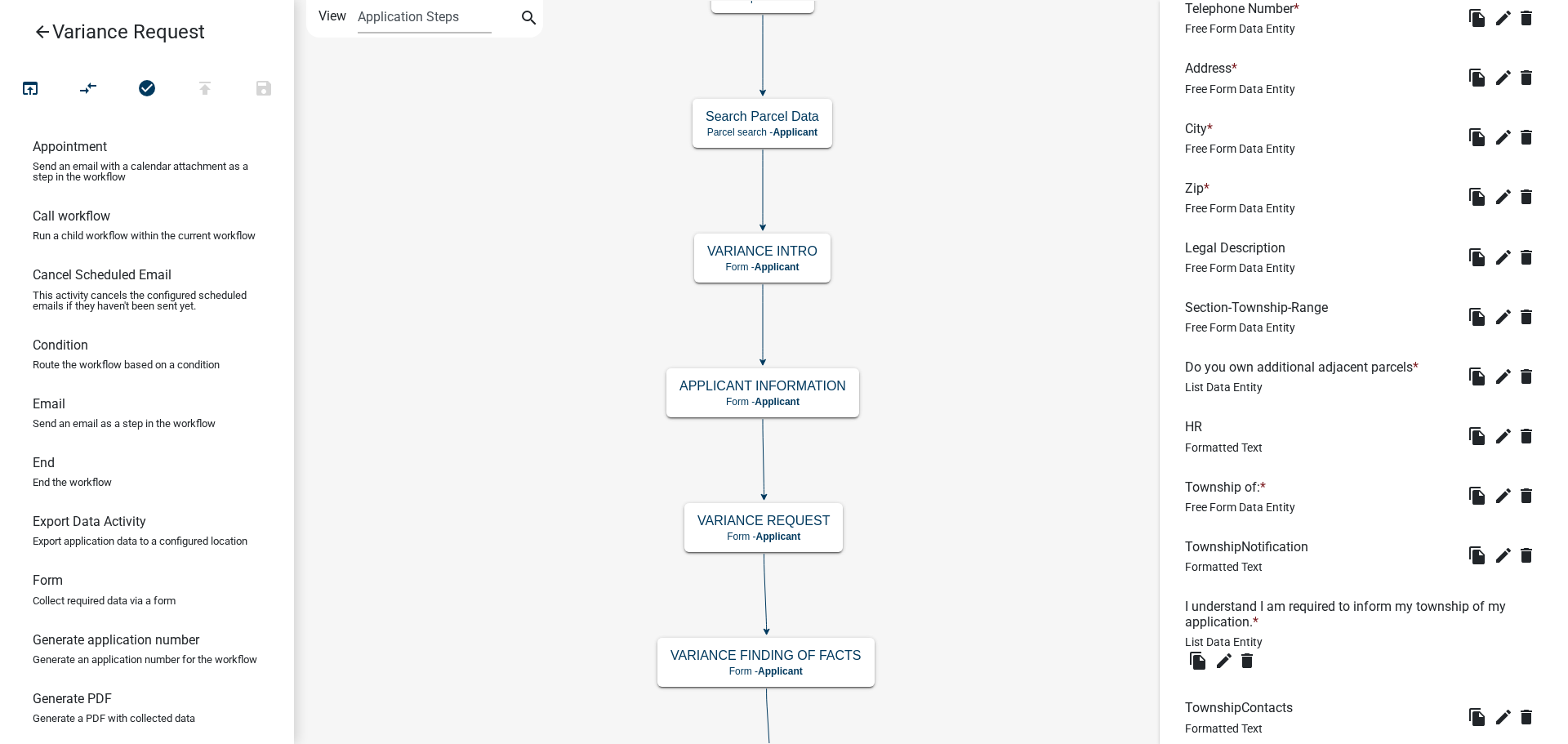
scroll to position [786, 0]
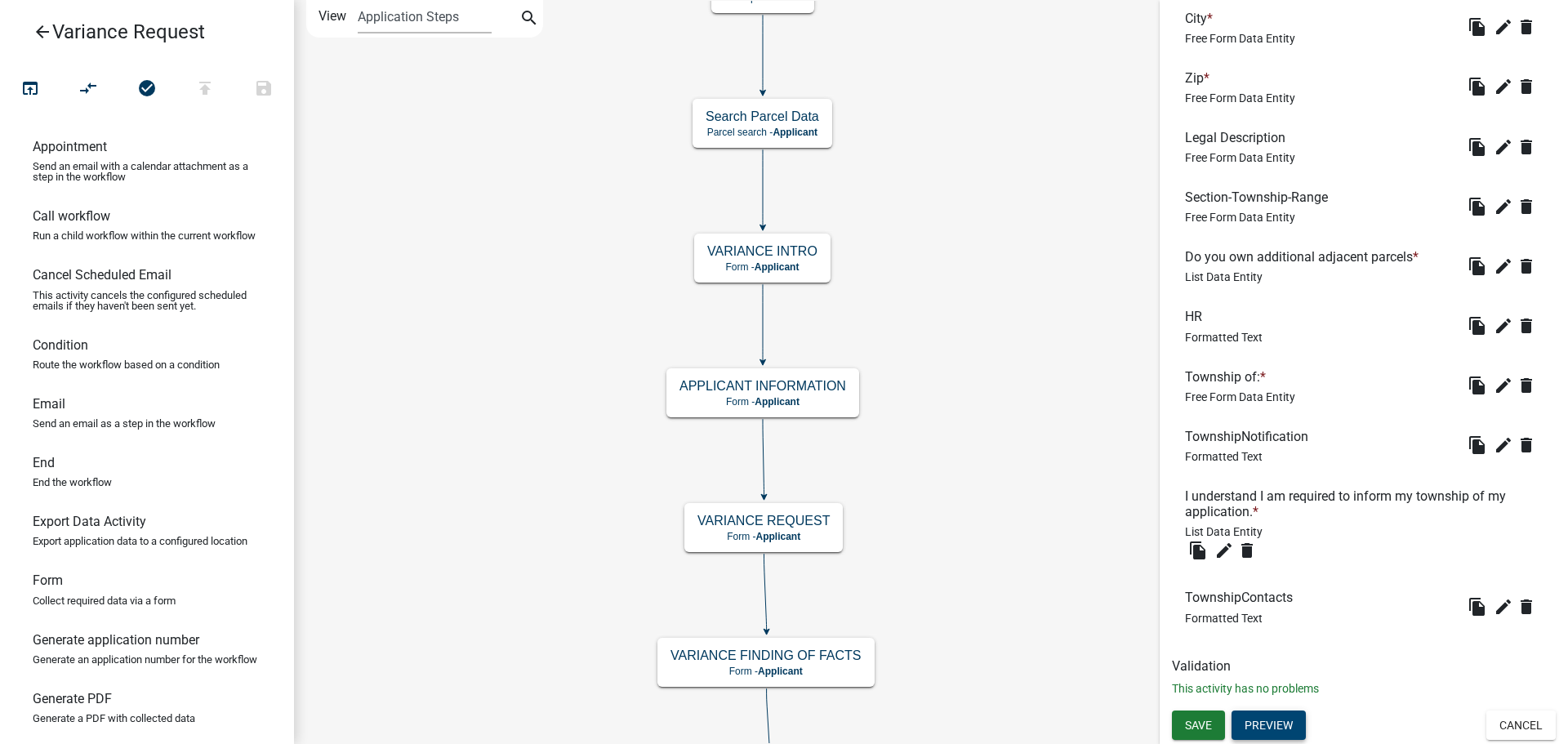
click at [1306, 728] on button "Preview" at bounding box center [1269, 725] width 75 height 29
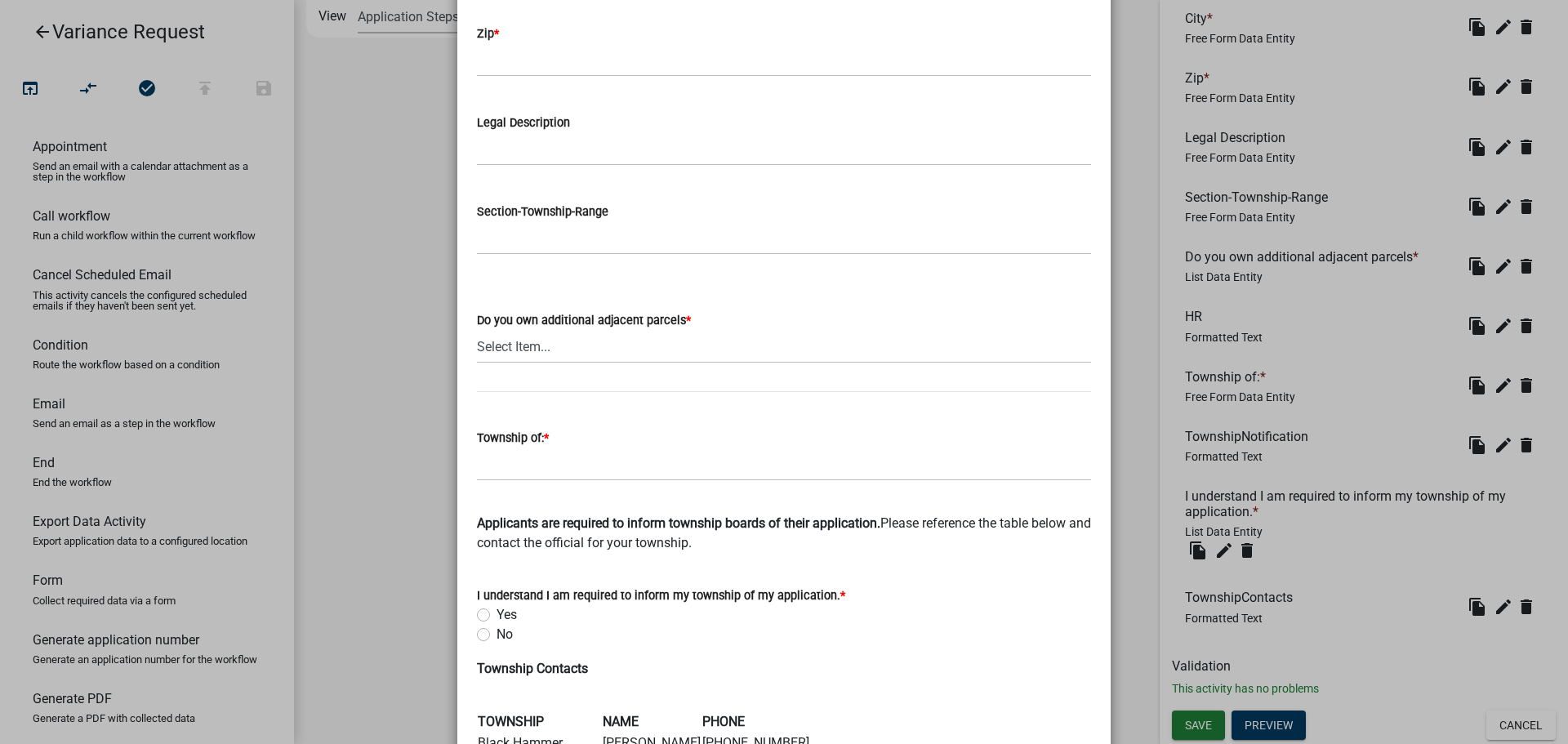
scroll to position [572, 0]
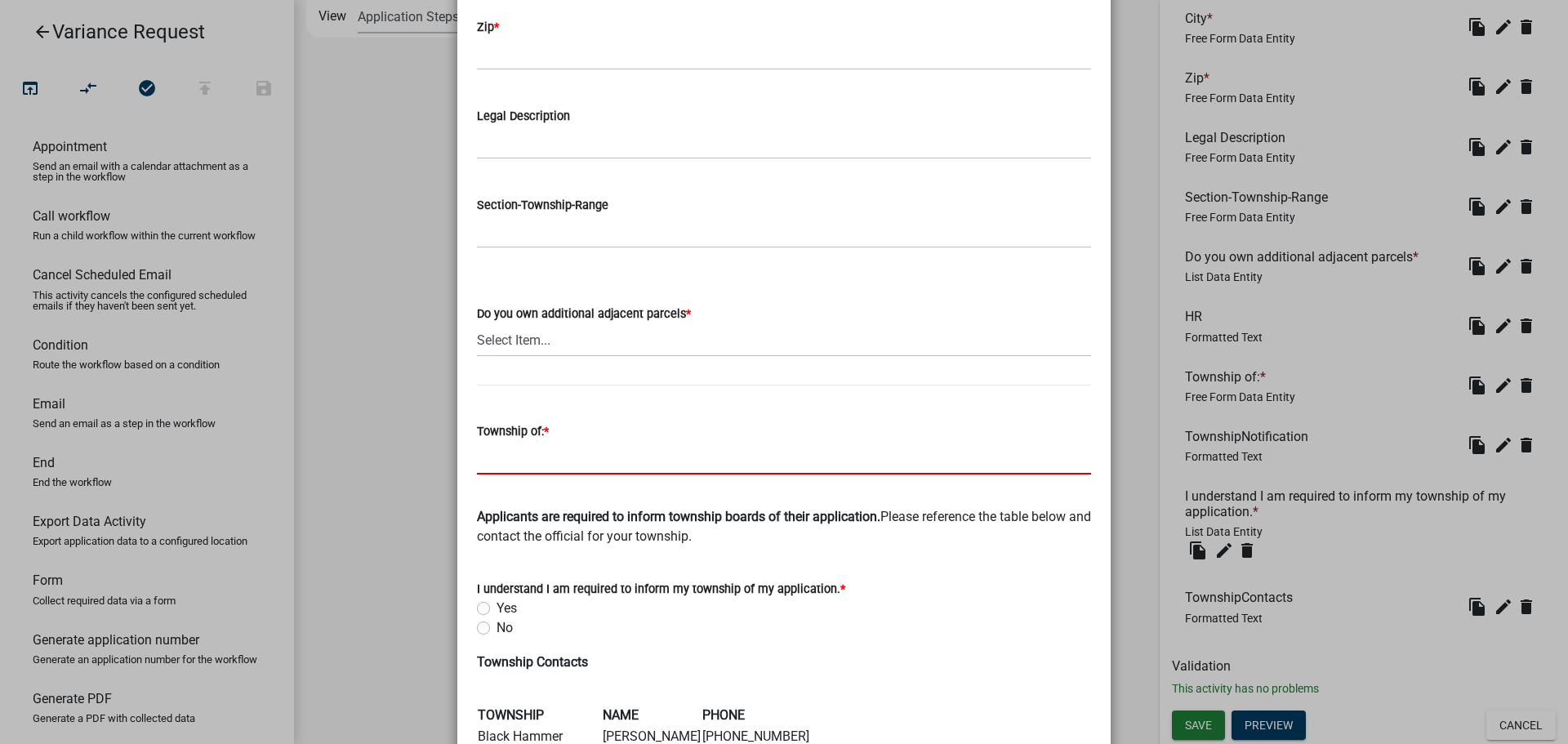
click at [565, 463] on input "Township of: *" at bounding box center [784, 458] width 614 height 33
click at [681, 449] on input "Township of: *" at bounding box center [784, 458] width 614 height 33
drag, startPoint x: 808, startPoint y: 573, endPoint x: 822, endPoint y: 573, distance: 14.0
click at [810, 573] on wm-data-entity-input-list "Parcel Tax ID * Applicant Name * Telephone Number * Address * City * Zip * Lega…" at bounding box center [784, 335] width 614 height 1572
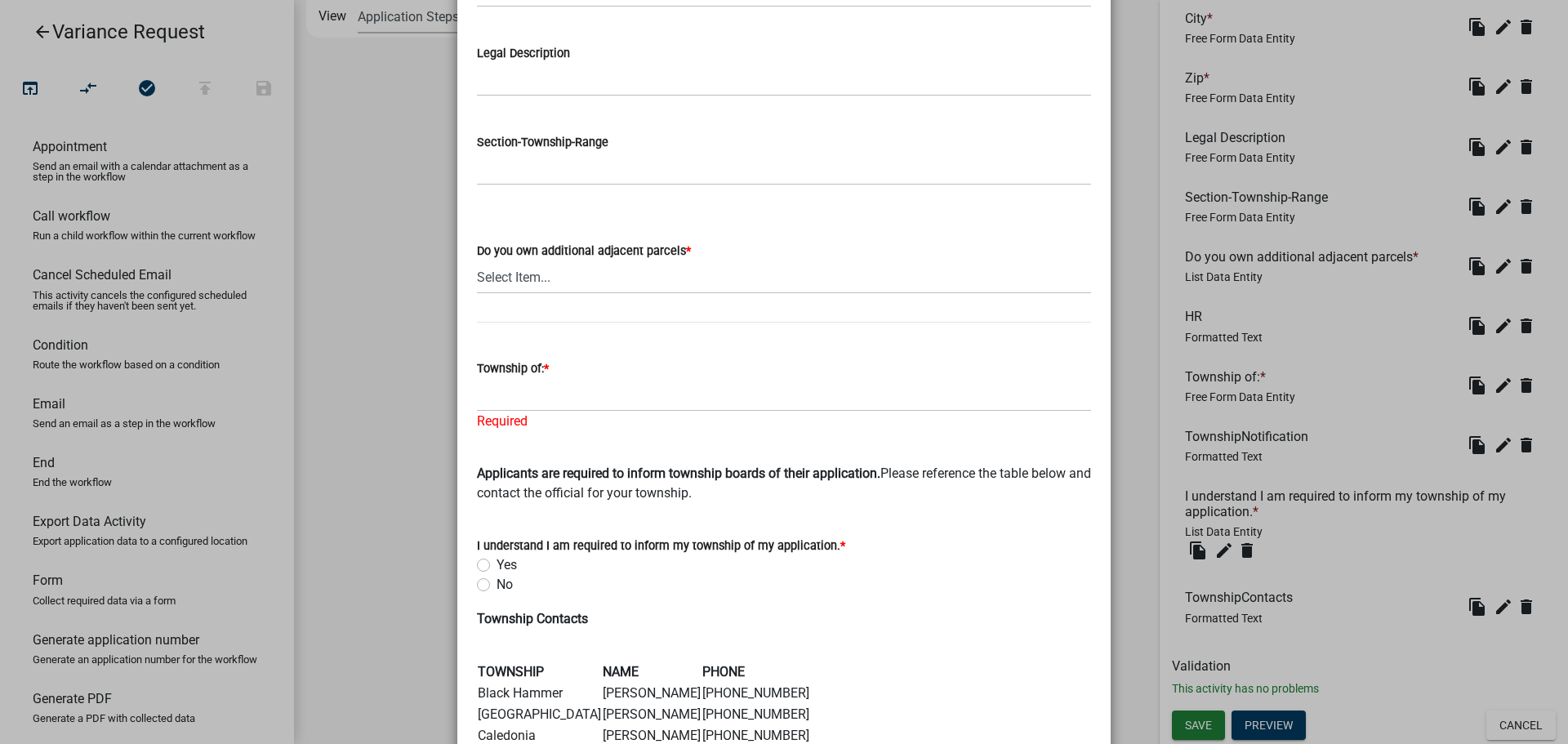
scroll to position [373, 0]
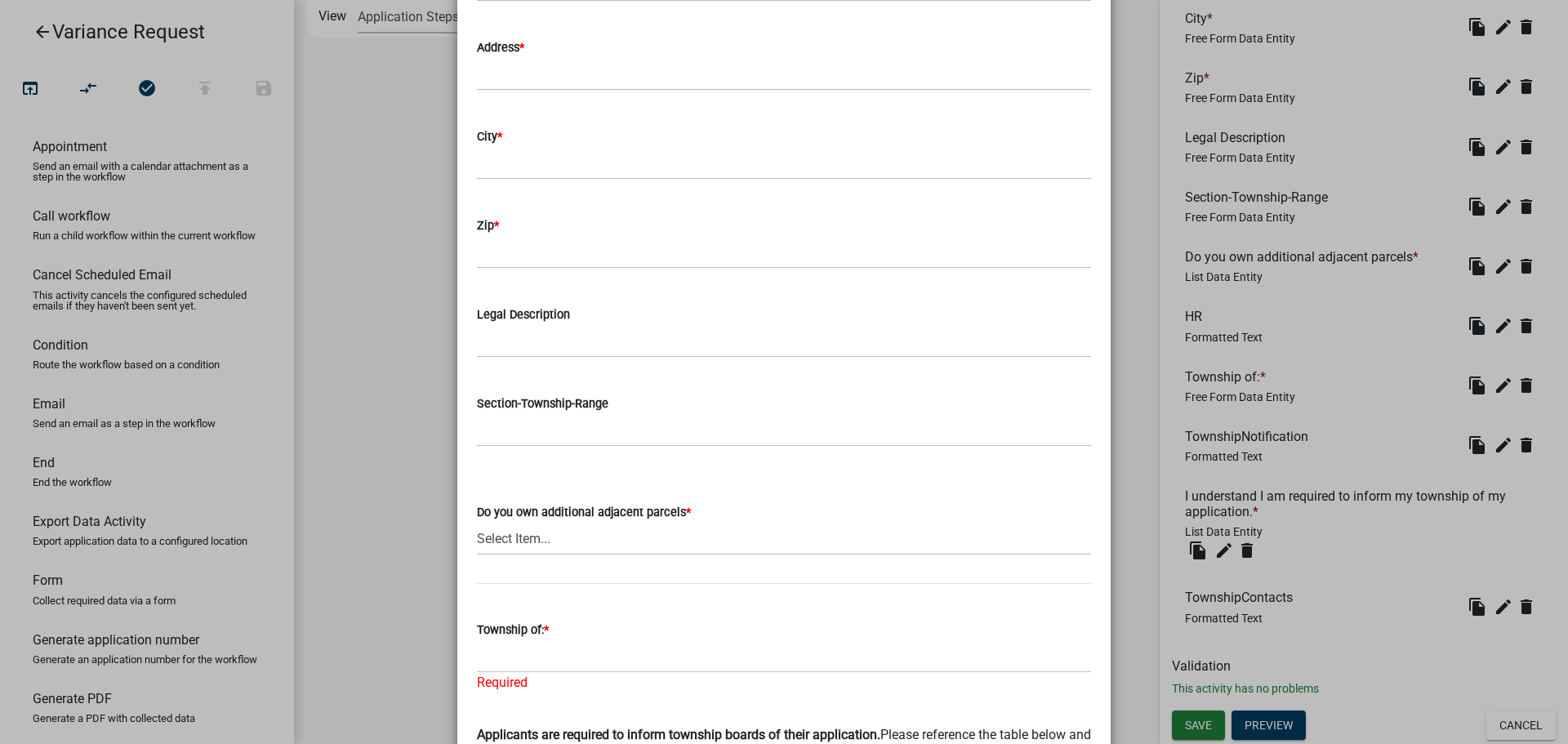
click at [1482, 721] on ngb-modal-window "Activity Preview : APPLICANT INFORMATION × Parcel Tax ID * Applicant Name * Tel…" at bounding box center [784, 372] width 1568 height 744
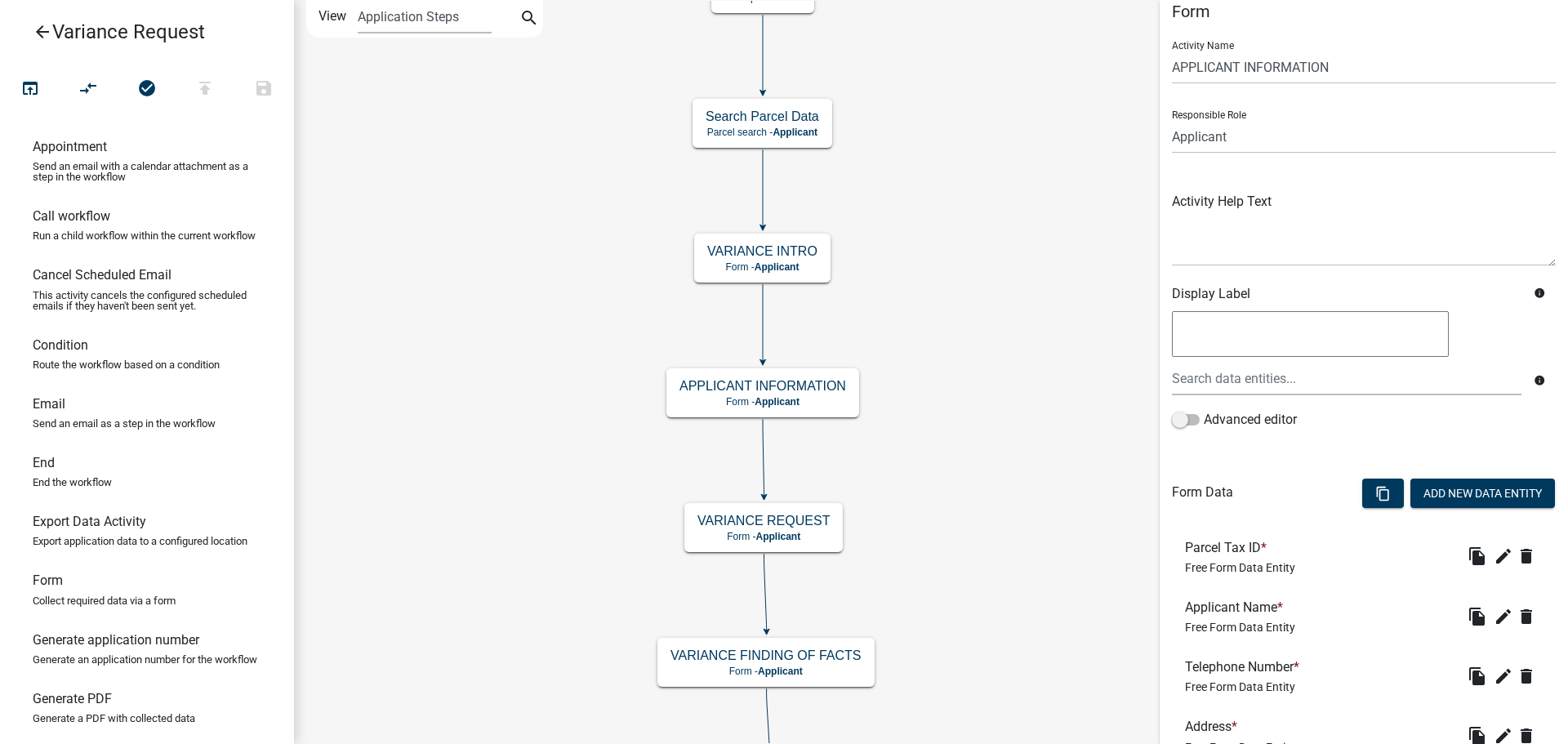
scroll to position [0, 0]
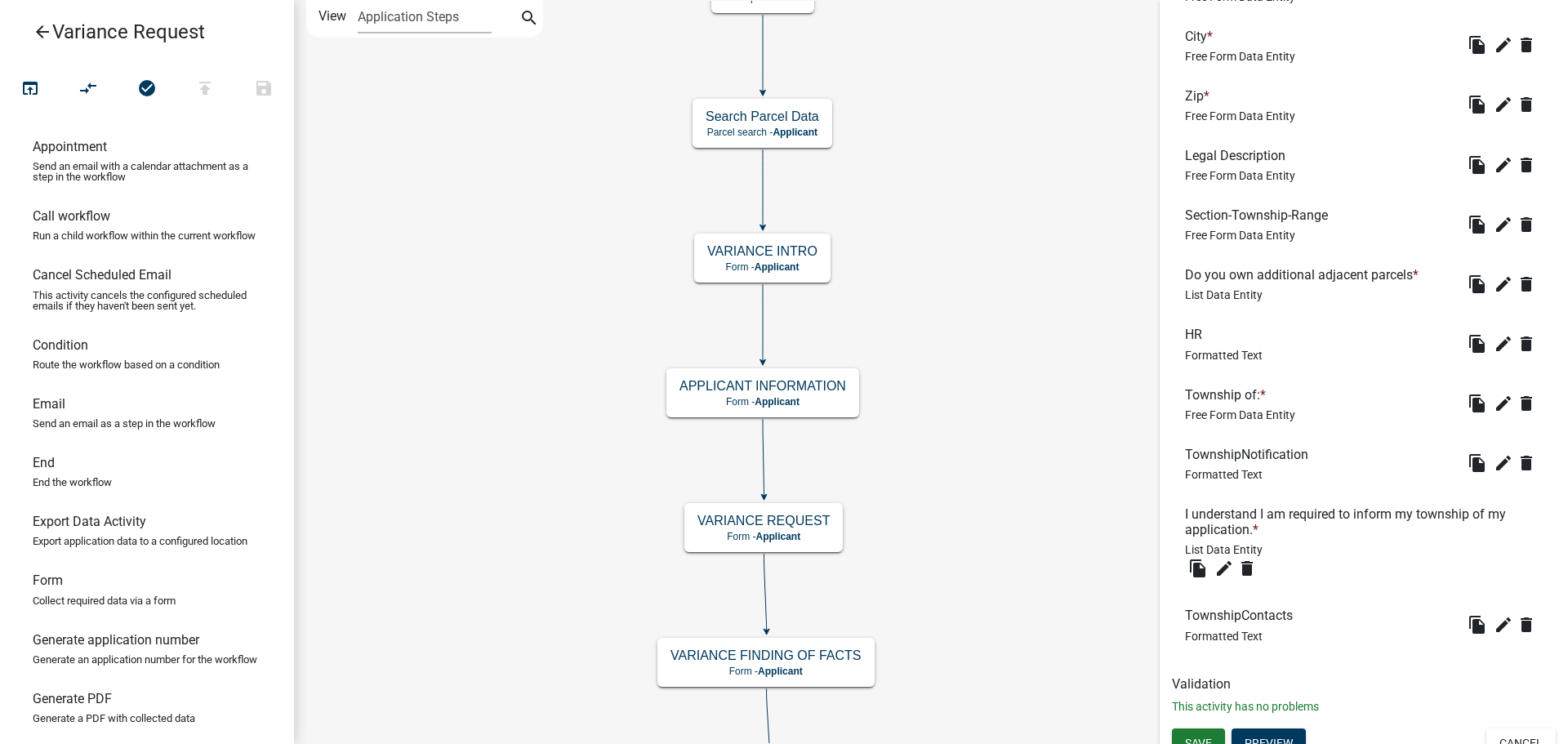
scroll to position [786, 0]
